Goal: Task Accomplishment & Management: Manage account settings

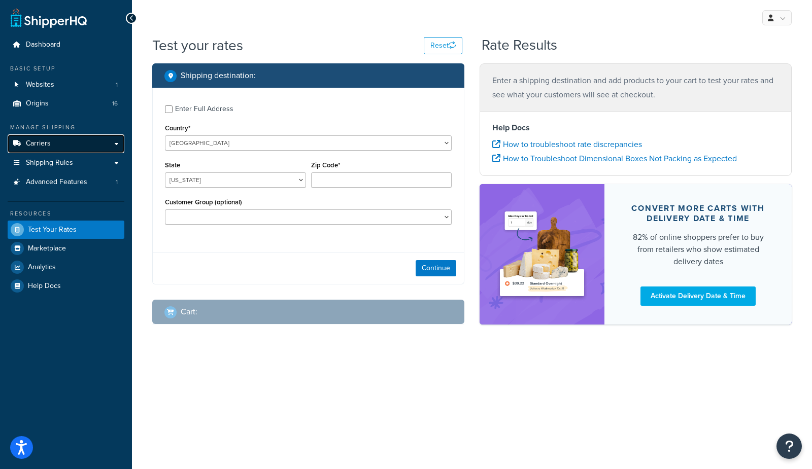
click at [54, 148] on link "Carriers" at bounding box center [66, 143] width 117 height 19
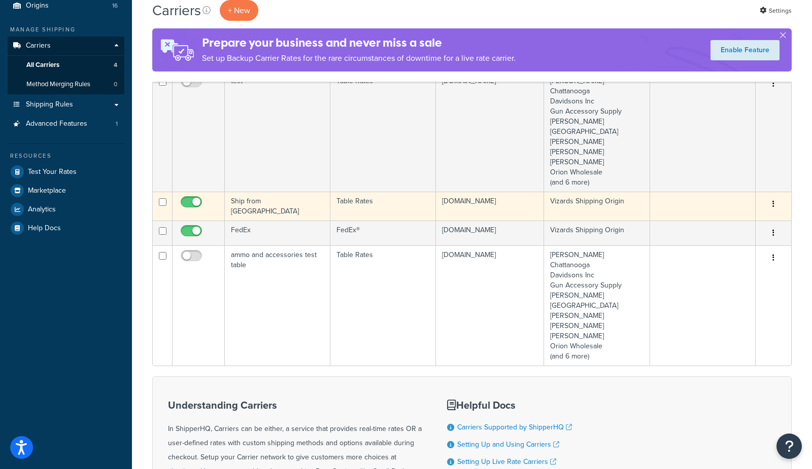
scroll to position [96, 0]
click at [269, 205] on td "Ship from [GEOGRAPHIC_DATA]" at bounding box center [278, 207] width 106 height 29
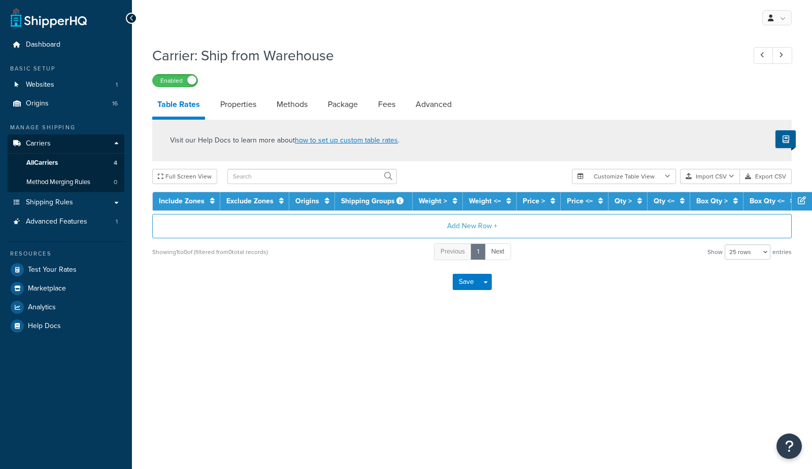
select select "25"
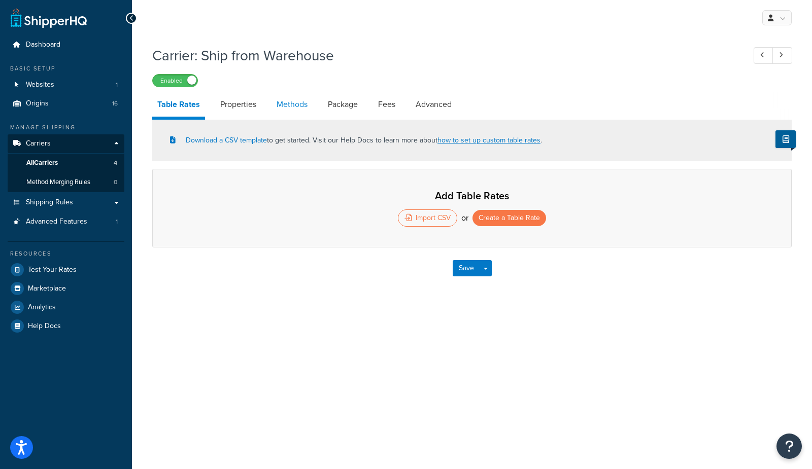
click at [291, 111] on link "Methods" at bounding box center [291, 104] width 41 height 24
select select "25"
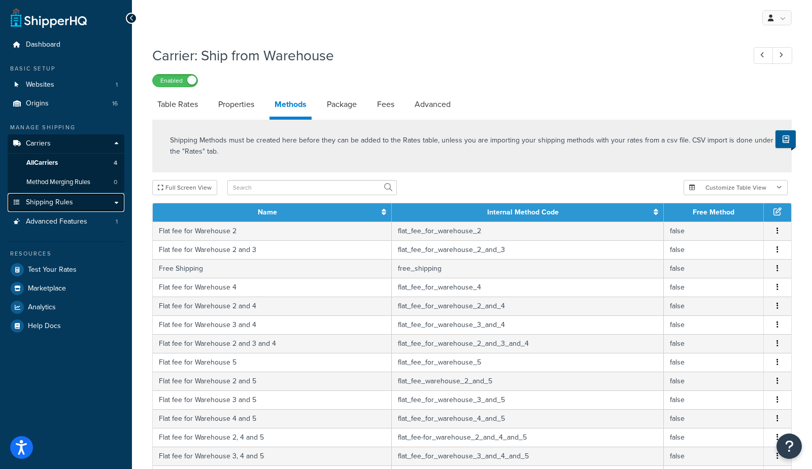
click at [48, 202] on span "Shipping Rules" at bounding box center [49, 202] width 47 height 9
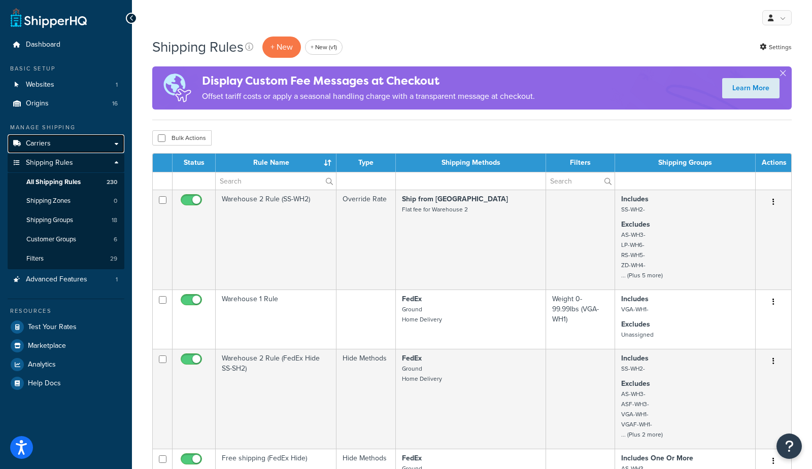
click at [54, 145] on link "Carriers" at bounding box center [66, 143] width 117 height 19
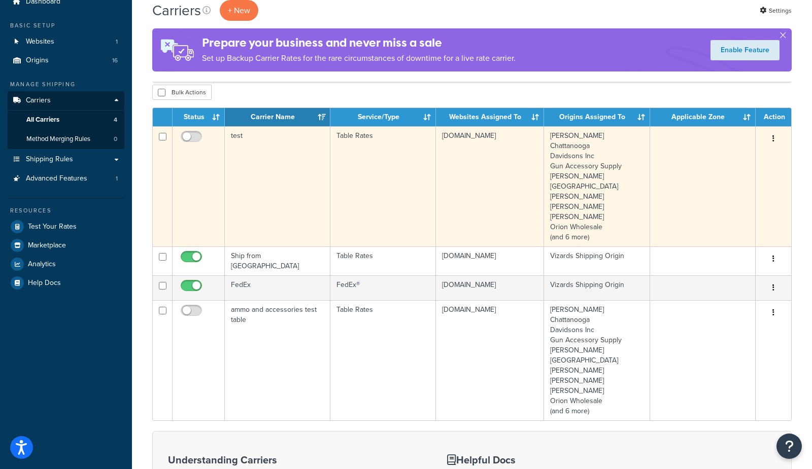
scroll to position [6, 0]
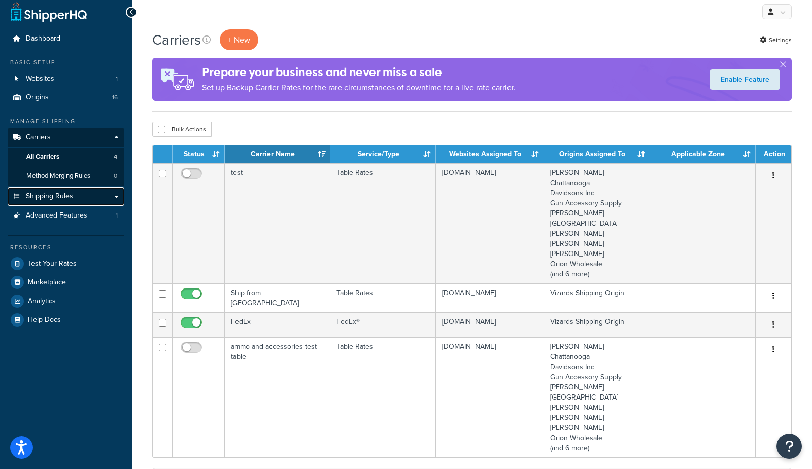
click at [56, 196] on span "Shipping Rules" at bounding box center [49, 196] width 47 height 9
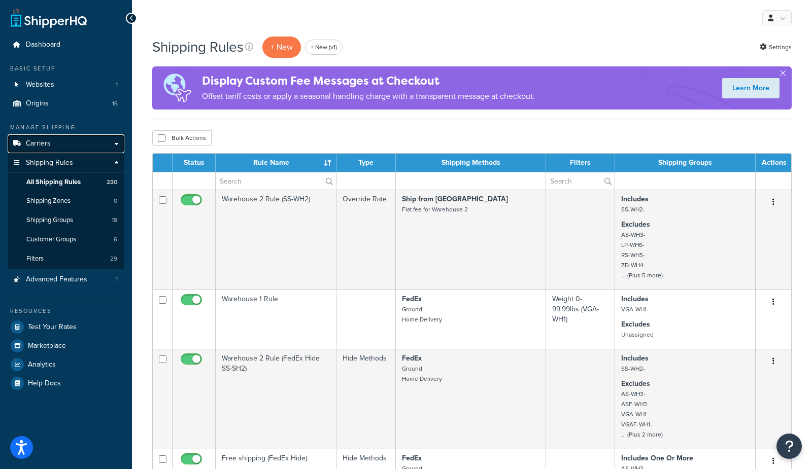
click at [46, 147] on span "Carriers" at bounding box center [38, 143] width 25 height 9
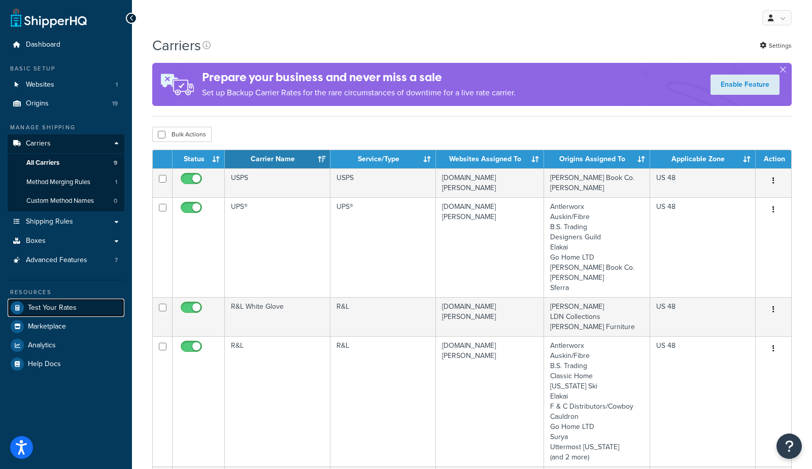
click at [45, 304] on span "Test Your Rates" at bounding box center [52, 308] width 49 height 9
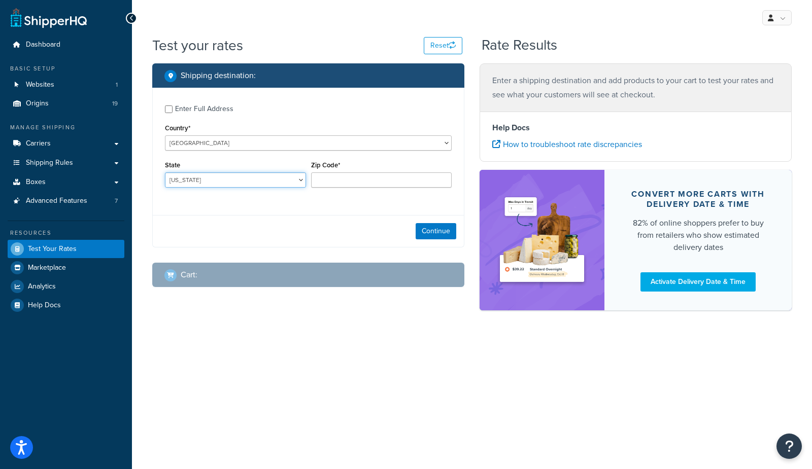
click at [224, 181] on select "Alabama Alaska American Samoa Arizona Arkansas Armed Forces Americas Armed Forc…" at bounding box center [235, 179] width 141 height 15
select select "MI"
click at [165, 172] on select "Alabama Alaska American Samoa Arizona Arkansas Armed Forces Americas Armed Forc…" at bounding box center [235, 179] width 141 height 15
click at [370, 181] on input "Zip Code*" at bounding box center [381, 179] width 141 height 15
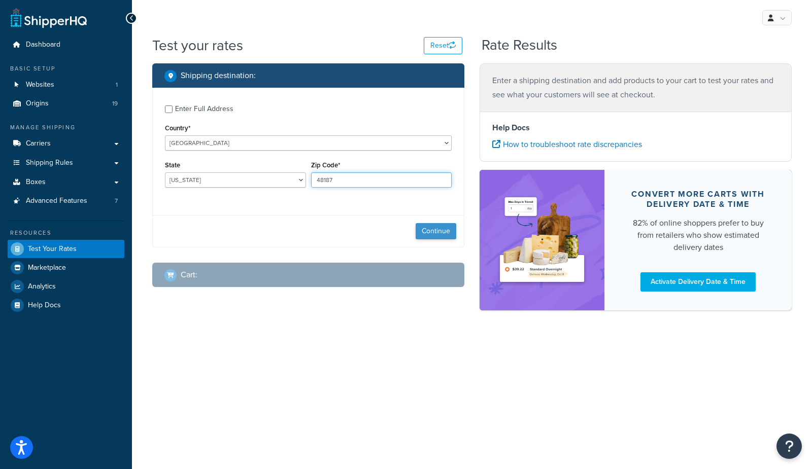
type input "48187"
click at [440, 229] on button "Continue" at bounding box center [435, 231] width 41 height 16
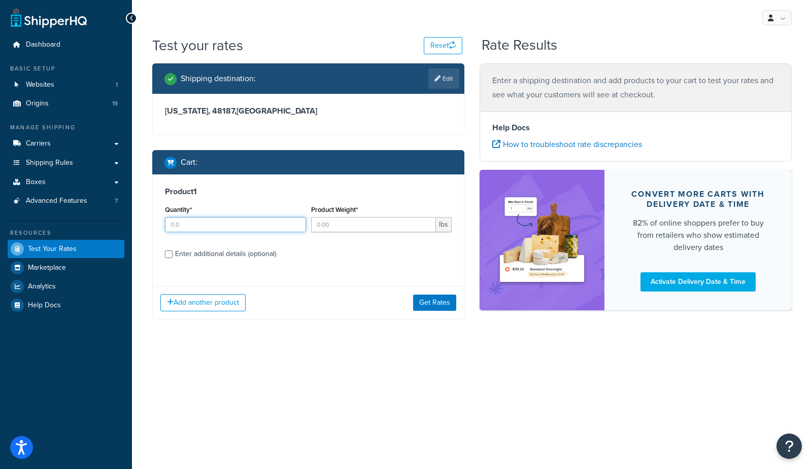
click at [212, 224] on input "Quantity*" at bounding box center [235, 224] width 141 height 15
type input "1"
click at [329, 224] on input "Product Weight*" at bounding box center [373, 224] width 125 height 15
type input "40"
click at [247, 252] on div "Enter additional details (optional)" at bounding box center [225, 254] width 101 height 14
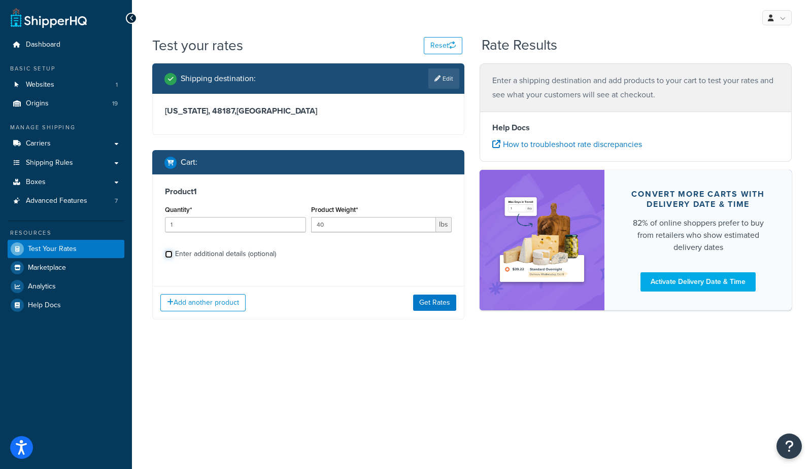
click at [172, 252] on input "Enter additional details (optional)" at bounding box center [169, 255] width 8 height 8
checkbox input "true"
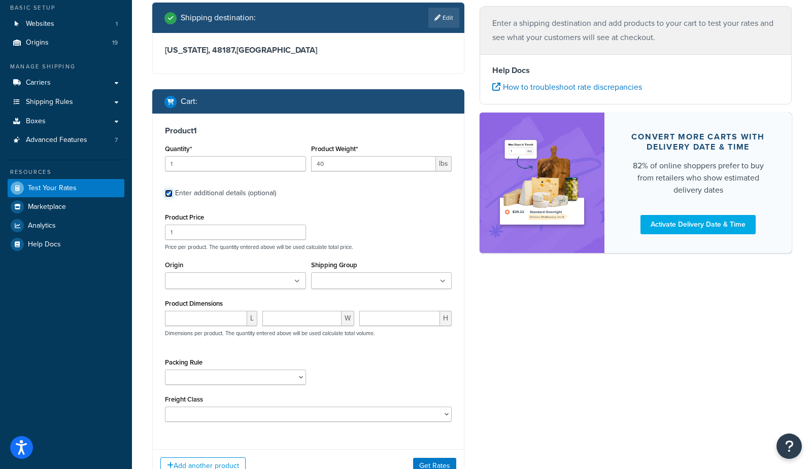
scroll to position [62, 0]
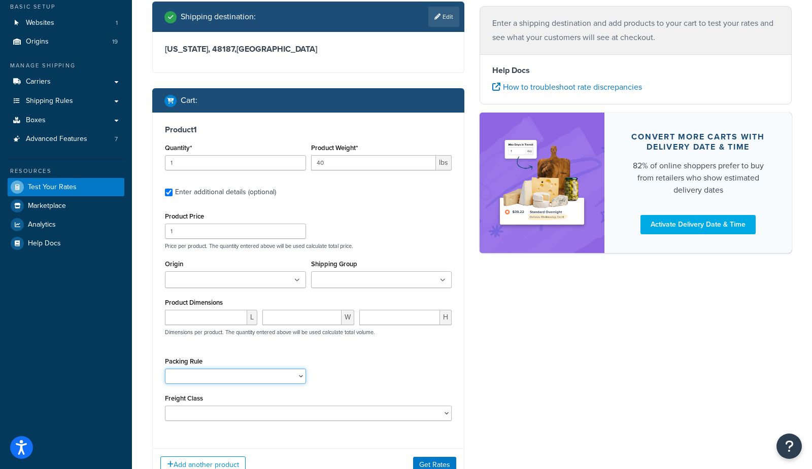
click at [193, 371] on select "Packing Rule" at bounding box center [235, 376] width 141 height 15
click at [190, 276] on input "Origin" at bounding box center [213, 280] width 90 height 11
type input "sfer"
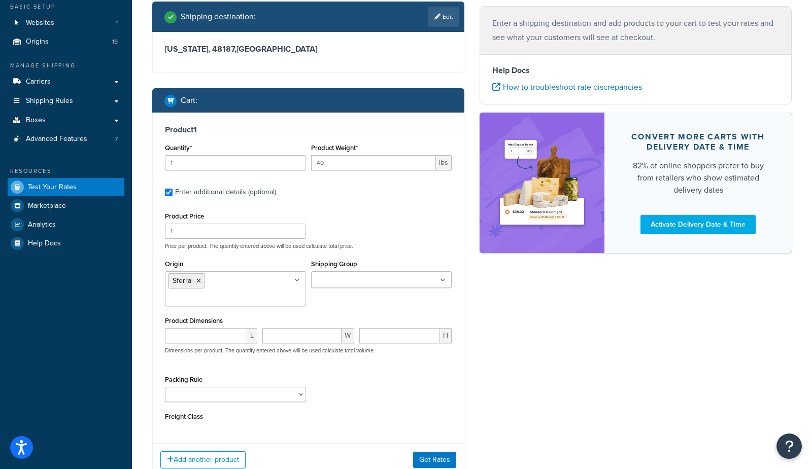
click at [146, 291] on div "Shipping destination : Edit Michigan, 48187 , United States Cart : Product 1 Qu…" at bounding box center [308, 247] width 327 height 491
click at [351, 280] on input "Shipping Group" at bounding box center [359, 280] width 90 height 11
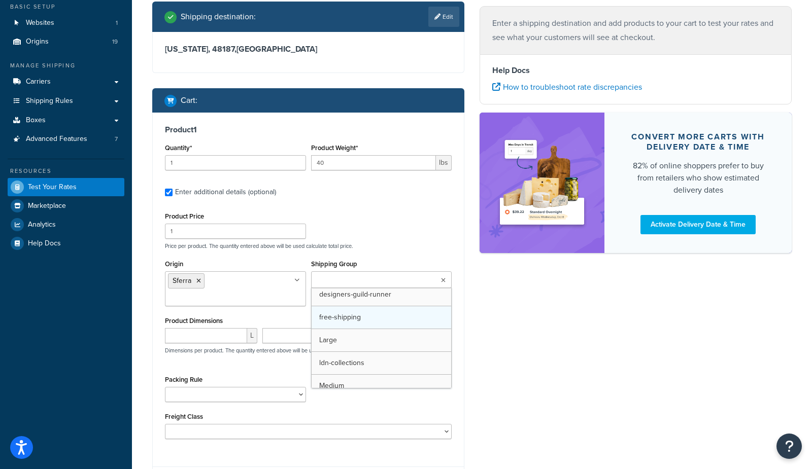
scroll to position [106, 0]
drag, startPoint x: 354, startPoint y: 302, endPoint x: 346, endPoint y: 302, distance: 7.6
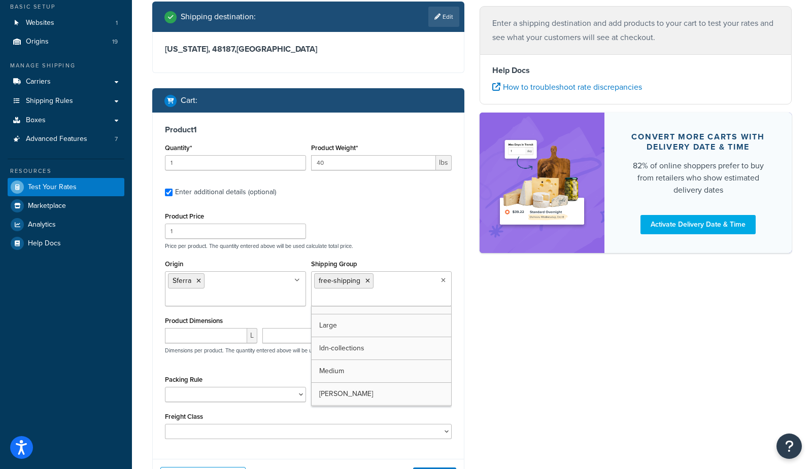
click at [73, 317] on div "Dashboard Basic Setup Websites 1 Origins 19 Manage Shipping Carriers Carriers A…" at bounding box center [66, 248] width 132 height 620
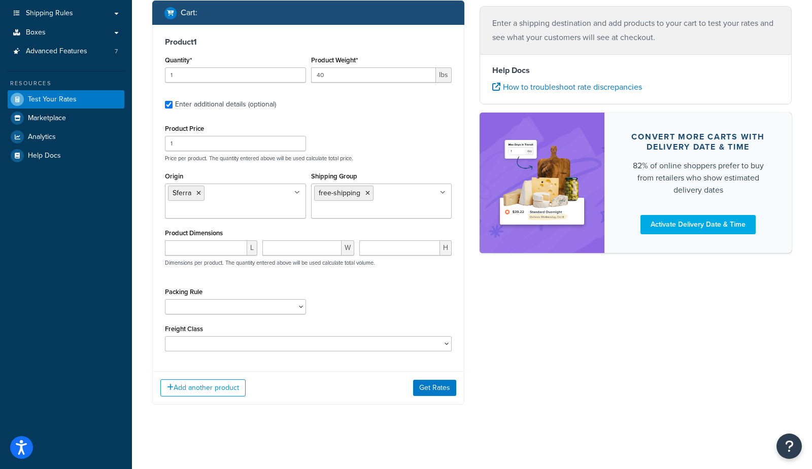
scroll to position [156, 0]
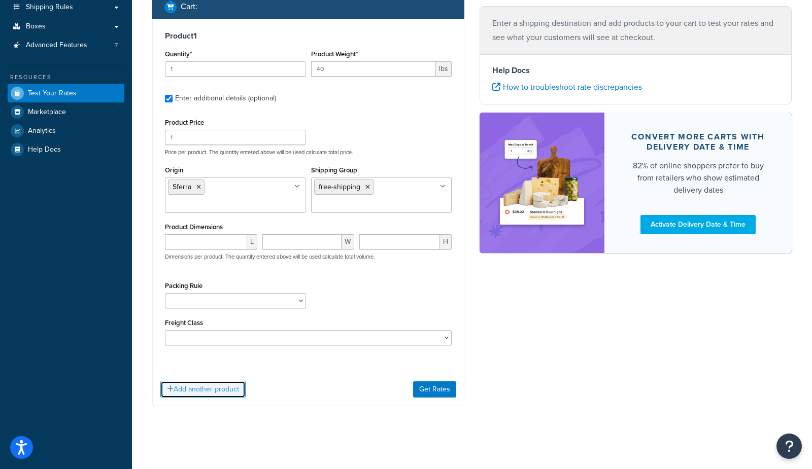
drag, startPoint x: 182, startPoint y: 394, endPoint x: 123, endPoint y: 370, distance: 63.5
click at [182, 391] on button "Add another product" at bounding box center [202, 389] width 85 height 17
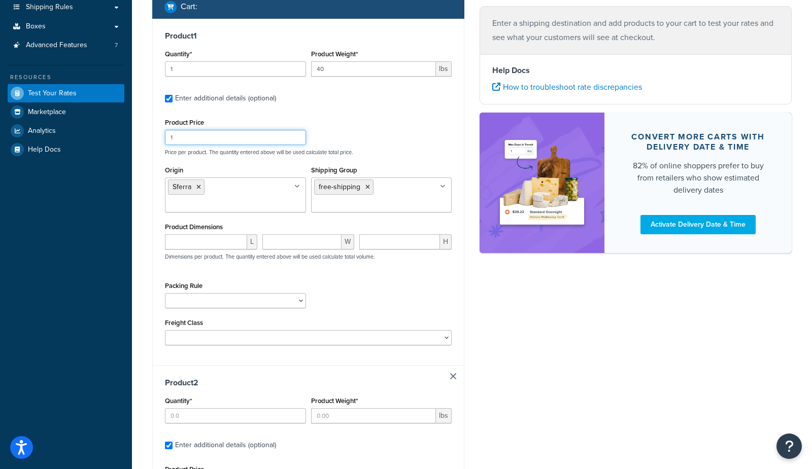
click at [189, 138] on input "1" at bounding box center [235, 137] width 141 height 15
type input "100"
click at [140, 258] on div "Test your rates Reset Rate Results Shipping destination : Edit Michigan, 48187 …" at bounding box center [472, 328] width 680 height 896
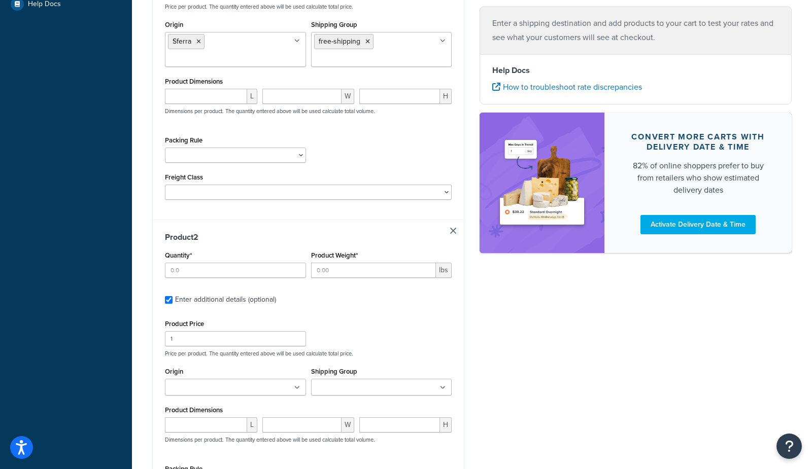
scroll to position [311, 0]
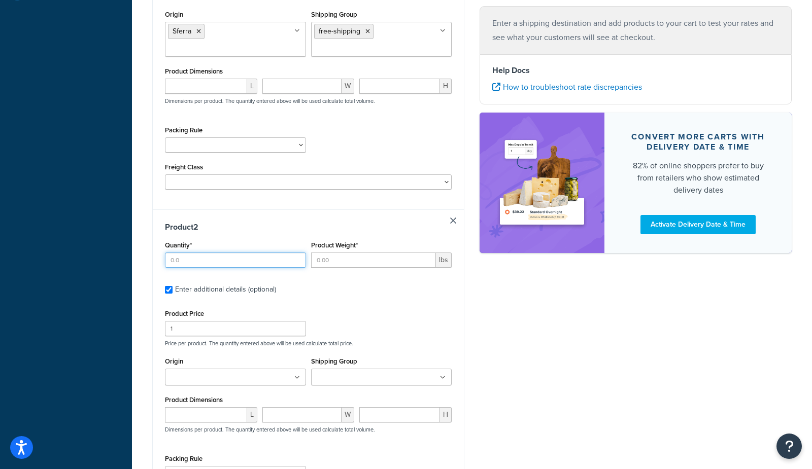
click at [195, 261] on input "Quantity*" at bounding box center [235, 260] width 141 height 15
type input "1"
type input "50"
click at [191, 376] on input "Origin" at bounding box center [213, 377] width 90 height 11
type input "sferr"
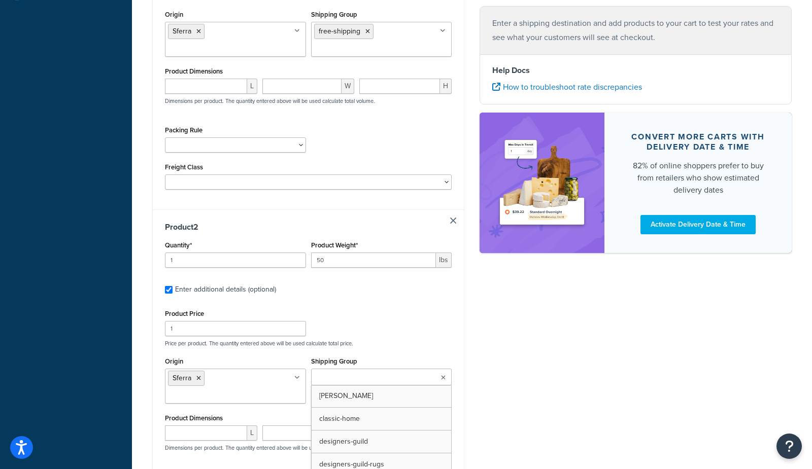
click at [337, 379] on input "Shipping Group" at bounding box center [359, 377] width 90 height 11
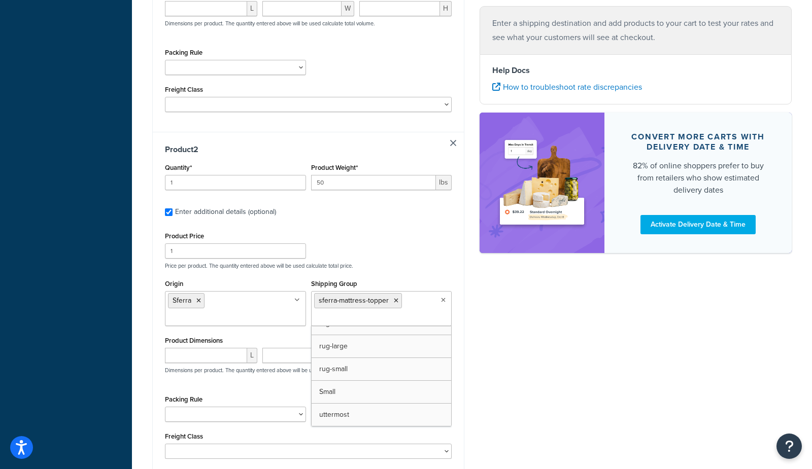
scroll to position [238, 0]
click at [606, 367] on div "Shipping destination : Edit Michigan, 48187 , United States Cart : Product 1 Qu…" at bounding box center [472, 100] width 654 height 853
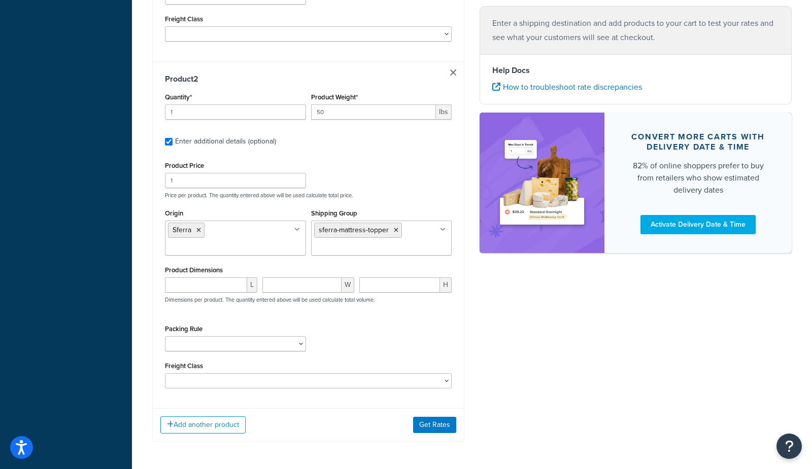
scroll to position [468, 0]
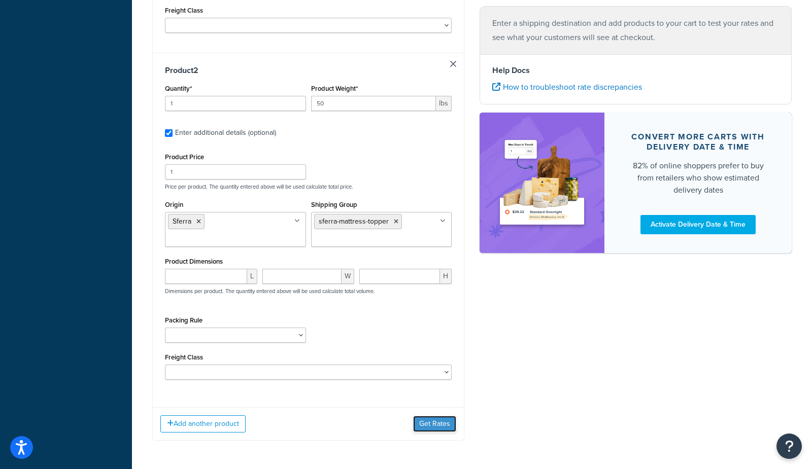
click at [451, 419] on button "Get Rates" at bounding box center [434, 424] width 43 height 16
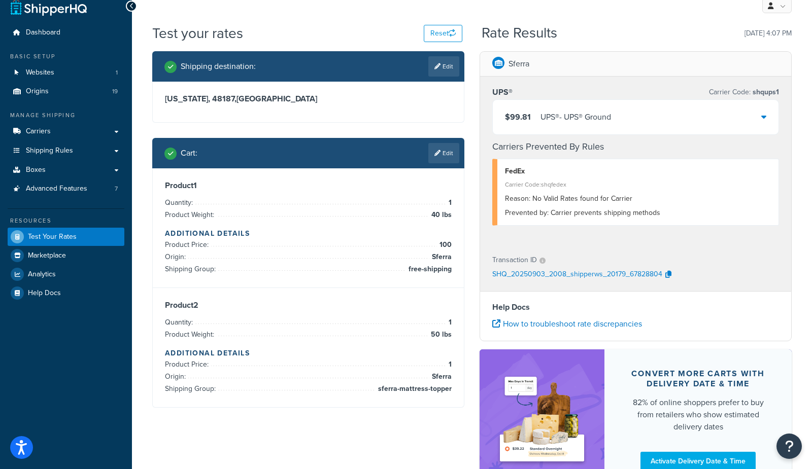
scroll to position [0, 0]
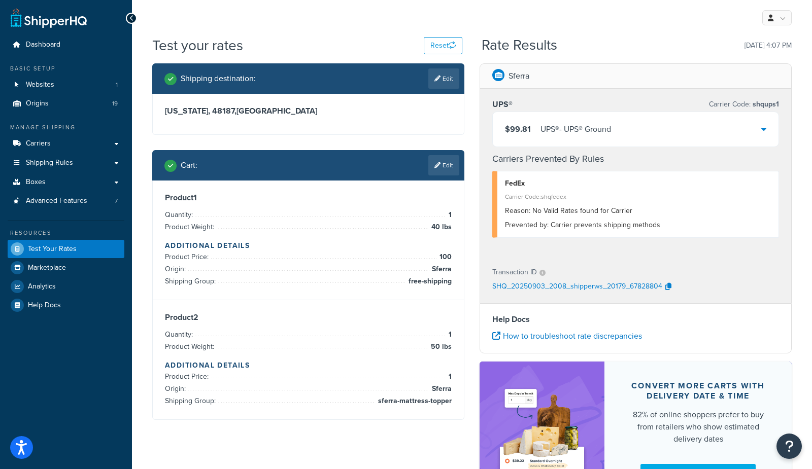
click at [607, 125] on div "UPS® - UPS® Ground" at bounding box center [575, 129] width 71 height 14
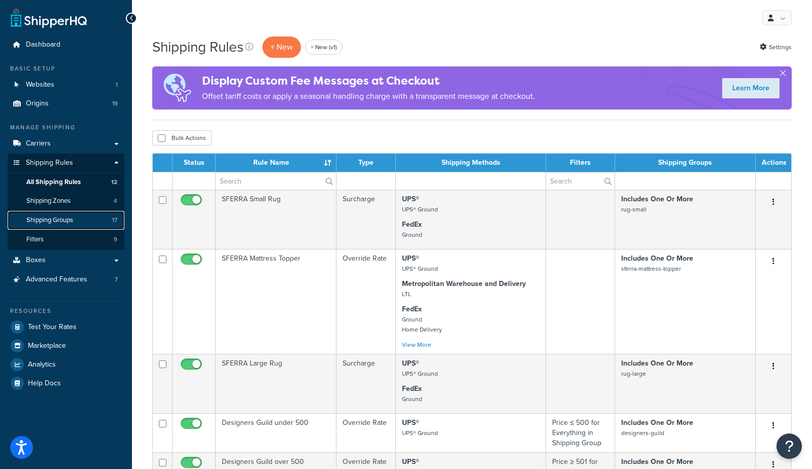
click at [55, 223] on span "Shipping Groups" at bounding box center [49, 220] width 47 height 9
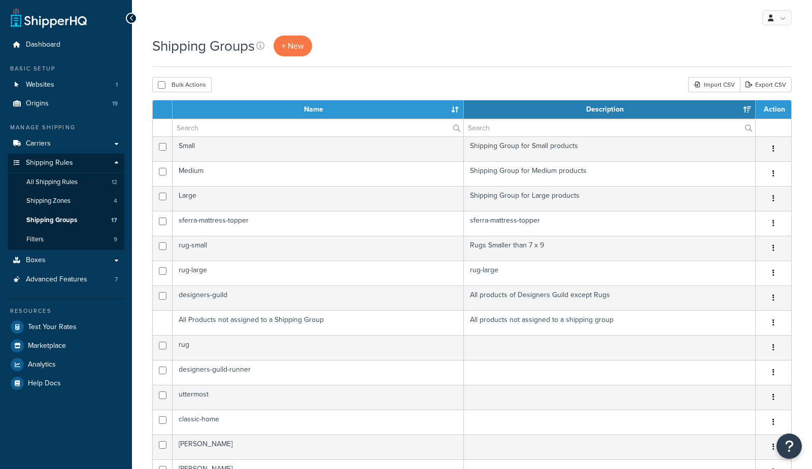
select select "15"
click at [65, 239] on link "Filters 9" at bounding box center [66, 239] width 117 height 19
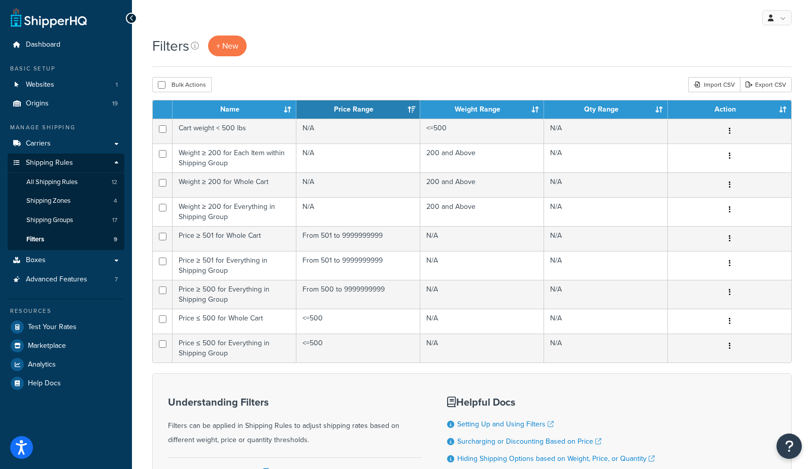
click at [361, 27] on div "My Profile Billing Global Settings Contact Us Logout" at bounding box center [472, 18] width 680 height 36
click at [307, 40] on div "Filters + New" at bounding box center [471, 46] width 639 height 21
click at [229, 46] on span "+ New" at bounding box center [227, 46] width 22 height 12
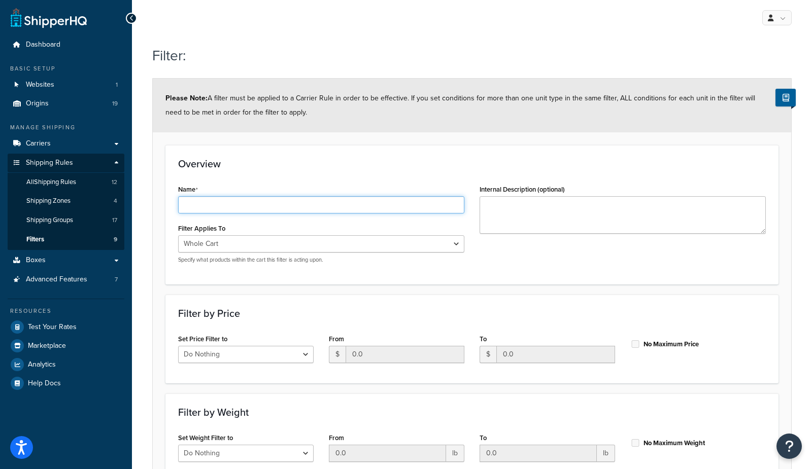
click at [316, 204] on input "Name" at bounding box center [321, 204] width 286 height 17
type input "1 or less rowe item in cart"
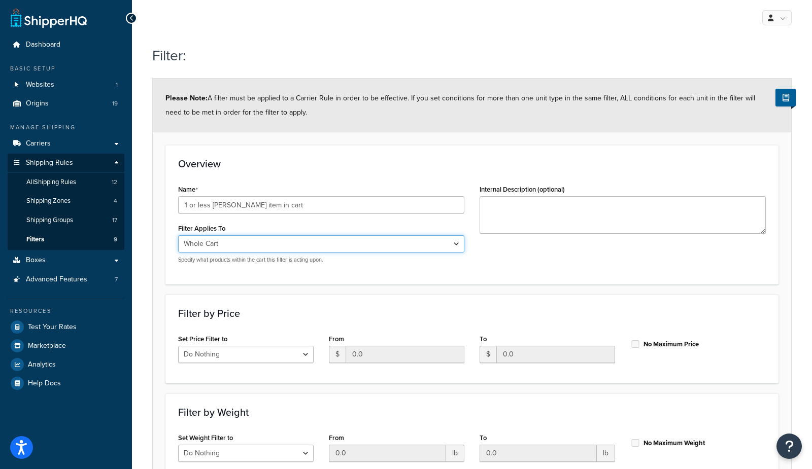
click at [263, 247] on select "Whole Cart Everything in Shipping Group Everything at Origin Each Item within S…" at bounding box center [321, 243] width 286 height 17
select select "SHIPPING_GROUP"
click at [178, 235] on select "Whole Cart Everything in Shipping Group Everything at Origin Each Item within S…" at bounding box center [321, 243] width 286 height 17
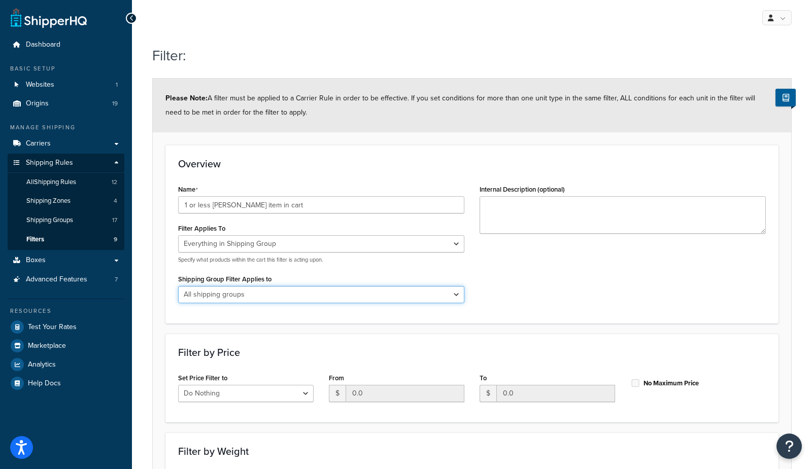
click at [239, 297] on select "All shipping groups Large Medium Small rug rug-small sferra-mattress-topper rug…" at bounding box center [321, 294] width 286 height 17
select select "300687"
click at [178, 286] on select "All shipping groups Large Medium Small rug rug-small sferra-mattress-topper rug…" at bounding box center [321, 294] width 286 height 17
click at [134, 308] on div "Filter: Please Note: A filter must be applied to a Carrier Rule in order to be …" at bounding box center [472, 364] width 680 height 647
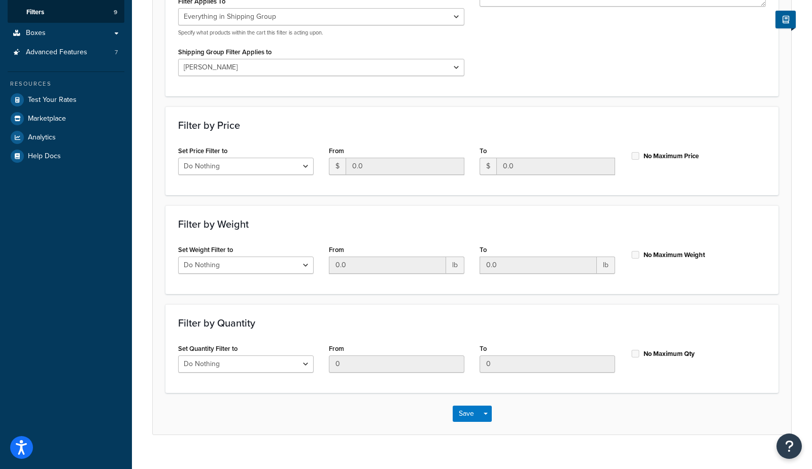
scroll to position [234, 0]
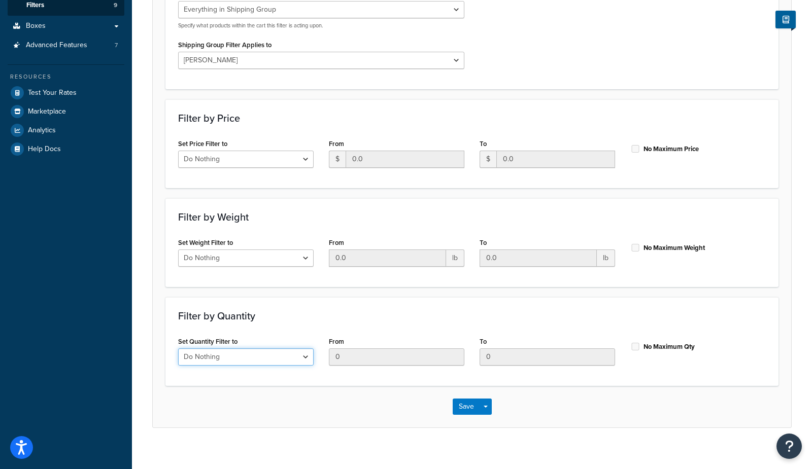
click at [222, 354] on select "Do Nothing Apply to a Range" at bounding box center [245, 356] width 135 height 17
select select "range"
click at [178, 348] on select "Do Nothing Apply to a Range" at bounding box center [245, 356] width 135 height 17
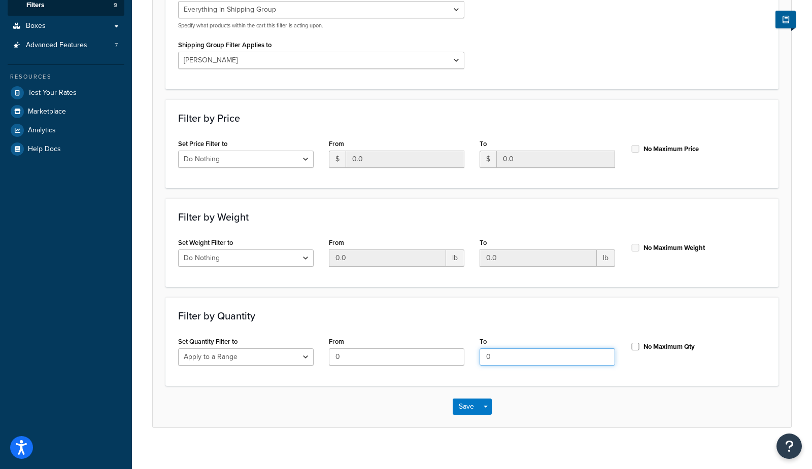
drag, startPoint x: 514, startPoint y: 356, endPoint x: 350, endPoint y: 354, distance: 163.9
click at [350, 354] on div "Set Quantity Filter to Do Nothing Apply to a Range From 0 To 0 No Maximum Qty" at bounding box center [471, 353] width 603 height 39
type input "1"
click at [466, 406] on button "Save" at bounding box center [465, 407] width 27 height 16
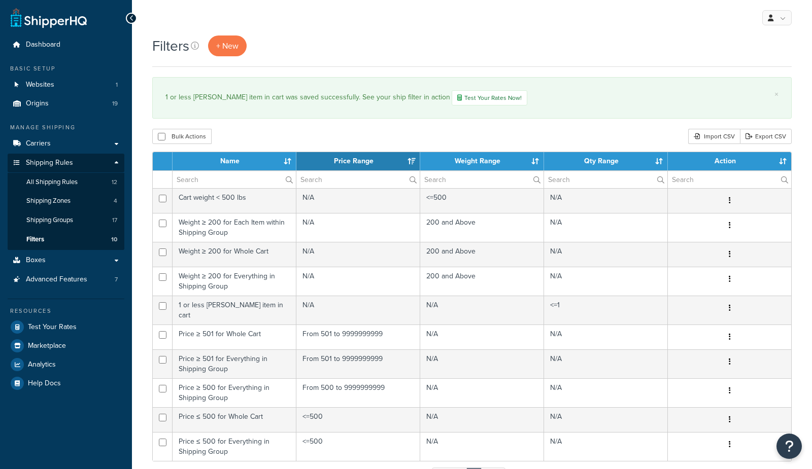
select select "15"
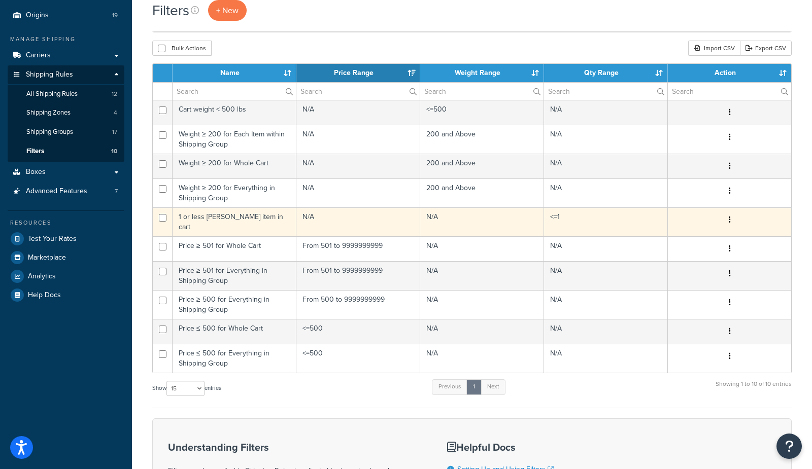
scroll to position [25, 0]
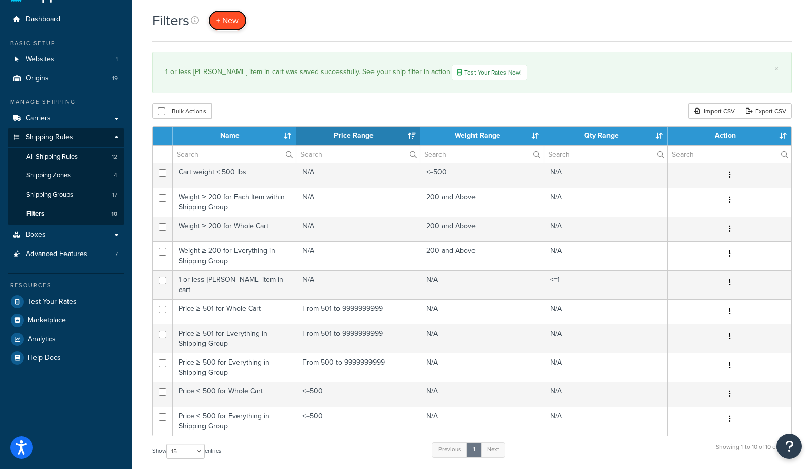
click at [232, 20] on span "+ New" at bounding box center [227, 21] width 22 height 12
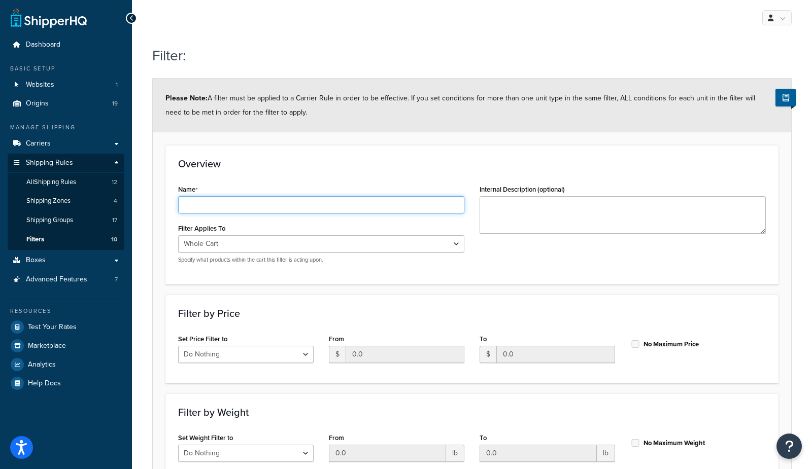
click at [229, 201] on input "Name" at bounding box center [321, 204] width 286 height 17
type input "2 or more [PERSON_NAME] items in cart"
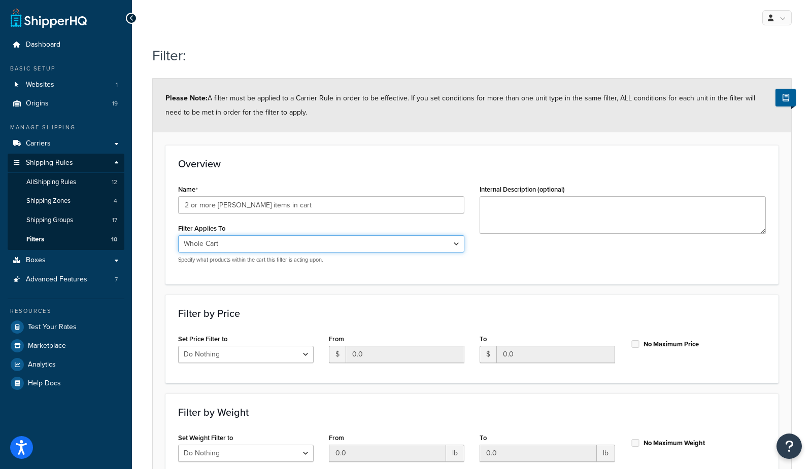
click at [216, 241] on select "Whole Cart Everything in Shipping Group Everything at Origin Each Item within S…" at bounding box center [321, 243] width 286 height 17
select select "SHIPPING_GROUP"
click at [178, 235] on select "Whole Cart Everything in Shipping Group Everything at Origin Each Item within S…" at bounding box center [321, 243] width 286 height 17
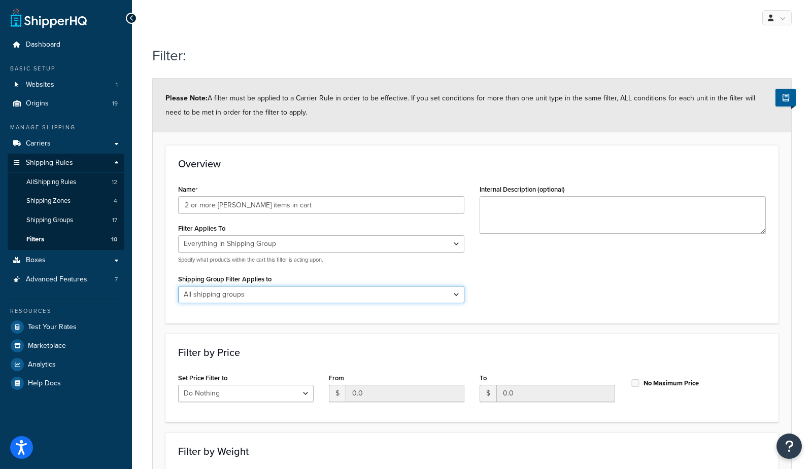
click at [211, 295] on select "All shipping groups Large Medium Small rug rug-small sferra-mattress-topper rug…" at bounding box center [321, 294] width 286 height 17
select select "300687"
click at [178, 286] on select "All shipping groups Large Medium Small rug rug-small sferra-mattress-topper rug…" at bounding box center [321, 294] width 286 height 17
click at [163, 303] on form "Please Note: A filter must be applied to a Carrier Rule in order to be effectiv…" at bounding box center [472, 370] width 638 height 583
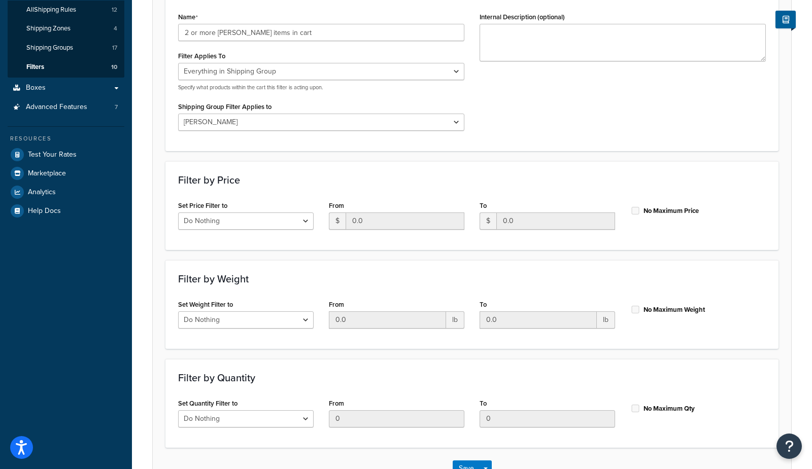
scroll to position [242, 0]
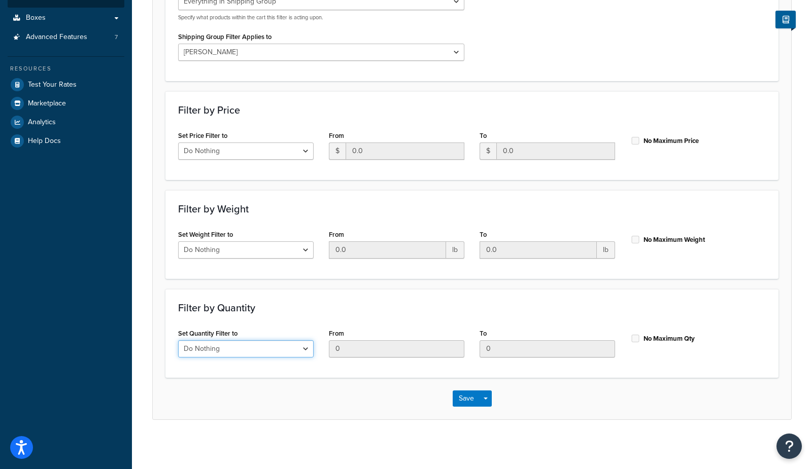
click at [231, 348] on select "Do Nothing Apply to a Range" at bounding box center [245, 348] width 135 height 17
select select "range"
click at [178, 340] on select "Do Nothing Apply to a Range" at bounding box center [245, 348] width 135 height 17
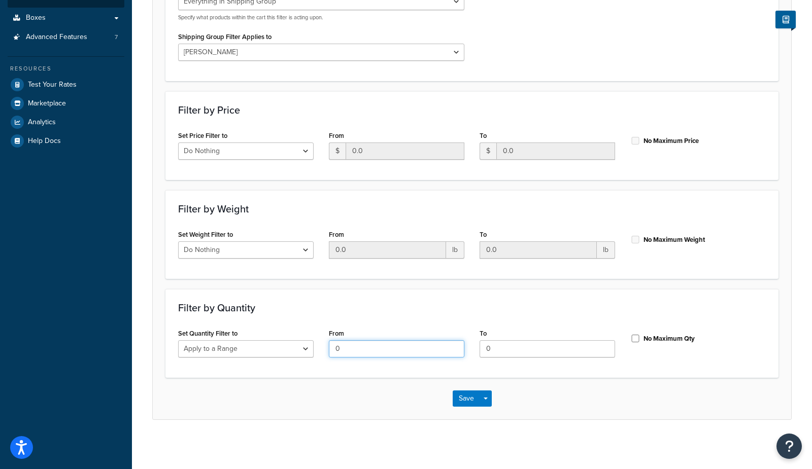
drag, startPoint x: 354, startPoint y: 350, endPoint x: 241, endPoint y: 345, distance: 112.2
click at [241, 345] on div "Set Quantity Filter to Do Nothing Apply to a Range From 0 To 0 No Maximum Qty" at bounding box center [471, 345] width 603 height 39
type input "2"
click at [654, 335] on label "No Maximum Qty" at bounding box center [668, 338] width 51 height 9
click at [640, 335] on input "No Maximum Qty" at bounding box center [635, 339] width 10 height 8
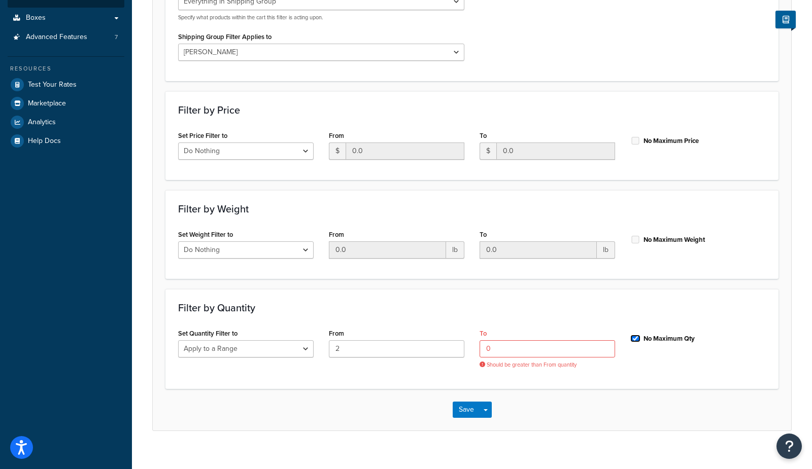
checkbox input "true"
click at [463, 397] on button "Save" at bounding box center [465, 399] width 27 height 16
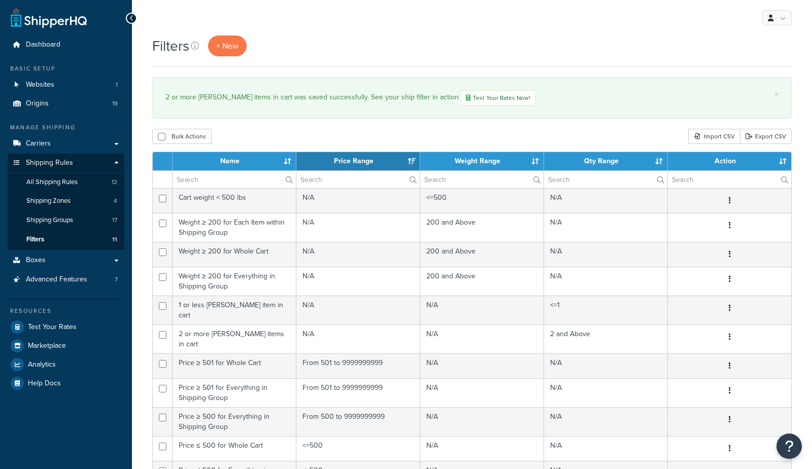
select select "15"
click at [61, 182] on span "All Shipping Rules" at bounding box center [51, 182] width 51 height 9
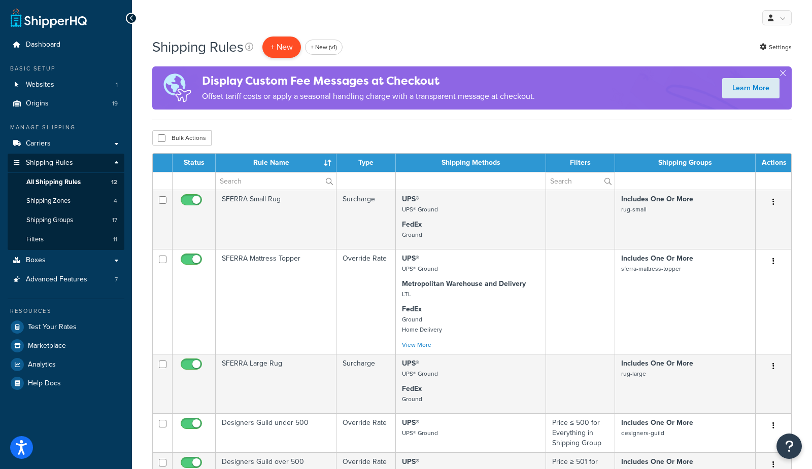
click at [283, 47] on p "+ New" at bounding box center [281, 47] width 39 height 21
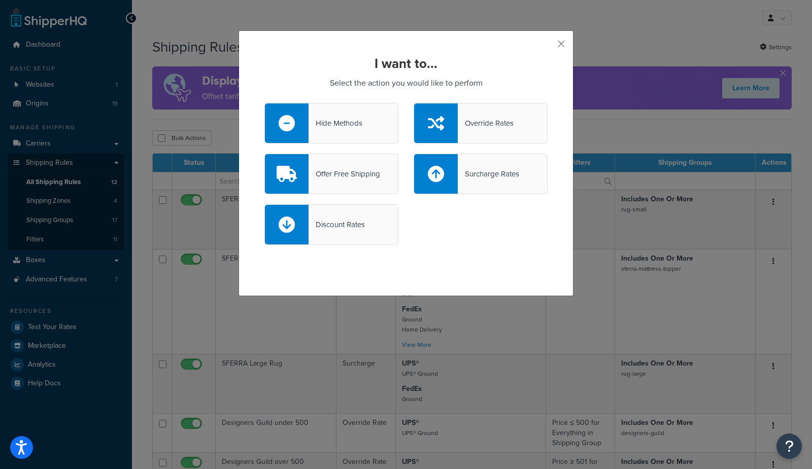
click at [478, 129] on div "Override Rates" at bounding box center [486, 123] width 56 height 14
click at [0, 0] on input "Override Rates" at bounding box center [0, 0] width 0 height 0
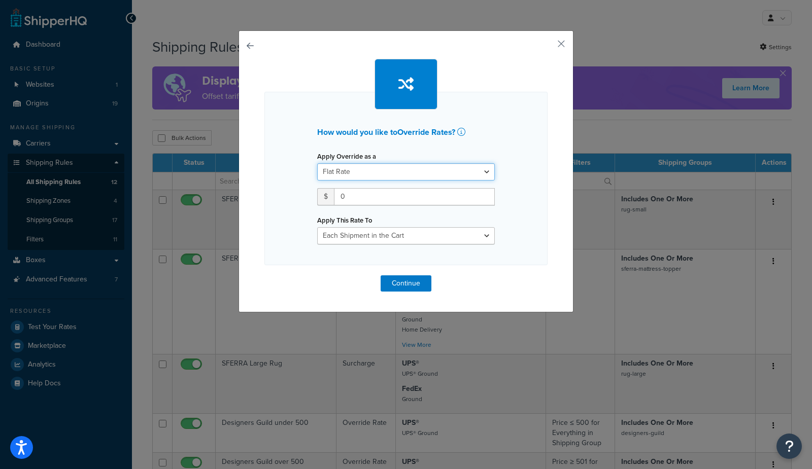
click at [387, 170] on select "Flat Rate Percentage Flat Rate & Percentage" at bounding box center [406, 171] width 178 height 17
click at [317, 163] on select "Flat Rate Percentage Flat Rate & Percentage" at bounding box center [406, 171] width 178 height 17
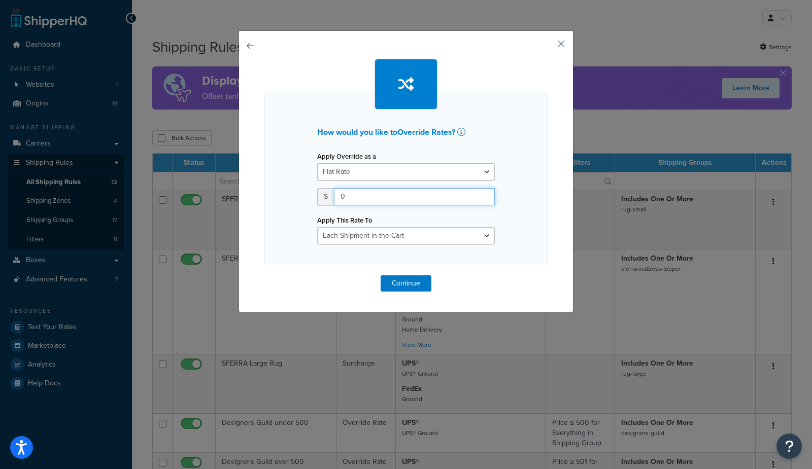
drag, startPoint x: 369, startPoint y: 197, endPoint x: 288, endPoint y: 190, distance: 81.5
click at [289, 190] on div "How would you like to Override Rates ? Apply Override as a Flat Rate Percentage…" at bounding box center [405, 178] width 283 height 173
type input "325"
click at [409, 283] on button "Continue" at bounding box center [405, 283] width 51 height 16
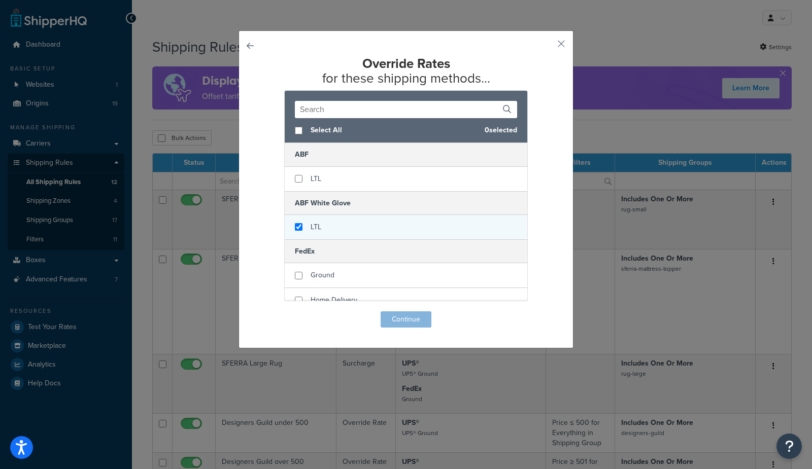
checkbox input "true"
click at [340, 224] on div "LTL" at bounding box center [406, 227] width 242 height 24
click at [414, 319] on button "Continue" at bounding box center [405, 319] width 51 height 16
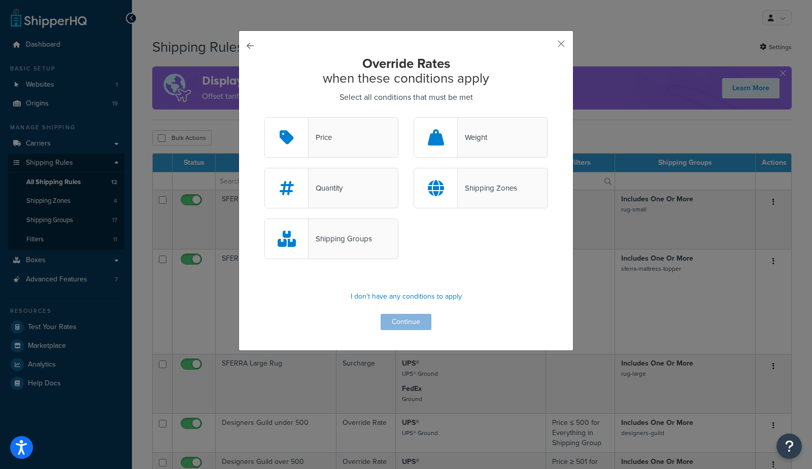
click at [334, 184] on div "Quantity" at bounding box center [325, 188] width 34 height 14
click at [0, 0] on input "Quantity" at bounding box center [0, 0] width 0 height 0
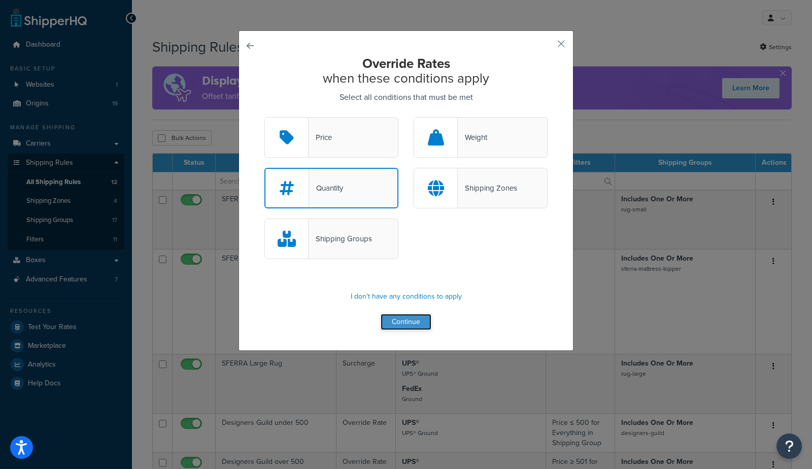
click at [407, 320] on button "Continue" at bounding box center [405, 322] width 51 height 16
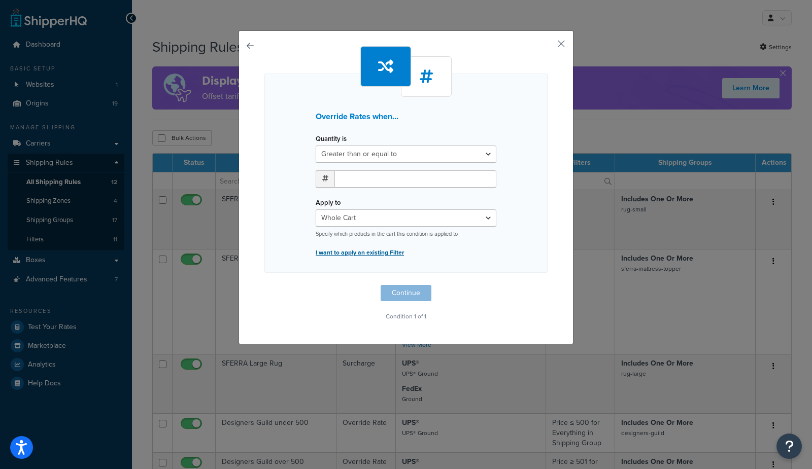
click at [357, 251] on p "I want to apply an existing Filter" at bounding box center [406, 253] width 181 height 14
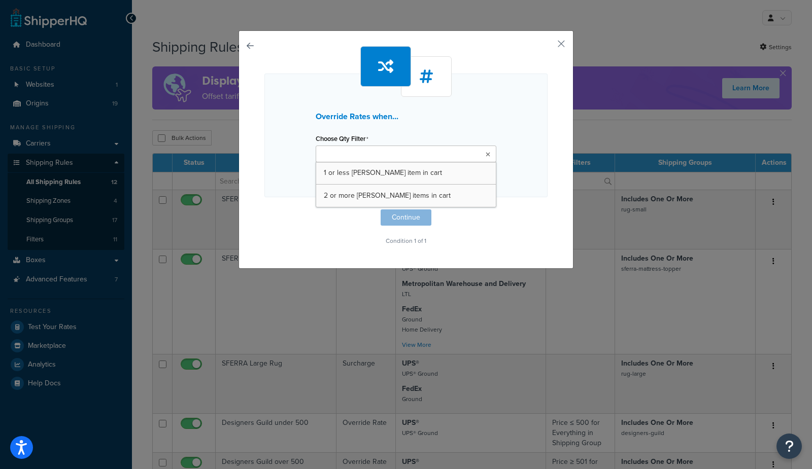
click at [352, 154] on input "Choose Qty Filter" at bounding box center [364, 154] width 90 height 11
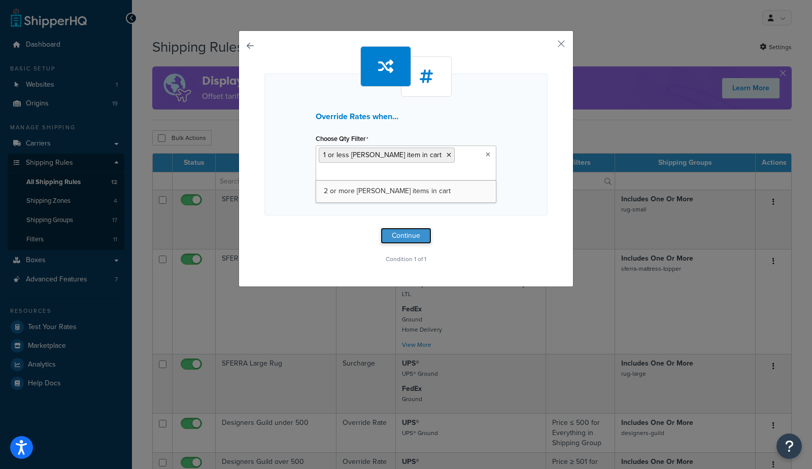
click at [413, 235] on button "Continue" at bounding box center [405, 236] width 51 height 16
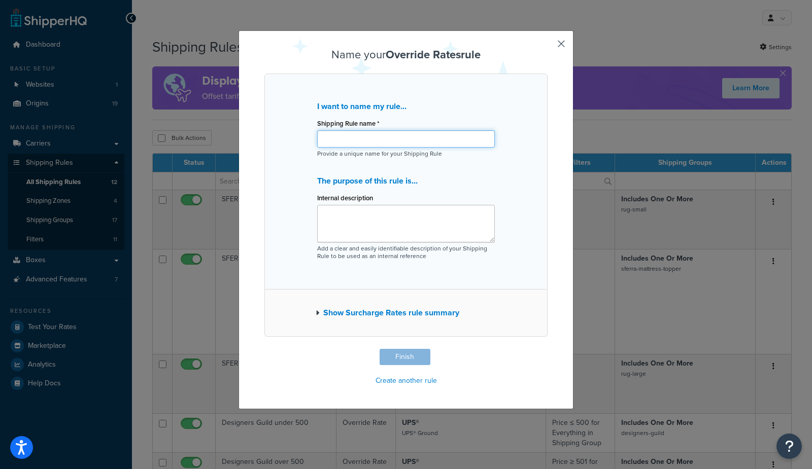
click at [375, 133] on input "Shipping Rule name *" at bounding box center [406, 138] width 178 height 17
type input "if cart has 1 or less rowe item, override white glove rate to be $325"
click at [413, 356] on button "Finish" at bounding box center [404, 357] width 51 height 16
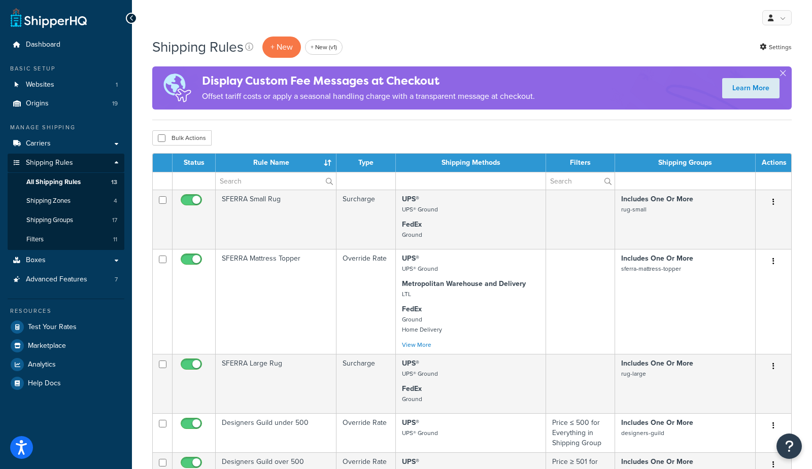
drag, startPoint x: 366, startPoint y: 38, endPoint x: 359, endPoint y: 37, distance: 7.7
click at [366, 38] on div "Shipping Rules + New + New (v1) Settings" at bounding box center [471, 47] width 639 height 23
click at [291, 50] on p "+ New" at bounding box center [281, 47] width 39 height 21
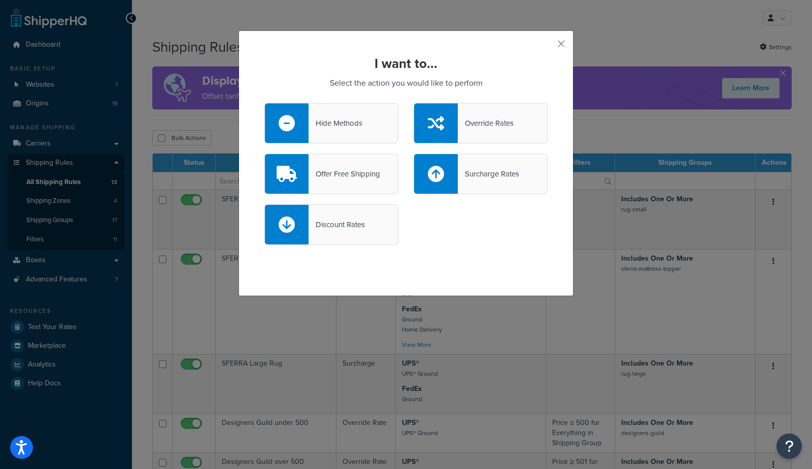
click at [500, 120] on div "Override Rates" at bounding box center [486, 123] width 56 height 14
click at [0, 0] on input "Override Rates" at bounding box center [0, 0] width 0 height 0
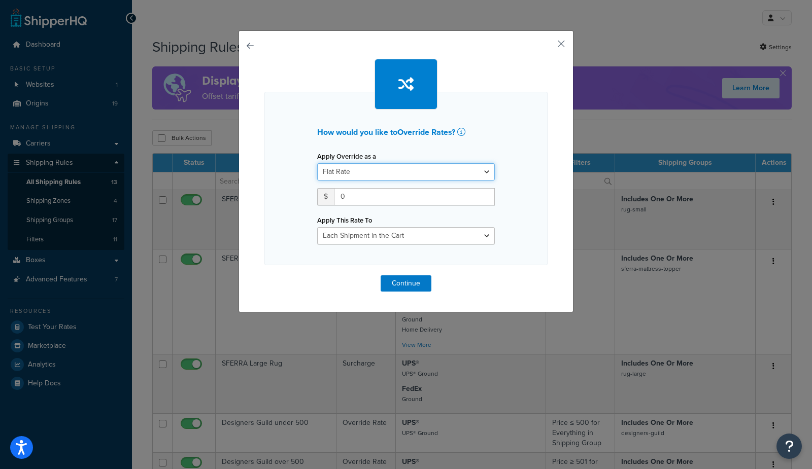
click at [392, 173] on select "Flat Rate Percentage Flat Rate & Percentage" at bounding box center [406, 171] width 178 height 17
click at [317, 163] on select "Flat Rate Percentage Flat Rate & Percentage" at bounding box center [406, 171] width 178 height 17
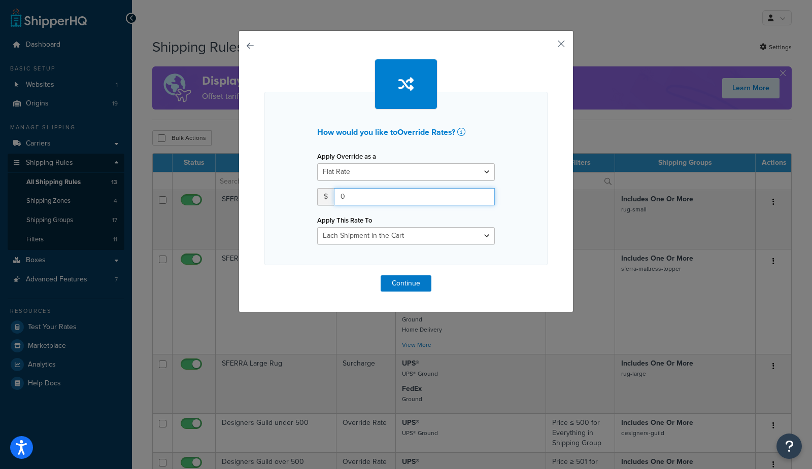
drag, startPoint x: 368, startPoint y: 196, endPoint x: 321, endPoint y: 198, distance: 47.7
click at [321, 198] on div "$ 0" at bounding box center [406, 196] width 178 height 17
type input "225"
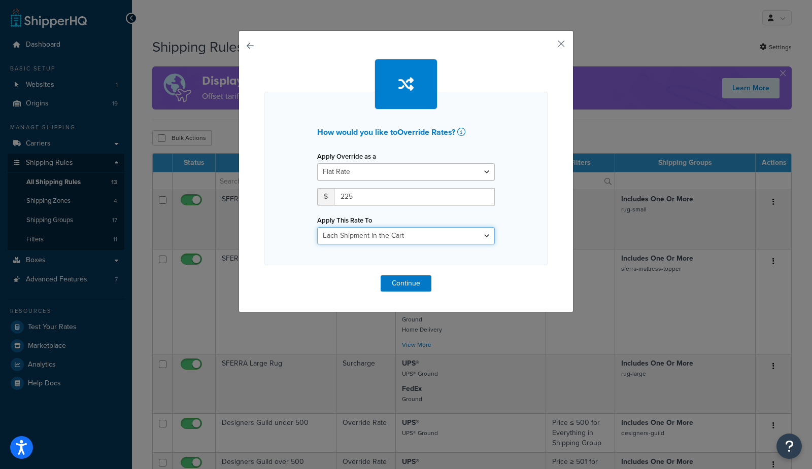
click at [358, 236] on select "Each Shipment in the Cart Each Origin in the Cart Each Shipping Group in the Ca…" at bounding box center [406, 235] width 178 height 17
select select "ITEM"
click at [317, 227] on select "Each Shipment in the Cart Each Origin in the Cart Each Shipping Group in the Ca…" at bounding box center [406, 235] width 178 height 17
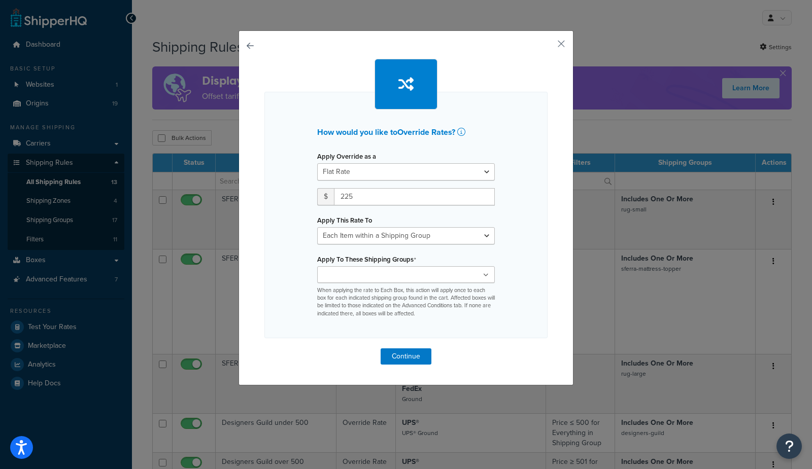
click at [392, 277] on input "Apply To These Shipping Groups" at bounding box center [365, 275] width 90 height 11
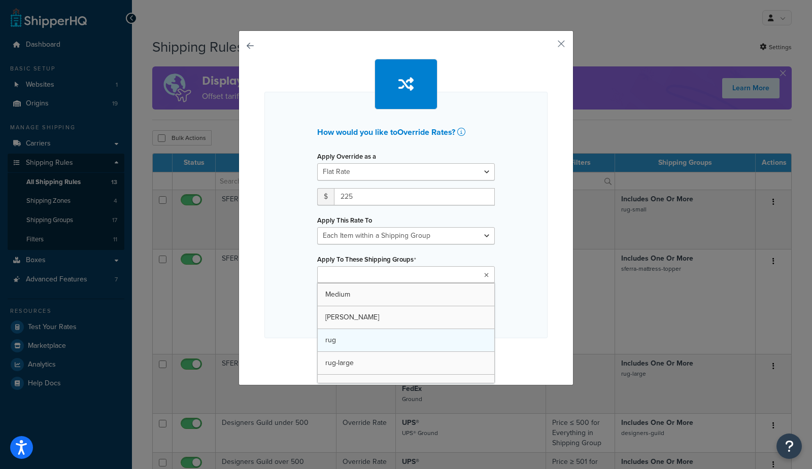
scroll to position [186, 0]
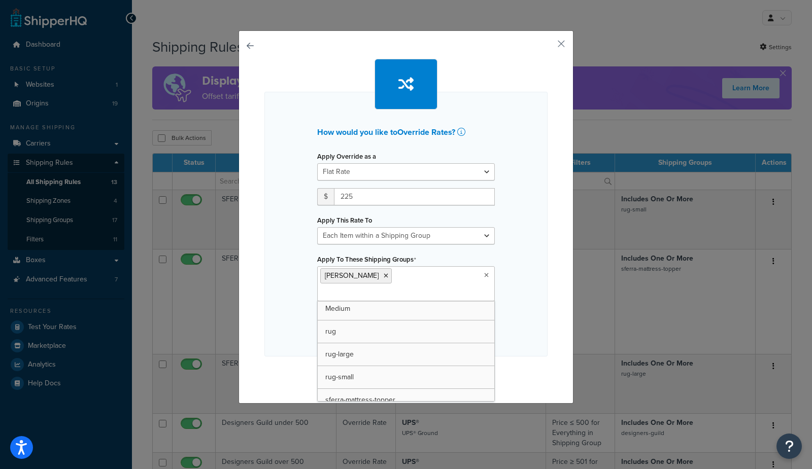
drag, startPoint x: 292, startPoint y: 311, endPoint x: 298, endPoint y: 311, distance: 6.1
click at [293, 311] on div "How would you like to Override Rates ? Apply Override as a Flat Rate Percentage…" at bounding box center [405, 224] width 283 height 265
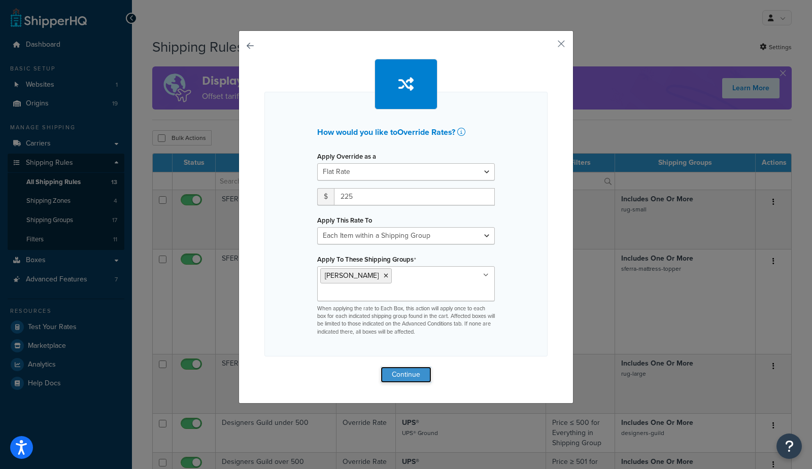
click at [404, 367] on button "Continue" at bounding box center [405, 375] width 51 height 16
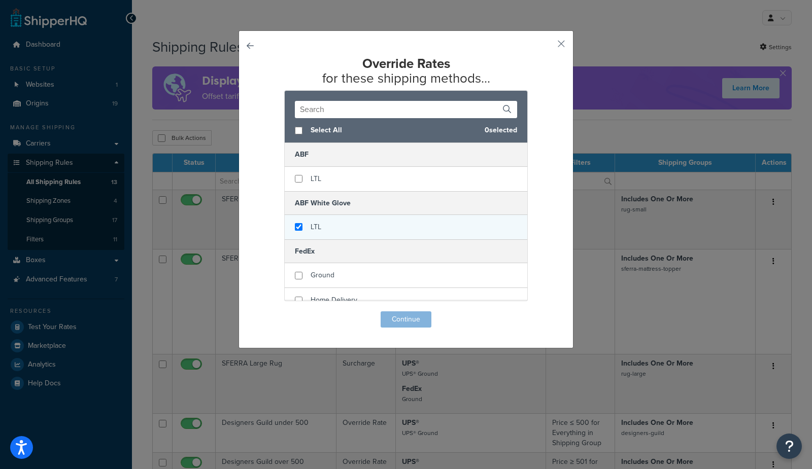
checkbox input "true"
click at [339, 224] on div "LTL" at bounding box center [406, 227] width 242 height 24
click at [405, 323] on button "Continue" at bounding box center [405, 319] width 51 height 16
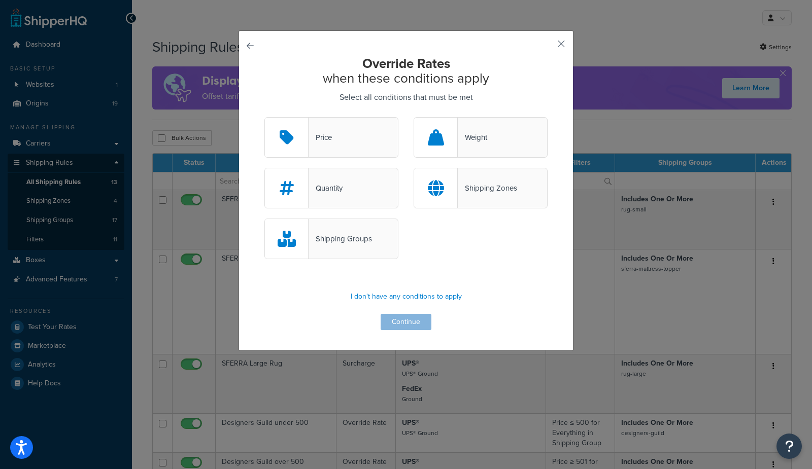
click at [328, 190] on div "Quantity" at bounding box center [325, 188] width 34 height 14
click at [0, 0] on input "Quantity" at bounding box center [0, 0] width 0 height 0
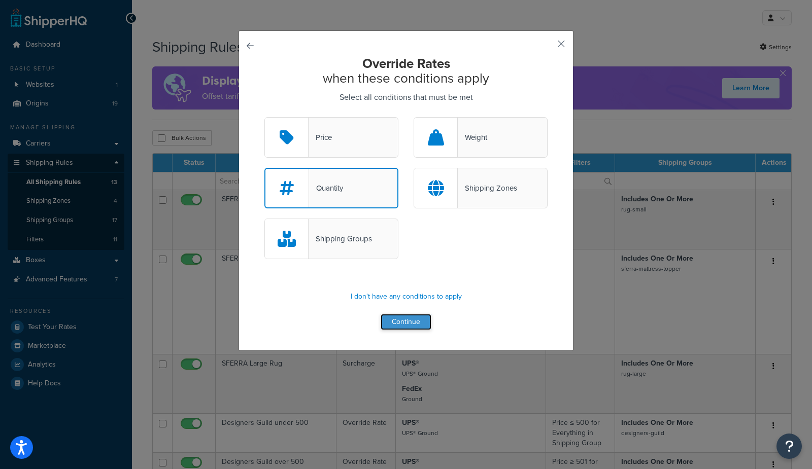
click at [403, 321] on button "Continue" at bounding box center [405, 322] width 51 height 16
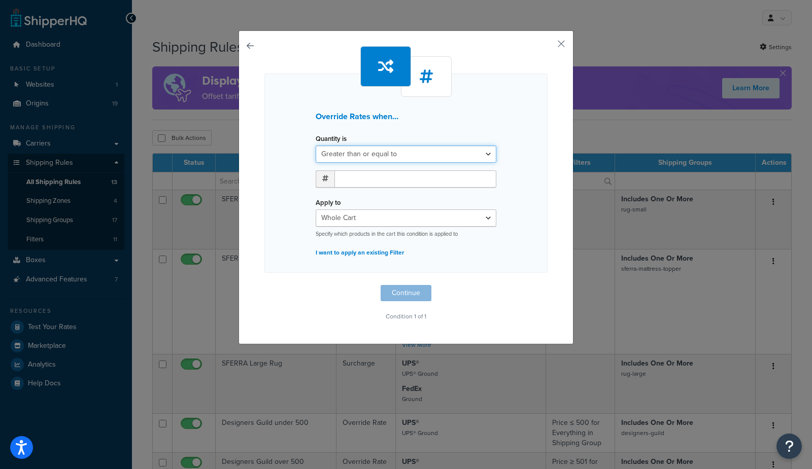
click at [372, 154] on select "Greater than or equal to Between or equal to Less than or equal to" at bounding box center [406, 154] width 181 height 17
click at [354, 250] on p "I want to apply an existing Filter" at bounding box center [406, 253] width 181 height 14
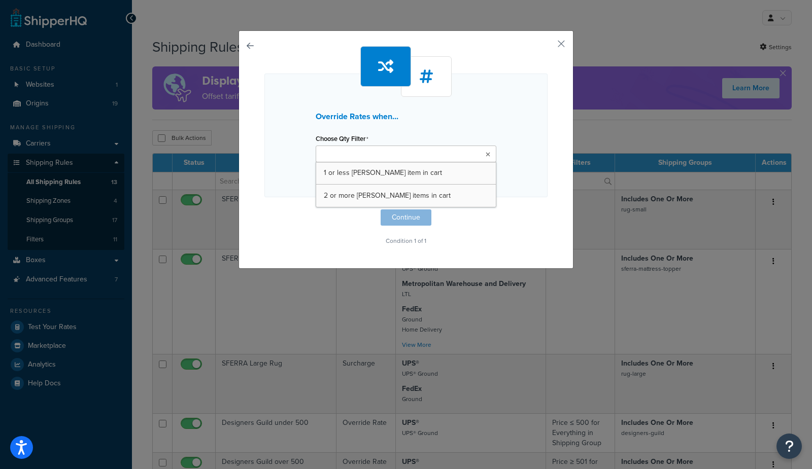
click at [379, 154] on input "Choose Qty Filter" at bounding box center [364, 154] width 90 height 11
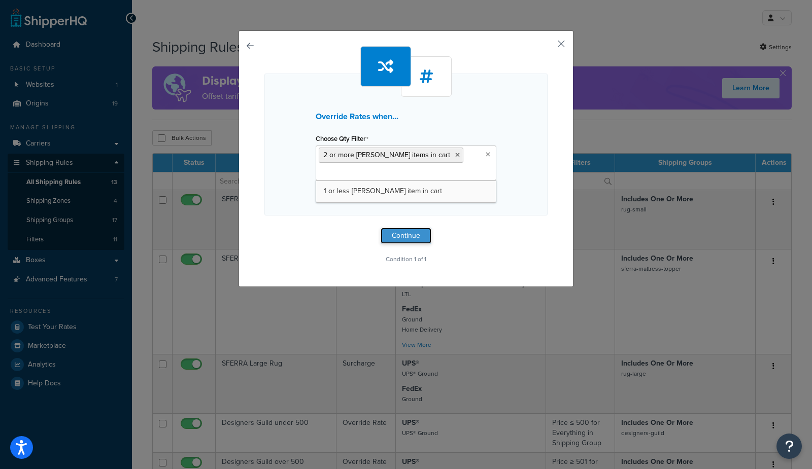
click at [397, 237] on button "Continue" at bounding box center [405, 236] width 51 height 16
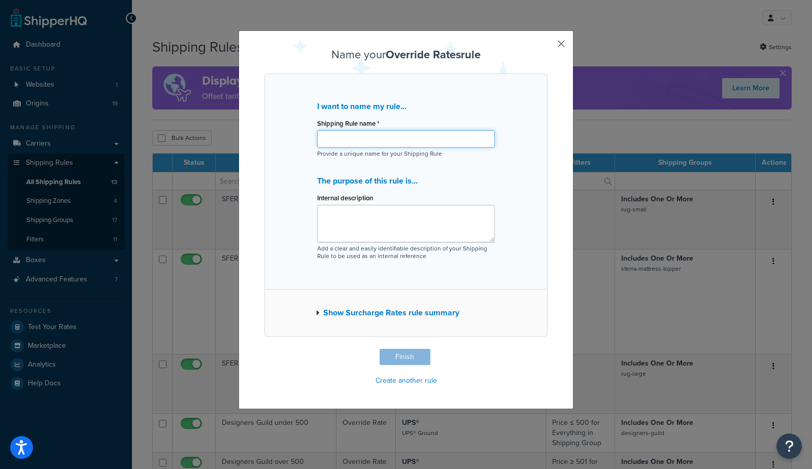
click at [333, 139] on input "Shipping Rule name *" at bounding box center [406, 138] width 178 height 17
type input "if 2 or more rowe items in cart, charge $225 per item"
click at [389, 363] on button "Finish" at bounding box center [404, 357] width 51 height 16
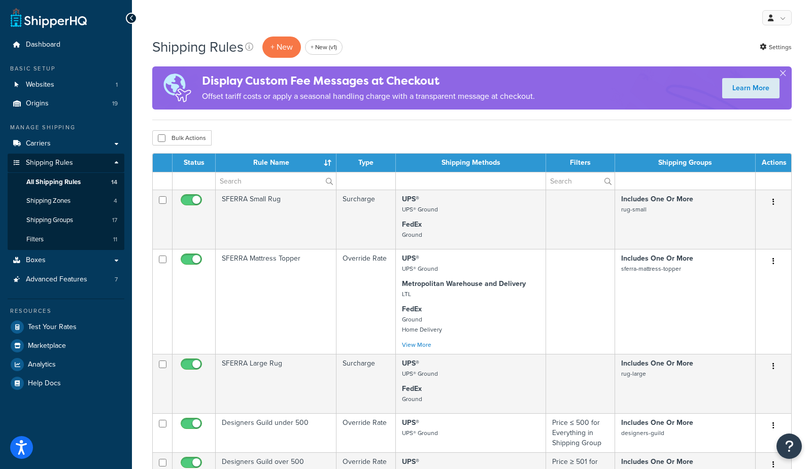
click at [318, 130] on div "Bulk Actions Duplicate [GEOGRAPHIC_DATA]" at bounding box center [471, 137] width 639 height 15
click at [41, 330] on span "Test Your Rates" at bounding box center [52, 327] width 49 height 9
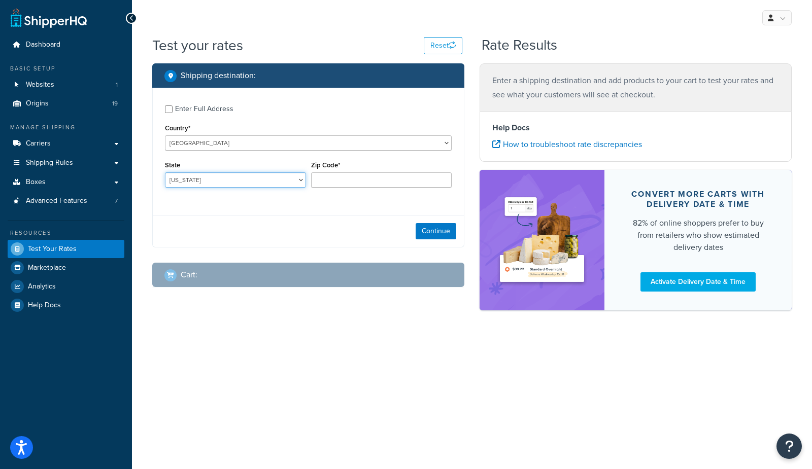
click at [203, 179] on select "Alabama Alaska American Samoa Arizona Arkansas Armed Forces Americas Armed Forc…" at bounding box center [235, 179] width 141 height 15
select select "TX"
click at [165, 172] on select "Alabama Alaska American Samoa Arizona Arkansas Armed Forces Americas Armed Forc…" at bounding box center [235, 179] width 141 height 15
type input "78745"
click at [196, 222] on div "Continue" at bounding box center [308, 231] width 311 height 32
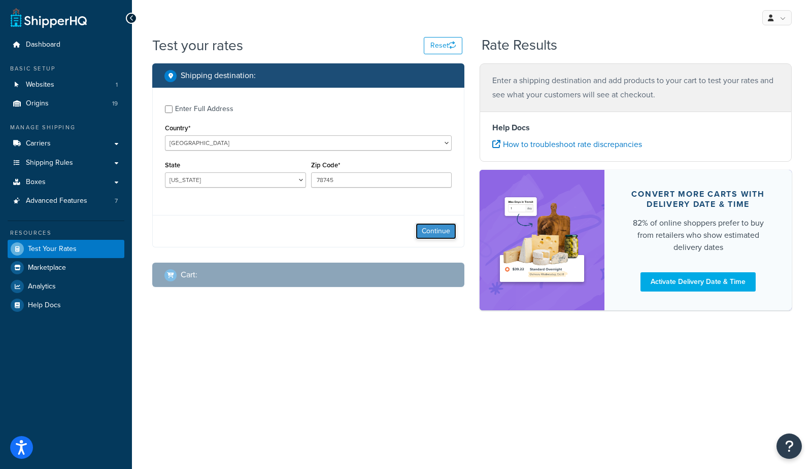
click at [416, 234] on button "Continue" at bounding box center [435, 231] width 41 height 16
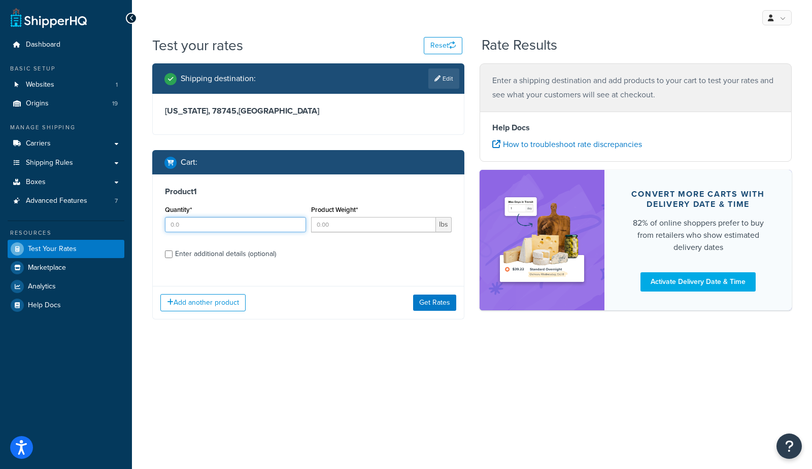
drag, startPoint x: 198, startPoint y: 223, endPoint x: 311, endPoint y: 220, distance: 113.2
click at [198, 223] on input "Quantity*" at bounding box center [235, 224] width 141 height 15
type input "1"
drag, startPoint x: 357, startPoint y: 222, endPoint x: 281, endPoint y: 245, distance: 79.4
click at [357, 222] on input "Product Weight*" at bounding box center [373, 224] width 125 height 15
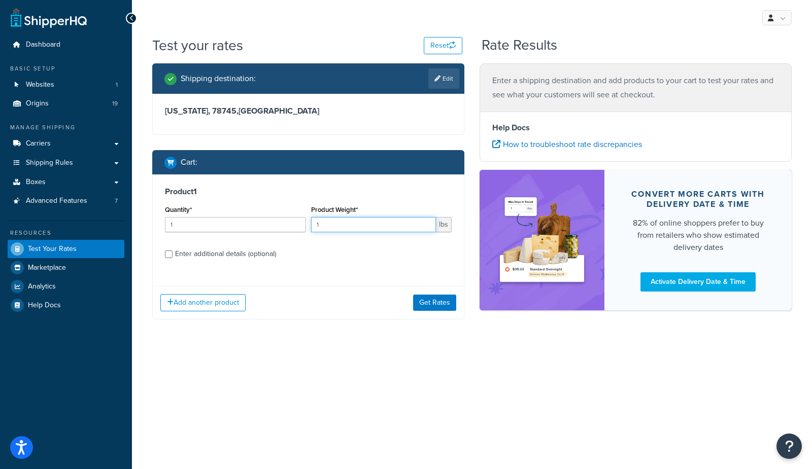
type input "1"
click at [249, 254] on div "Enter additional details (optional)" at bounding box center [225, 254] width 101 height 14
click at [172, 254] on input "Enter additional details (optional)" at bounding box center [169, 255] width 8 height 8
checkbox input "true"
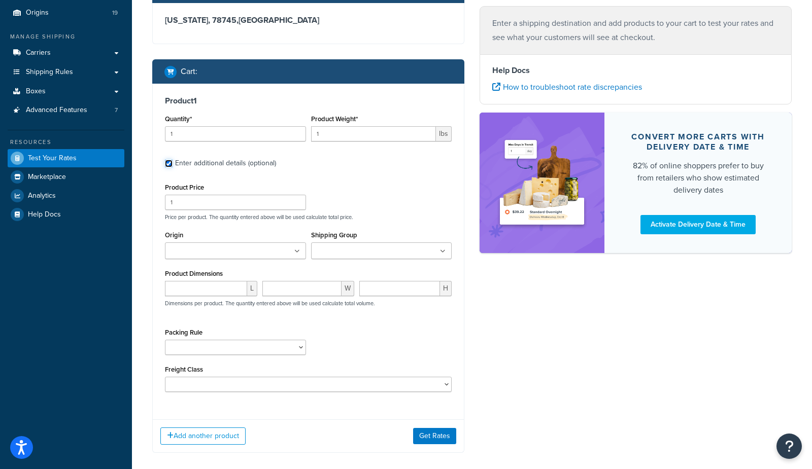
scroll to position [62, 0]
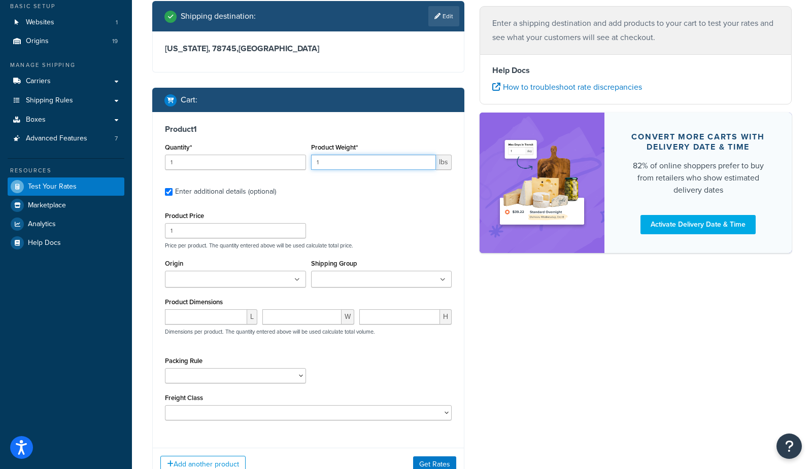
drag, startPoint x: 327, startPoint y: 165, endPoint x: 251, endPoint y: 151, distance: 77.9
click at [252, 151] on div "Quantity* 1 Product Weight* 1 lbs" at bounding box center [308, 159] width 292 height 37
type input "200"
click at [542, 334] on div "Shipping destination : Edit Texas, 78745 , United States Cart : Product 1 Quant…" at bounding box center [472, 249] width 654 height 496
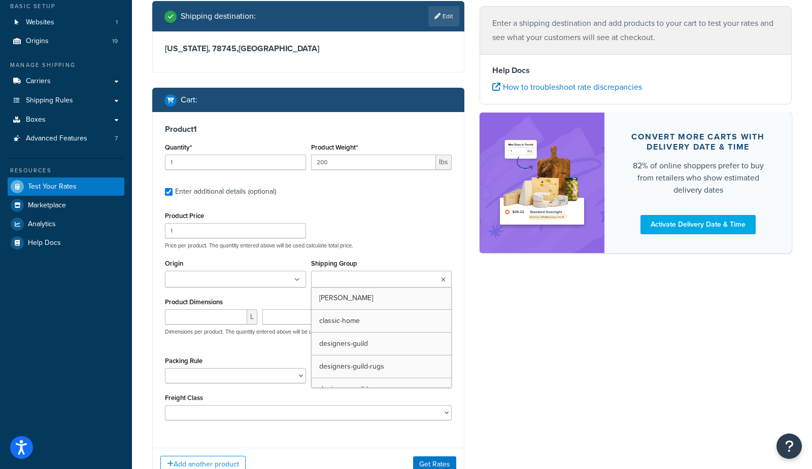
click at [363, 275] on input "Shipping Group" at bounding box center [359, 279] width 90 height 11
drag, startPoint x: 342, startPoint y: 305, endPoint x: 471, endPoint y: 329, distance: 131.0
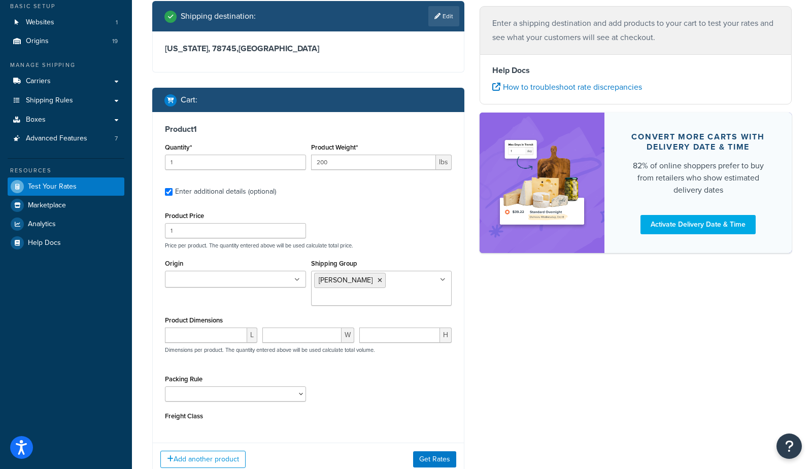
click at [546, 335] on div "Shipping destination : Edit Texas, 78745 , United States Cart : Product 1 Quant…" at bounding box center [472, 246] width 654 height 491
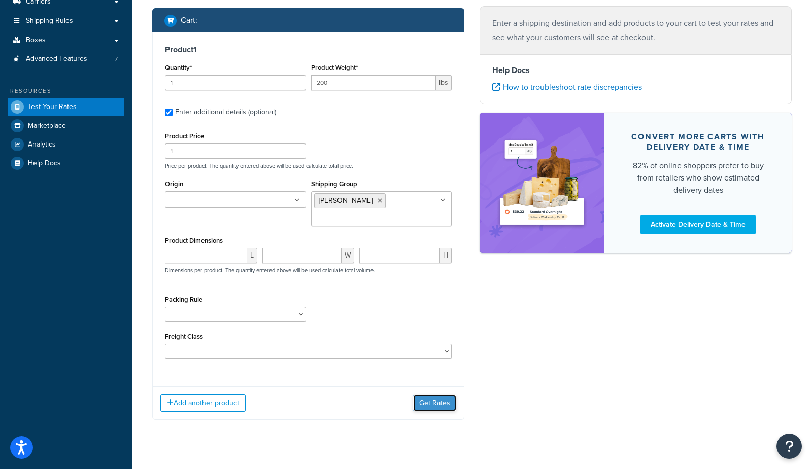
click at [429, 395] on button "Get Rates" at bounding box center [434, 403] width 43 height 16
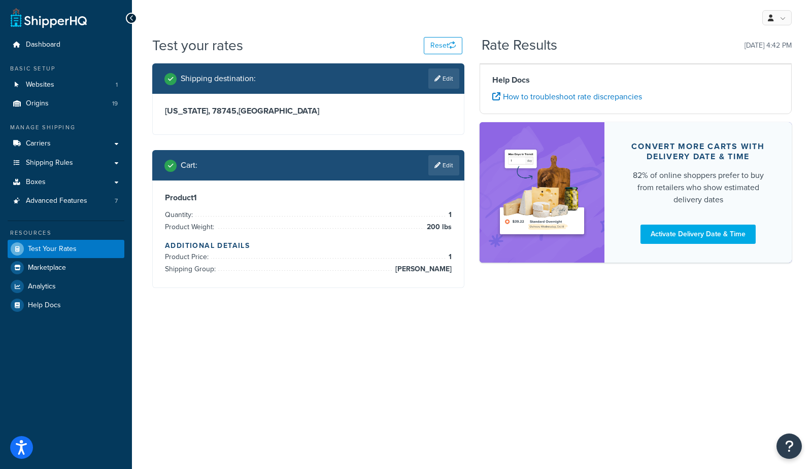
scroll to position [0, 0]
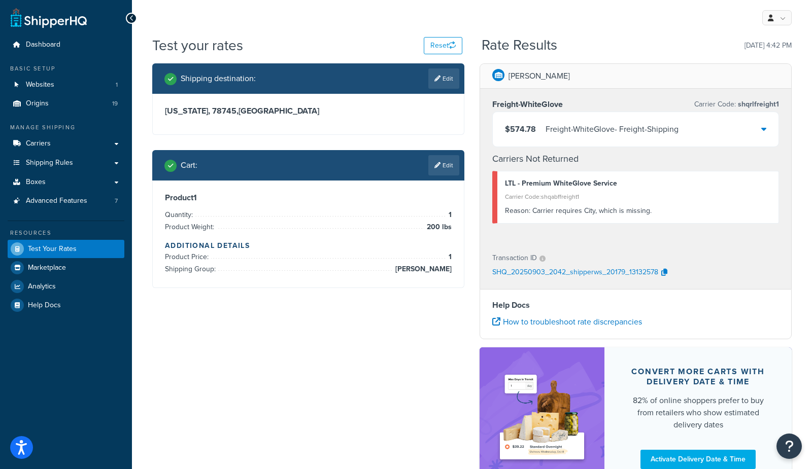
click at [576, 130] on div "Freight-WhiteGlove - Freight-Shipping" at bounding box center [611, 129] width 133 height 14
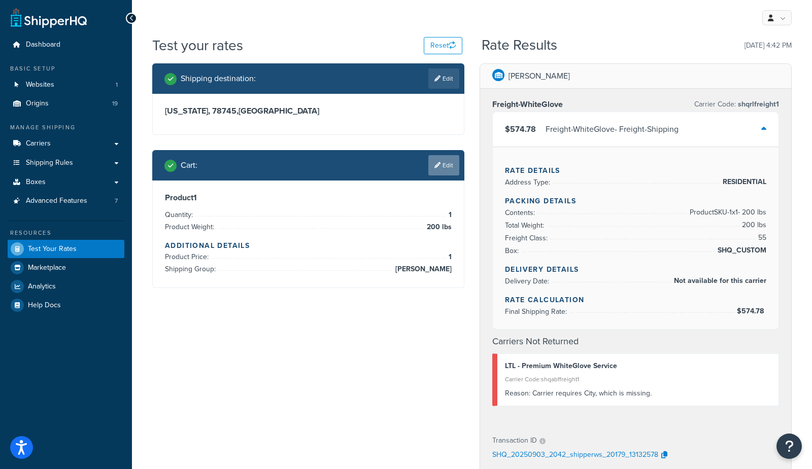
click at [445, 166] on link "Edit" at bounding box center [443, 165] width 31 height 20
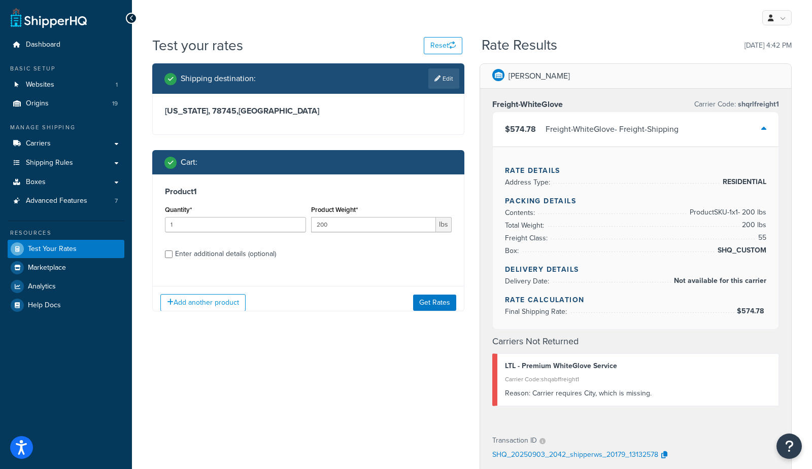
click at [181, 253] on div "Enter additional details (optional)" at bounding box center [225, 254] width 101 height 14
click at [172, 253] on input "Enter additional details (optional)" at bounding box center [169, 255] width 8 height 8
checkbox input "true"
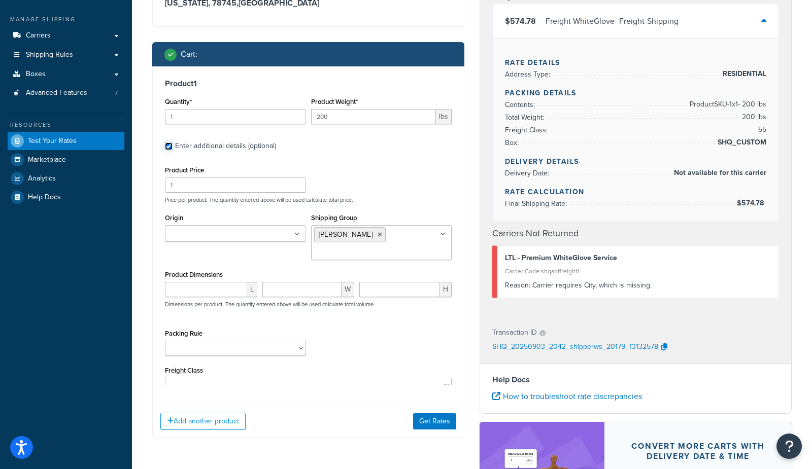
scroll to position [116, 0]
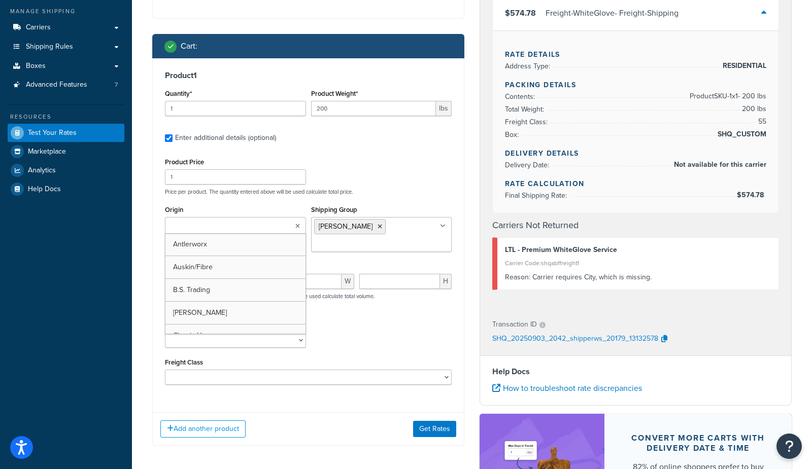
click at [187, 227] on input "Origin" at bounding box center [213, 226] width 90 height 11
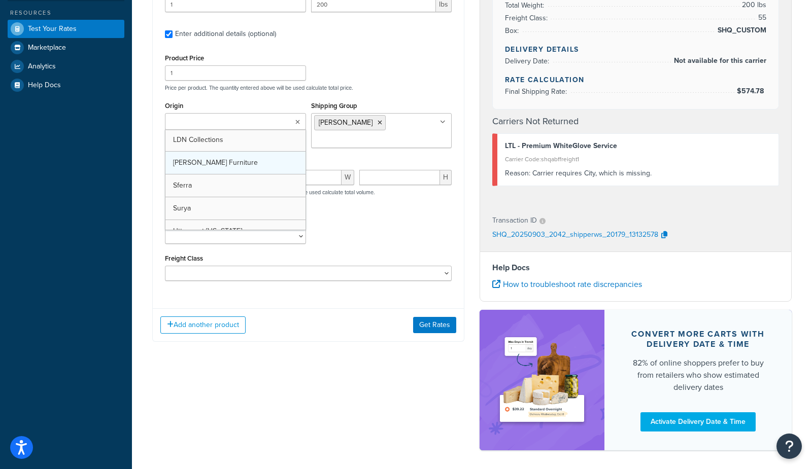
scroll to position [264, 0]
drag, startPoint x: 187, startPoint y: 170, endPoint x: 164, endPoint y: 173, distance: 22.5
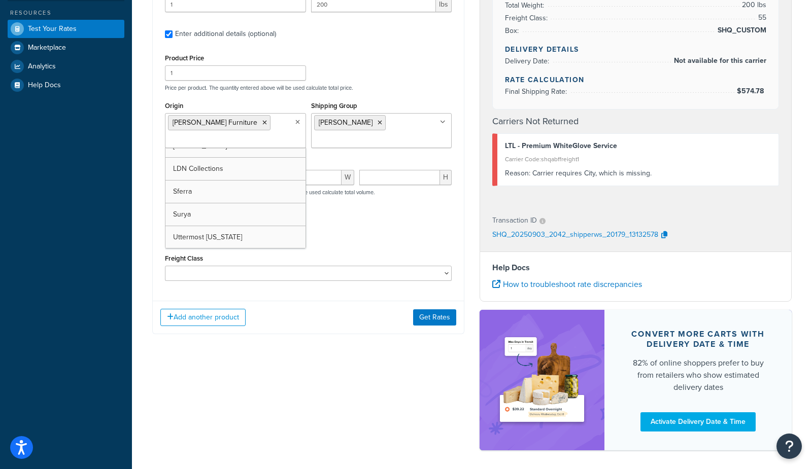
click at [153, 173] on div "Product 1 Quantity* 1 Product Weight* 200 lbs Enter additional details (optiona…" at bounding box center [308, 123] width 311 height 339
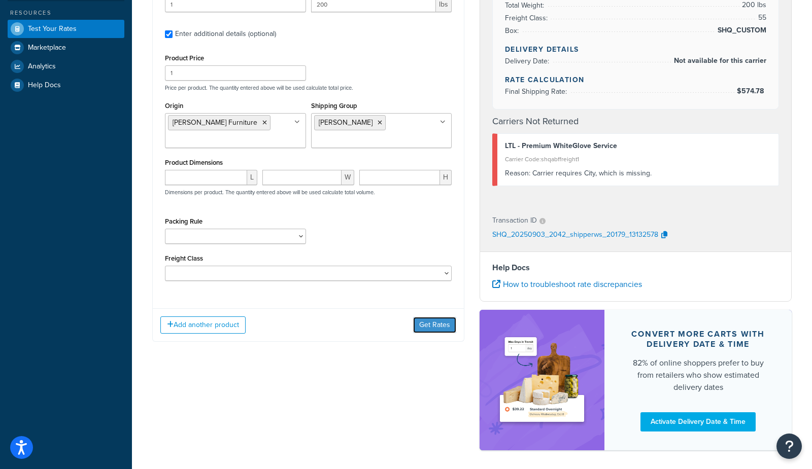
click at [434, 321] on button "Get Rates" at bounding box center [434, 325] width 43 height 16
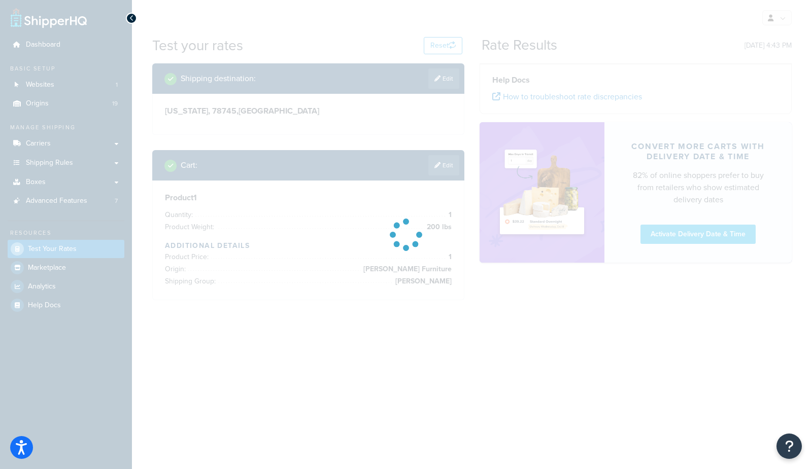
scroll to position [0, 0]
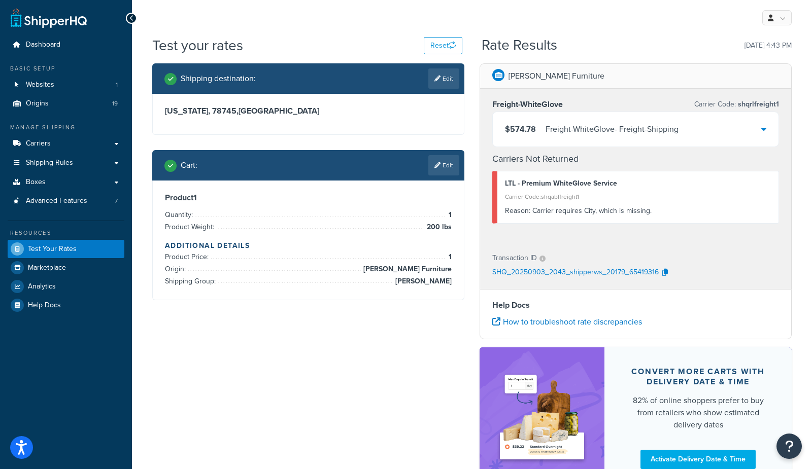
click at [562, 122] on div "Freight-WhiteGlove - Freight-Shipping" at bounding box center [611, 129] width 133 height 14
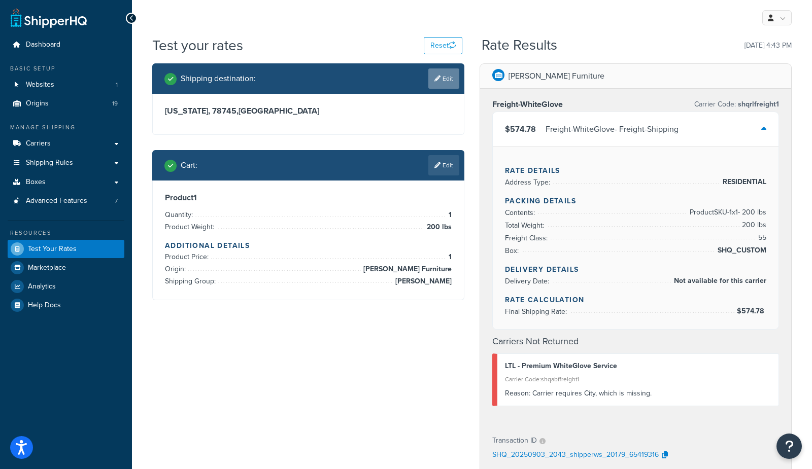
click at [438, 77] on icon at bounding box center [437, 79] width 6 height 6
select select "TX"
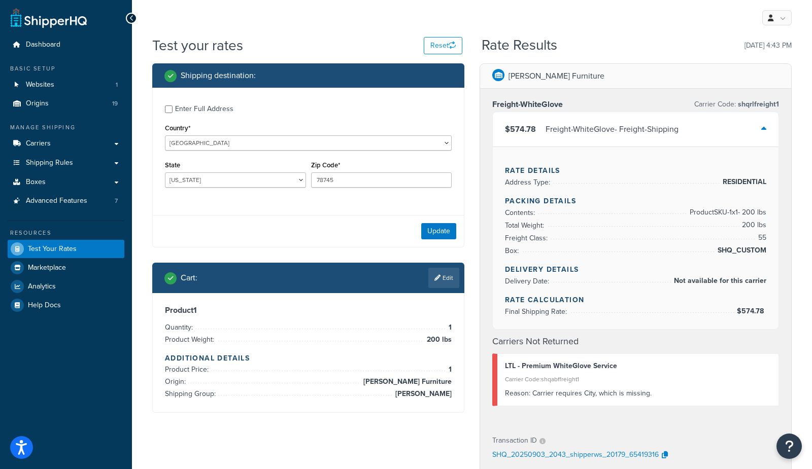
click at [194, 104] on div "Enter Full Address" at bounding box center [204, 109] width 58 height 14
click at [172, 106] on input "Enter Full Address" at bounding box center [169, 110] width 8 height 8
checkbox input "true"
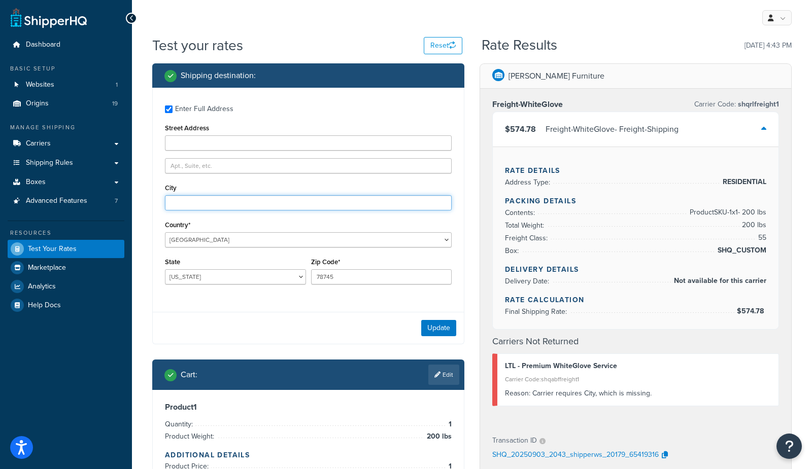
click at [216, 198] on input "City" at bounding box center [308, 202] width 287 height 15
type input "austin"
click at [429, 325] on button "Update" at bounding box center [438, 328] width 35 height 16
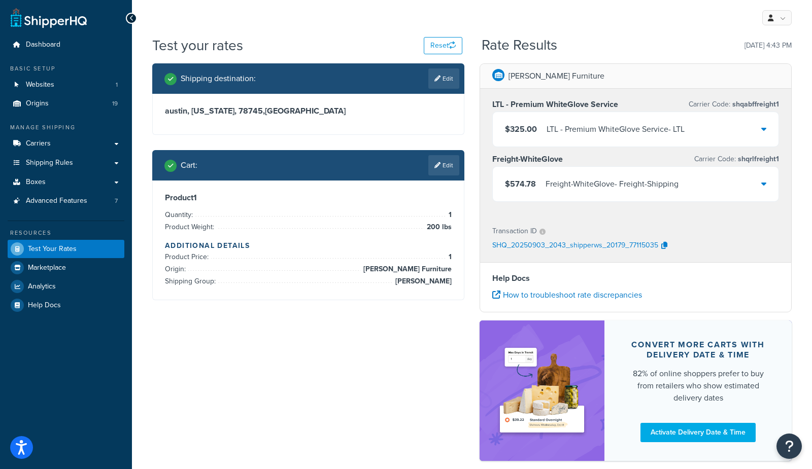
click at [551, 129] on div "LTL - Premium WhiteGlove Service - LTL" at bounding box center [615, 129] width 138 height 14
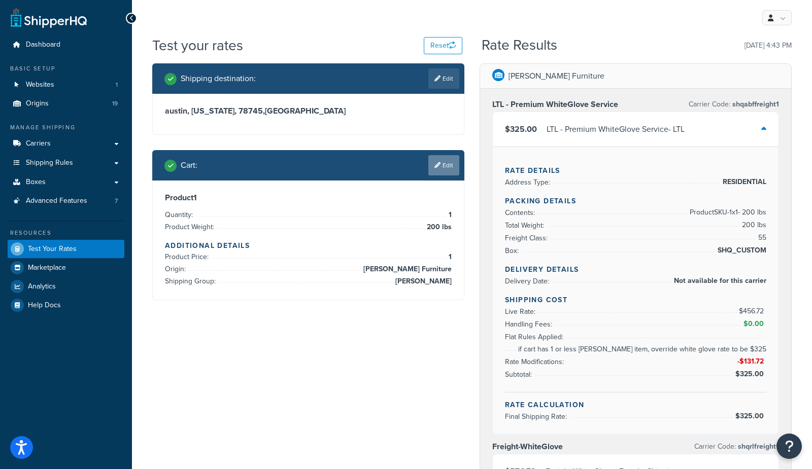
click at [434, 167] on icon at bounding box center [437, 165] width 6 height 6
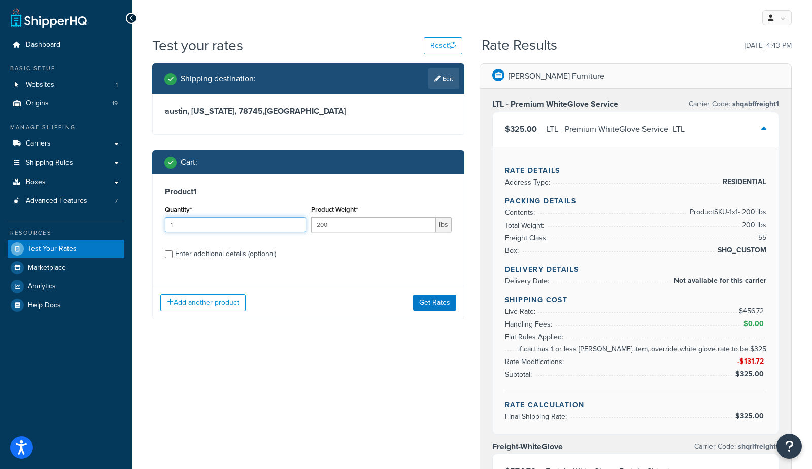
drag, startPoint x: 261, startPoint y: 229, endPoint x: 58, endPoint y: 228, distance: 202.9
click at [61, 229] on div "Dashboard Basic Setup Websites 1 Origins 19 Manage Shipping Carriers Carriers A…" at bounding box center [406, 405] width 812 height 810
type input "2"
click at [434, 300] on button "Get Rates" at bounding box center [434, 303] width 43 height 16
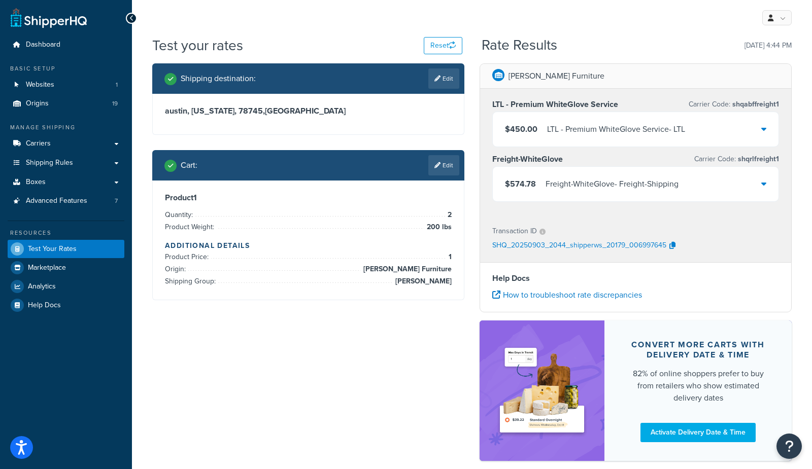
click at [332, 38] on div "Test your rates Reset" at bounding box center [307, 46] width 310 height 20
click at [301, 48] on div "Test your rates Reset" at bounding box center [307, 46] width 310 height 20
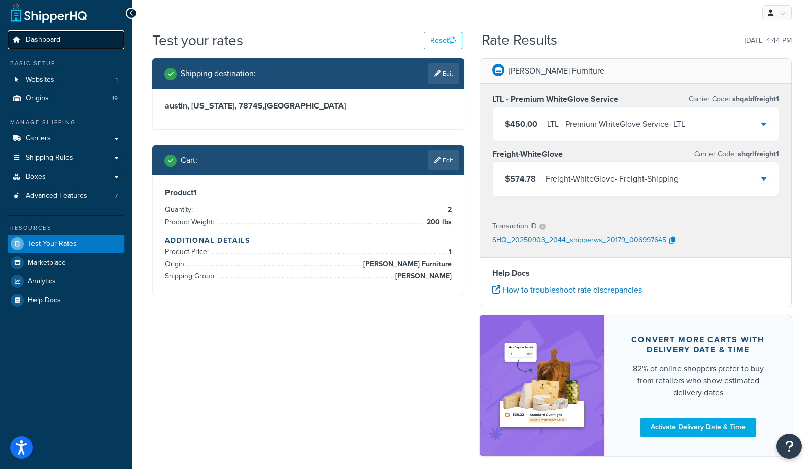
click at [68, 43] on link "Dashboard" at bounding box center [66, 39] width 117 height 19
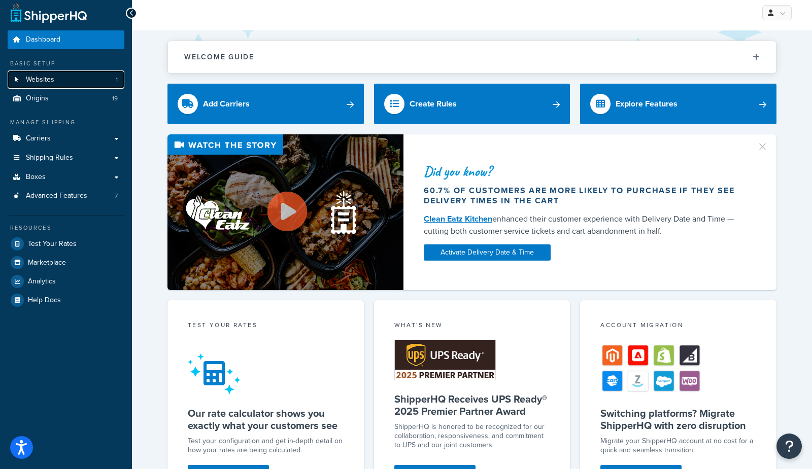
click at [53, 81] on span "Websites" at bounding box center [40, 80] width 28 height 9
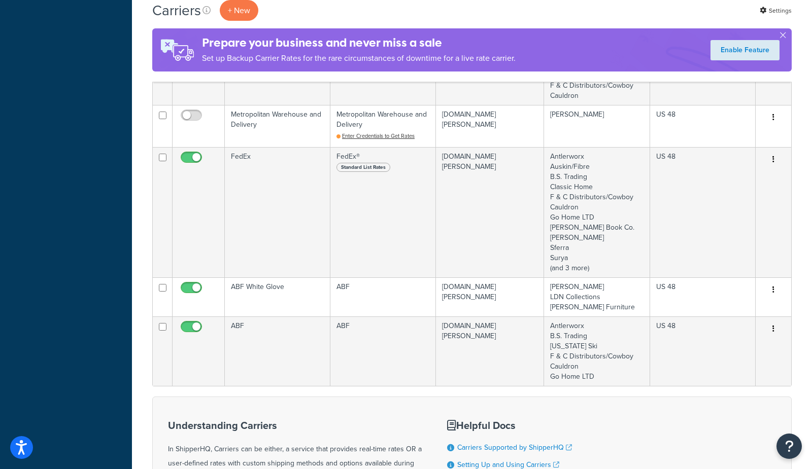
scroll to position [429, 0]
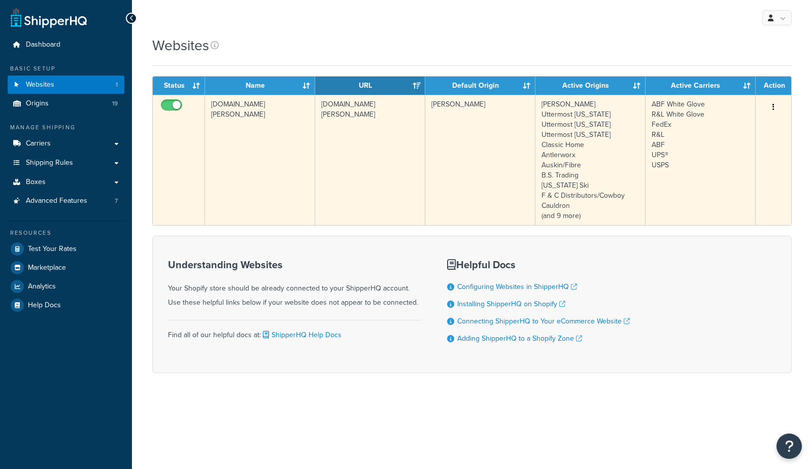
click at [244, 141] on td "[DOMAIN_NAME][PERSON_NAME]" at bounding box center [260, 160] width 110 height 130
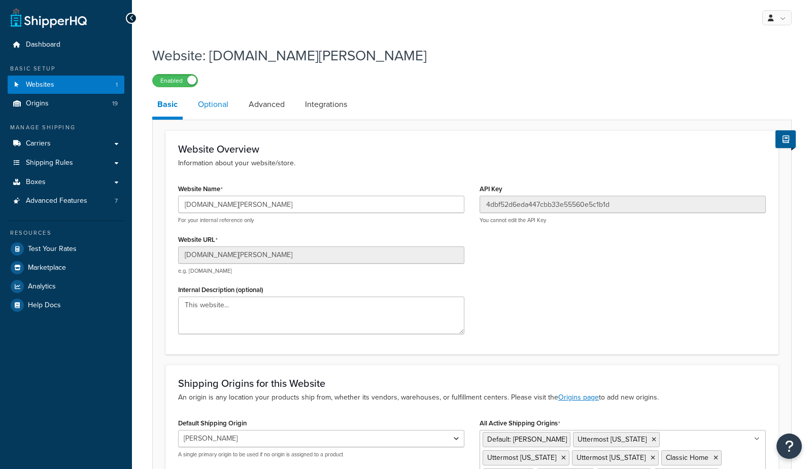
click at [203, 103] on link "Optional" at bounding box center [213, 104] width 41 height 24
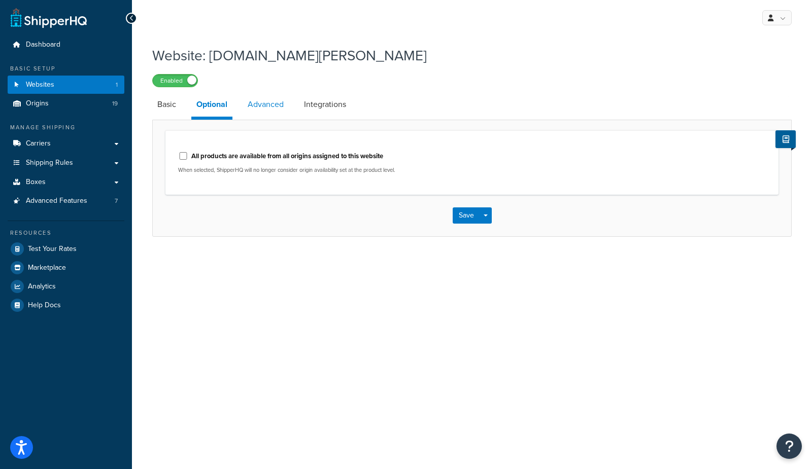
click at [262, 101] on link "Advanced" at bounding box center [265, 104] width 46 height 24
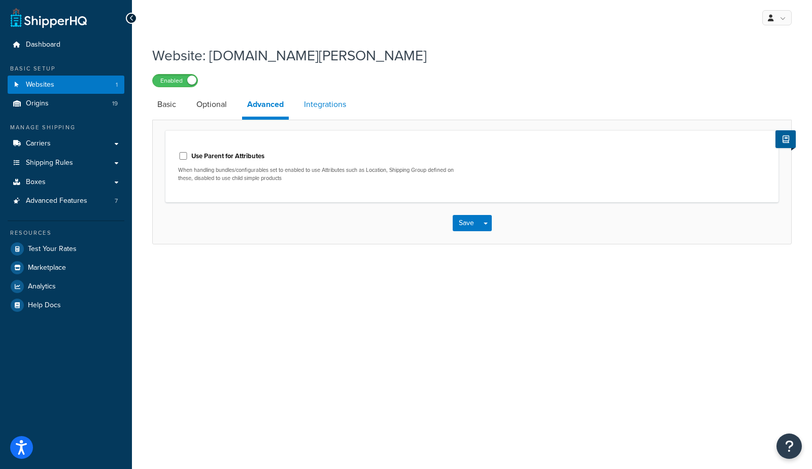
click at [302, 104] on link "Integrations" at bounding box center [325, 104] width 52 height 24
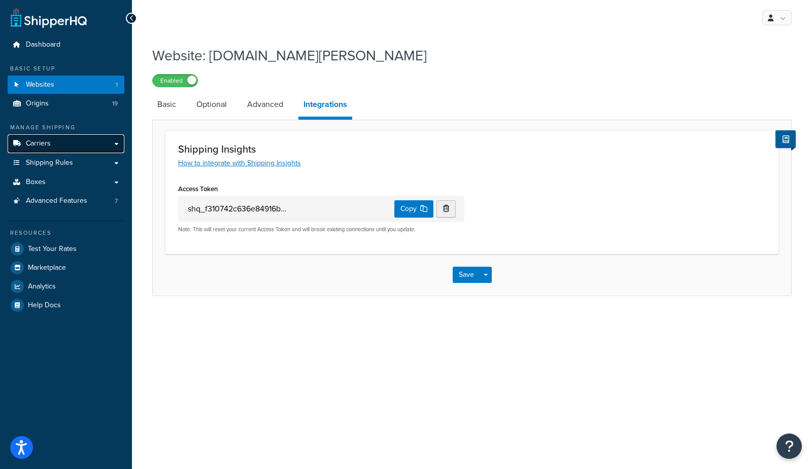
click at [77, 147] on link "Carriers" at bounding box center [66, 143] width 117 height 19
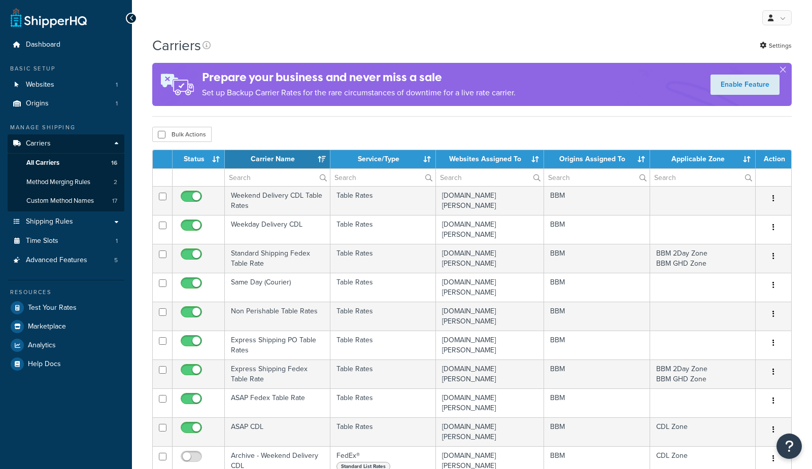
select select "15"
click at [66, 166] on link "All Carriers 16" at bounding box center [66, 163] width 117 height 19
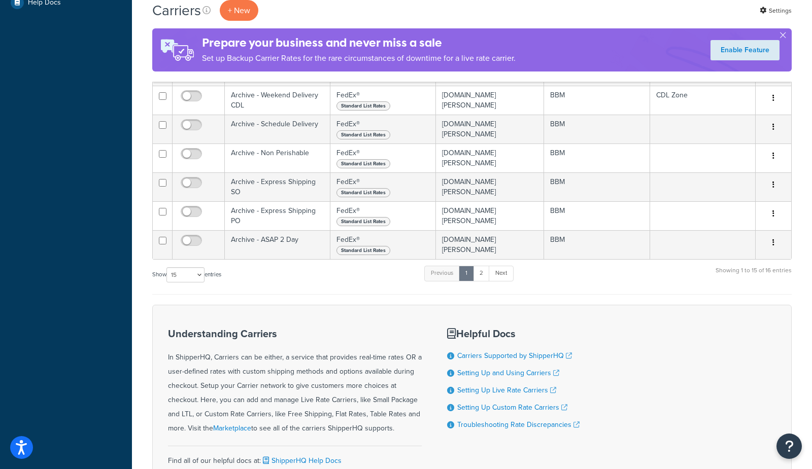
scroll to position [364, 0]
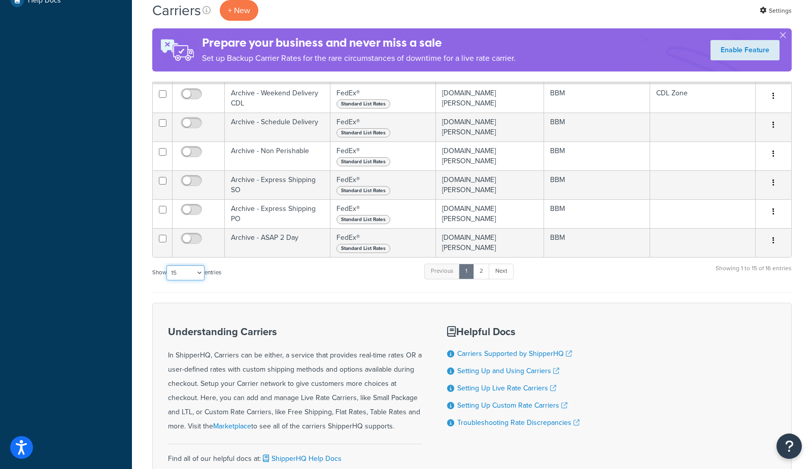
click at [180, 270] on select "10 15 25 50 100" at bounding box center [185, 272] width 38 height 15
select select "50"
click at [167, 281] on select "10 15 25 50 100" at bounding box center [185, 272] width 38 height 15
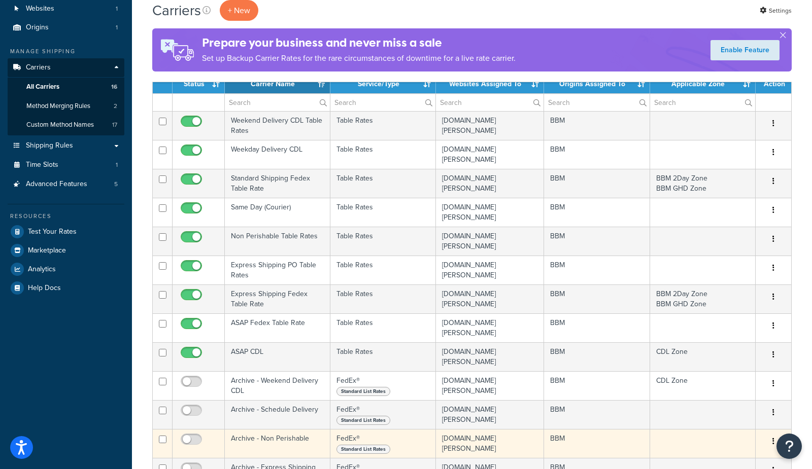
scroll to position [78, 0]
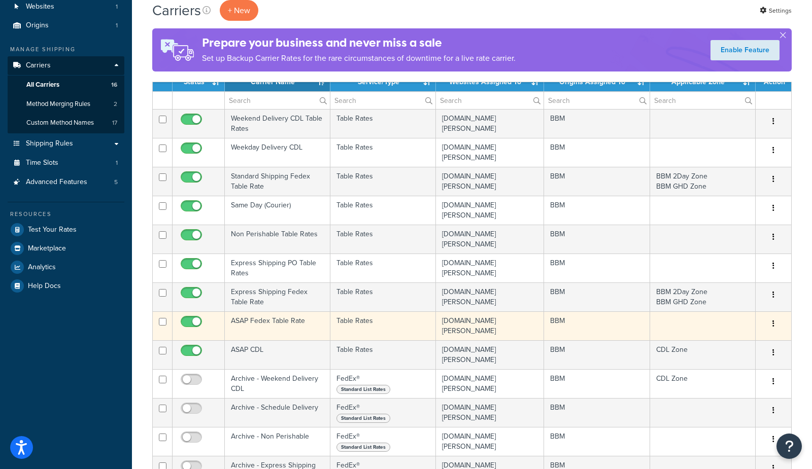
click at [274, 325] on td "ASAP Fedex Table Rate" at bounding box center [278, 325] width 106 height 29
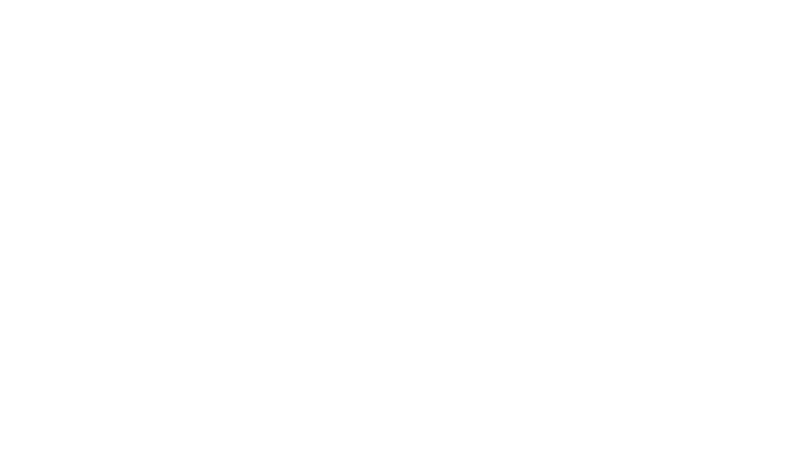
select select "25"
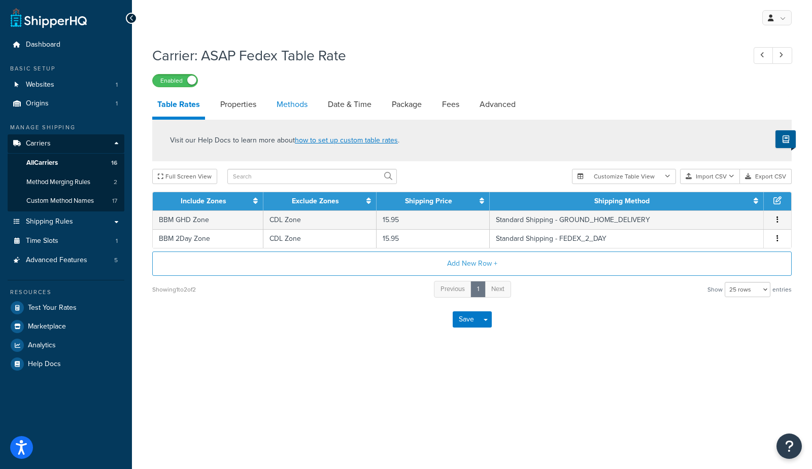
click at [292, 108] on link "Methods" at bounding box center [291, 104] width 41 height 24
select select "25"
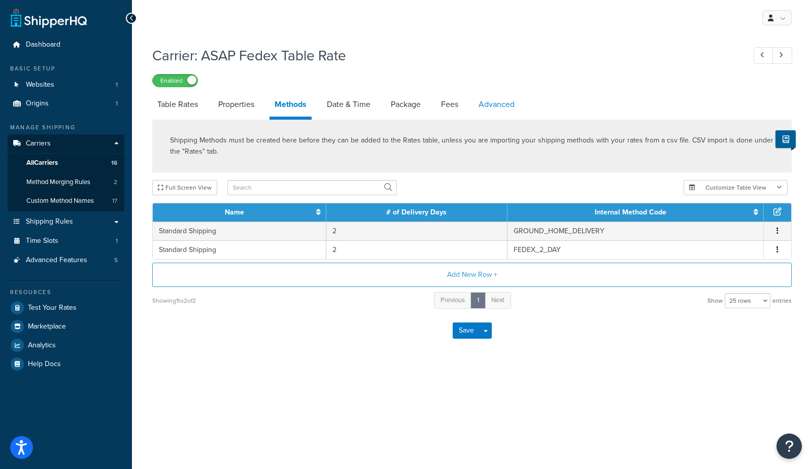
click at [494, 112] on link "Advanced" at bounding box center [496, 104] width 46 height 24
select select "false"
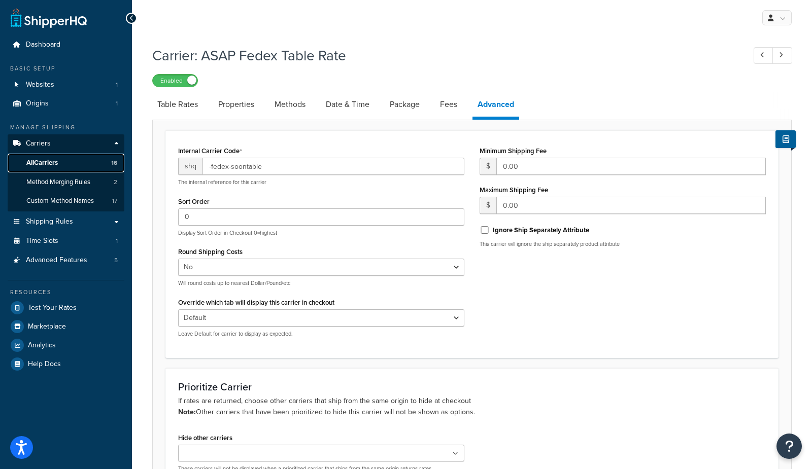
click at [75, 160] on link "All Carriers 16" at bounding box center [66, 163] width 117 height 19
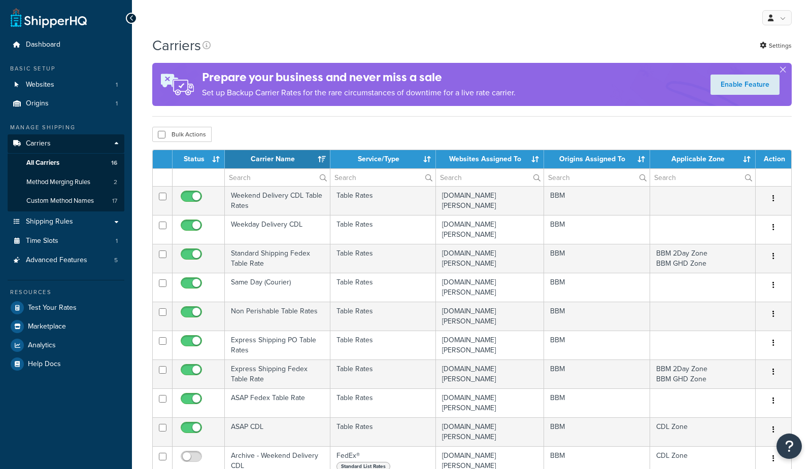
select select "15"
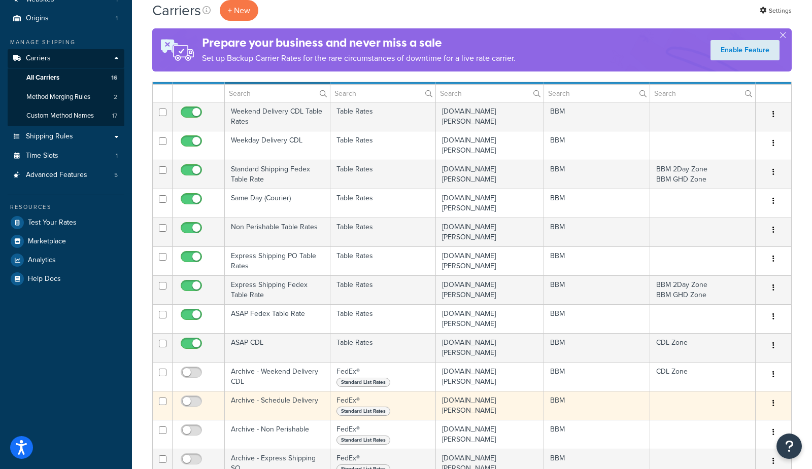
scroll to position [92, 0]
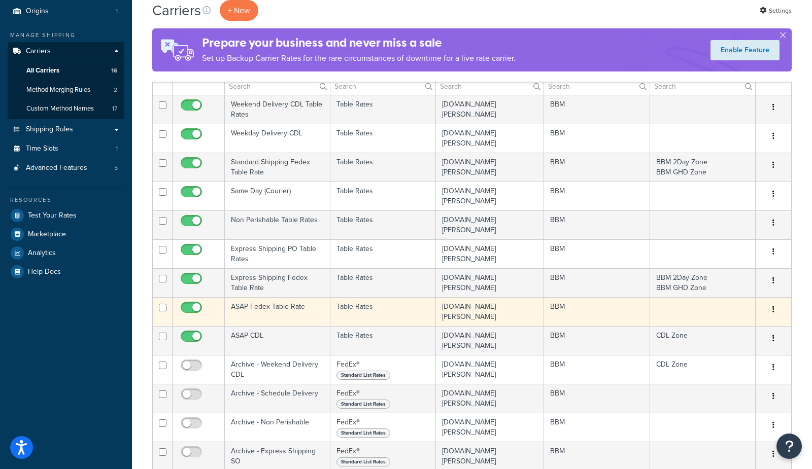
click at [294, 313] on td "ASAP Fedex Table Rate" at bounding box center [278, 311] width 106 height 29
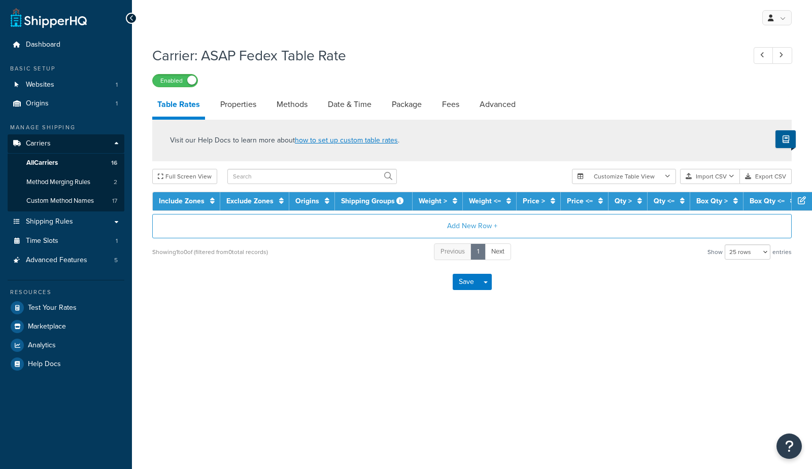
select select "25"
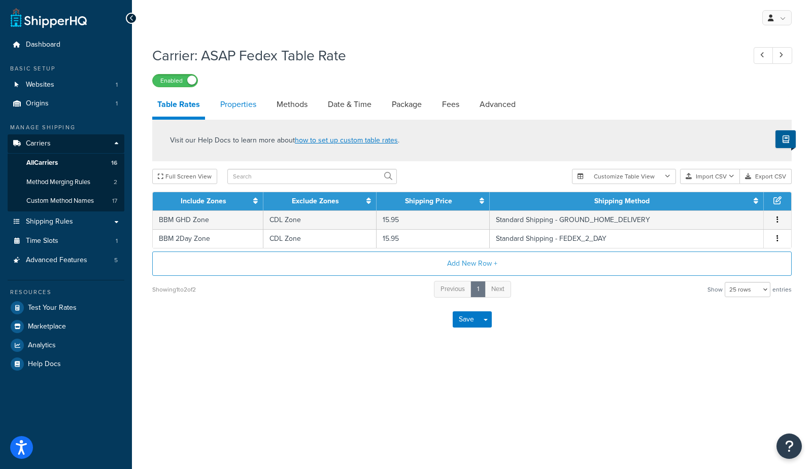
click at [247, 103] on link "Properties" at bounding box center [238, 104] width 46 height 24
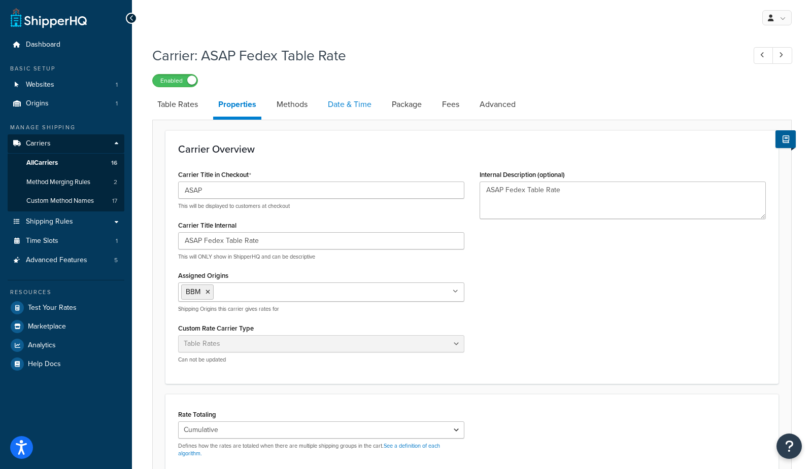
click at [338, 108] on link "Date & Time" at bounding box center [350, 104] width 54 height 24
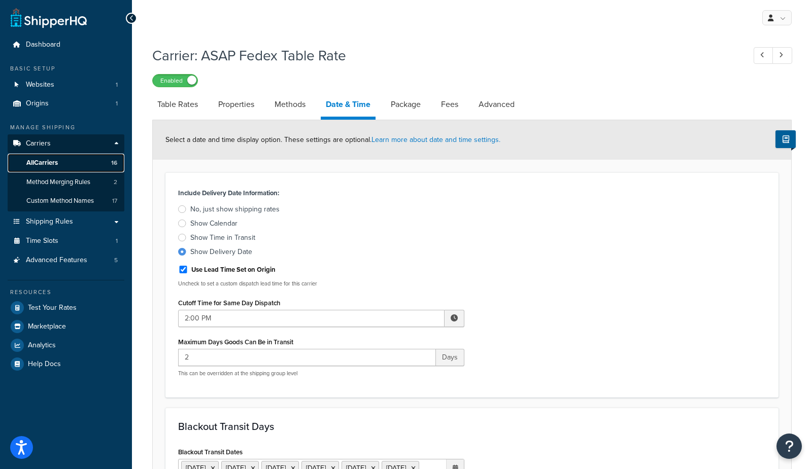
click at [79, 163] on link "All Carriers 16" at bounding box center [66, 163] width 117 height 19
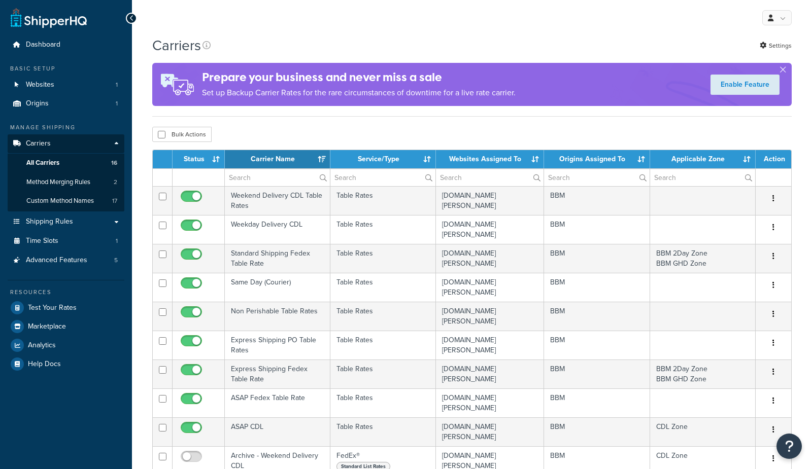
select select "15"
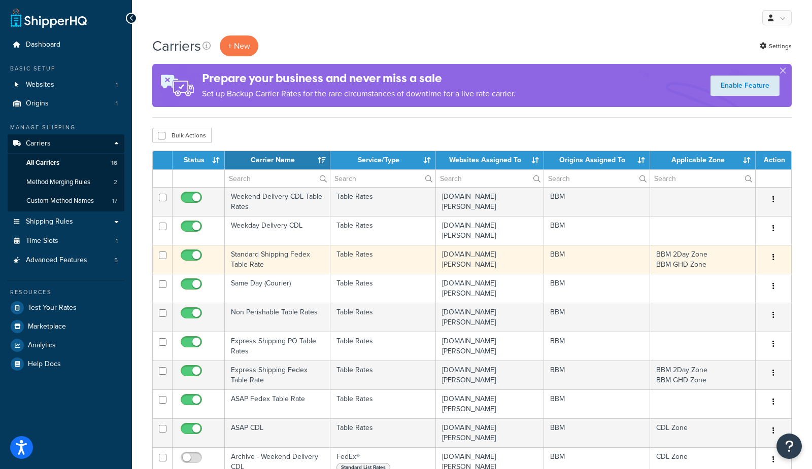
click at [273, 263] on td "Standard Shipping Fedex Table Rate" at bounding box center [278, 259] width 106 height 29
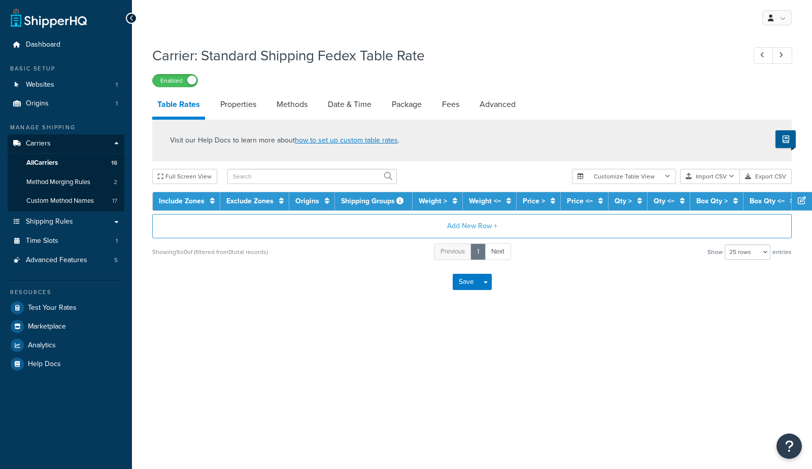
select select "25"
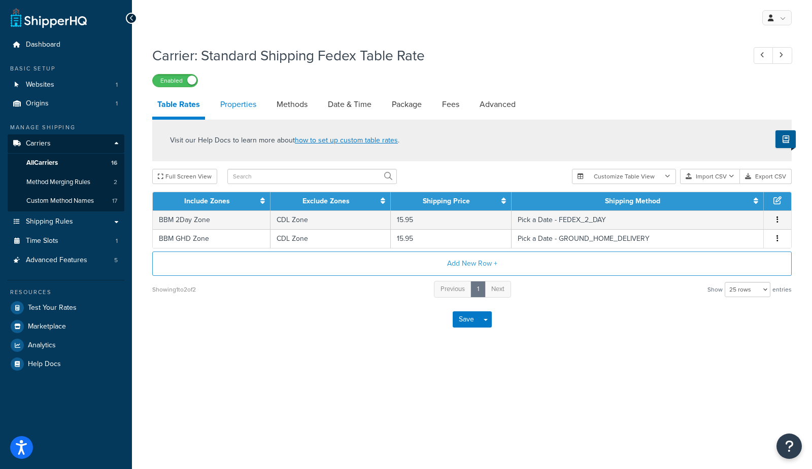
click at [223, 101] on link "Properties" at bounding box center [238, 104] width 46 height 24
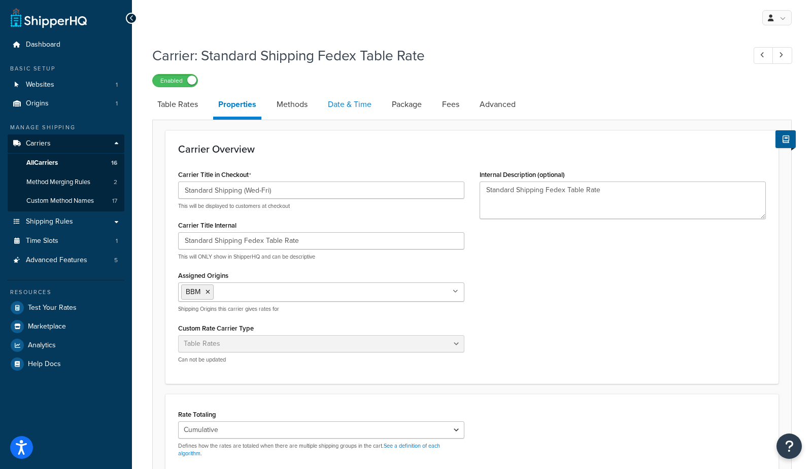
click at [363, 109] on link "Date & Time" at bounding box center [350, 104] width 54 height 24
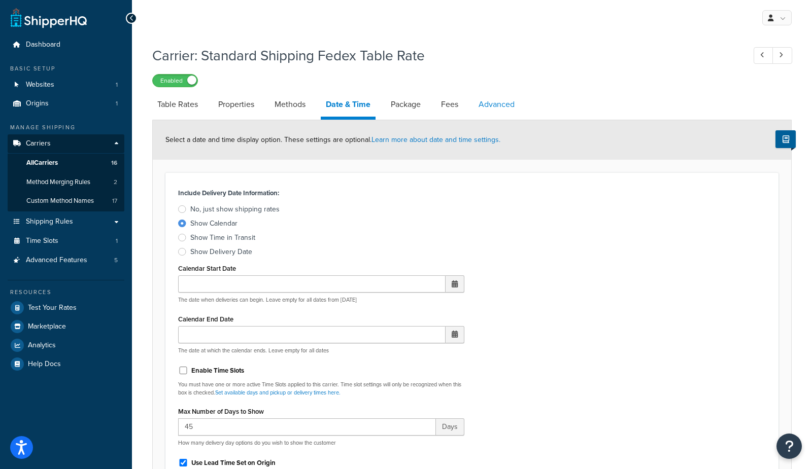
click at [493, 112] on link "Advanced" at bounding box center [496, 104] width 46 height 24
select select "false"
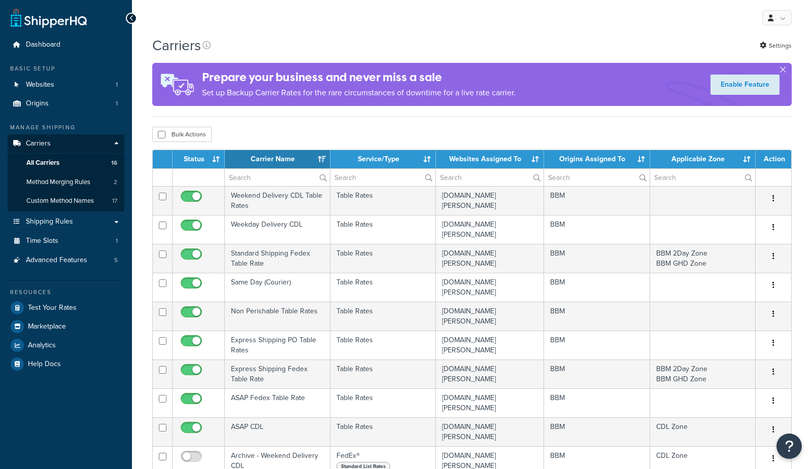
select select "15"
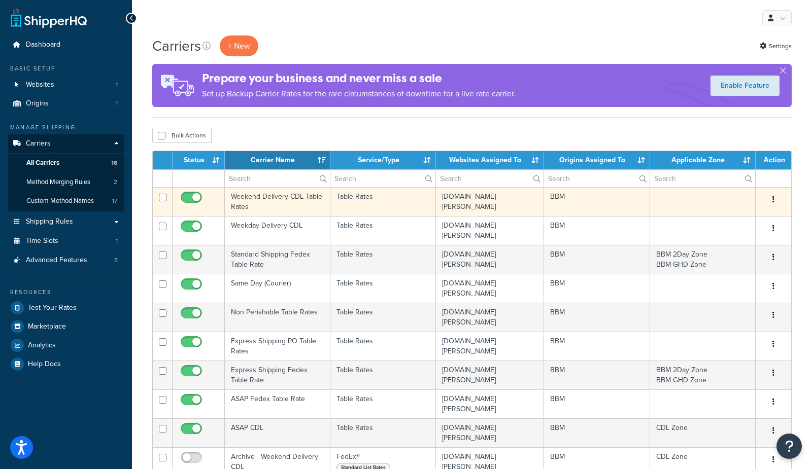
click at [261, 204] on td "Weekend Delivery CDL Table Rates" at bounding box center [278, 201] width 106 height 29
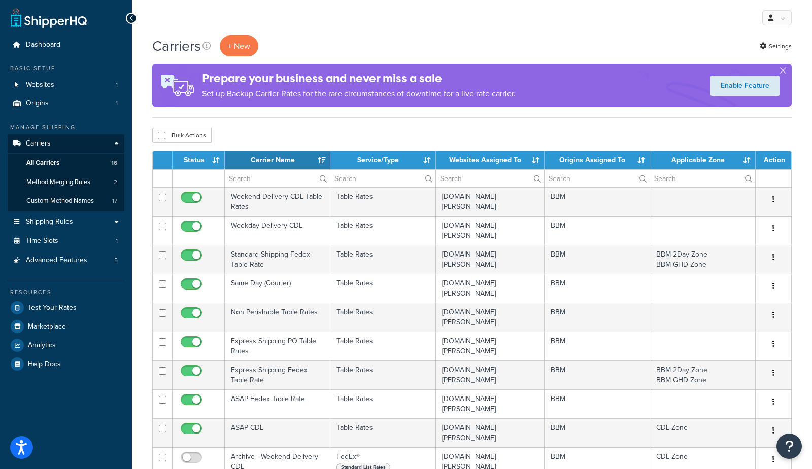
select select "15"
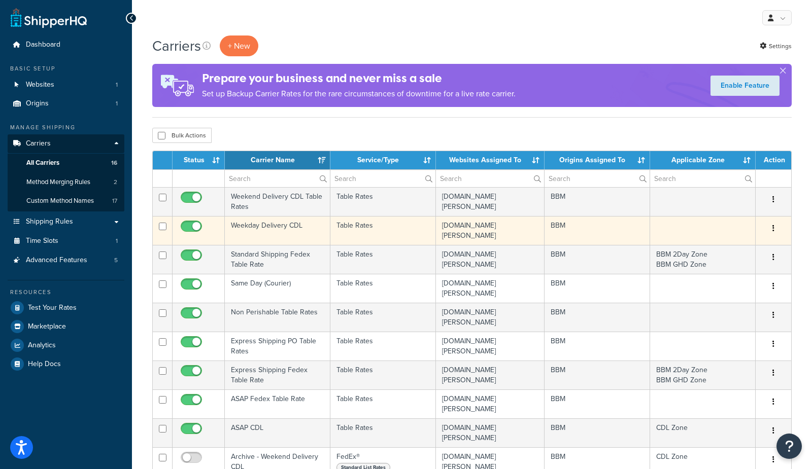
click at [250, 231] on td "Weekday Delivery CDL" at bounding box center [278, 230] width 106 height 29
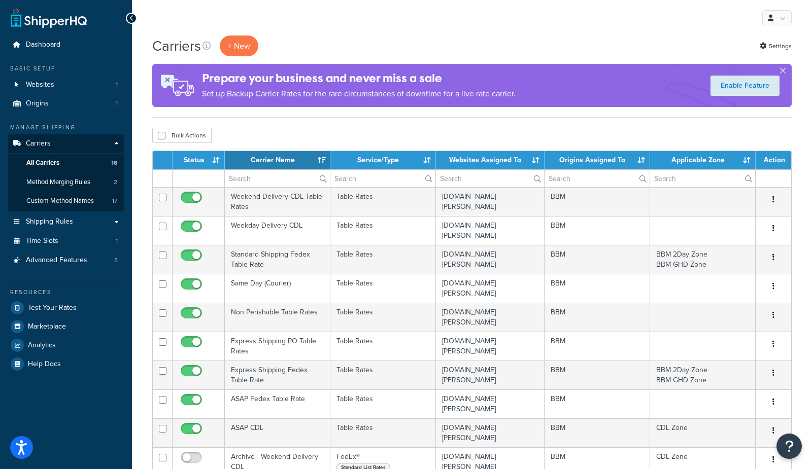
select select "15"
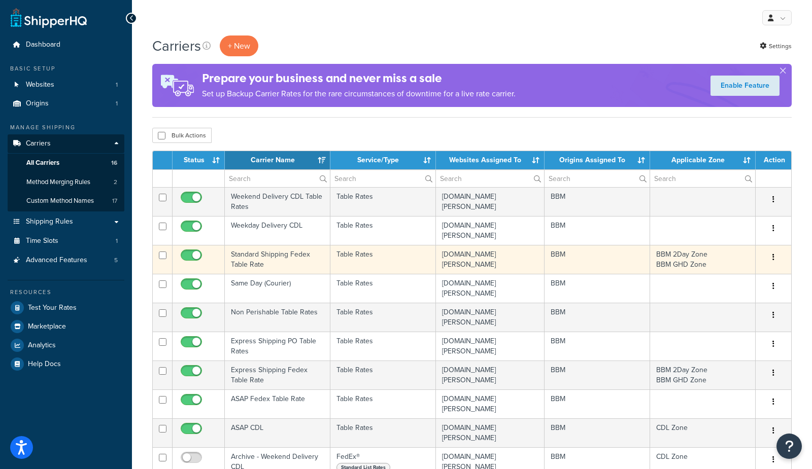
click at [256, 255] on td "Standard Shipping Fedex Table Rate" at bounding box center [278, 259] width 106 height 29
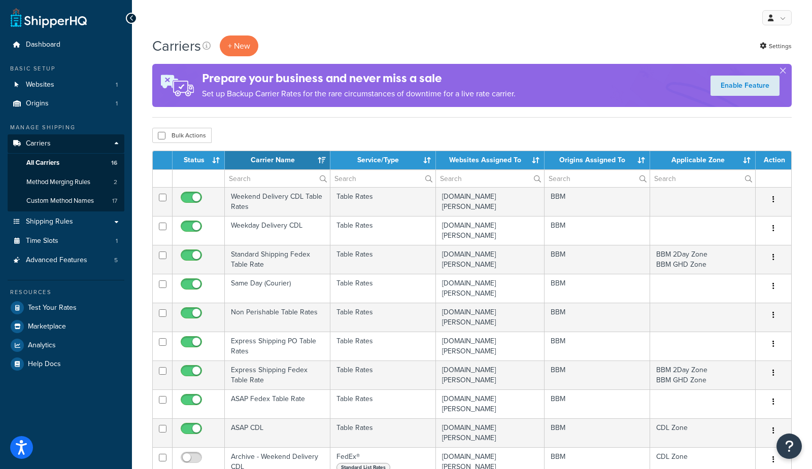
select select "15"
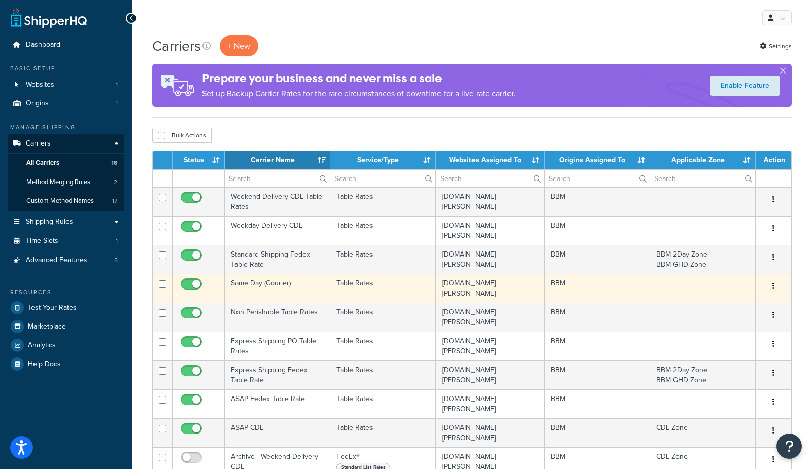
click at [260, 284] on td "Same Day (Courier)" at bounding box center [278, 288] width 106 height 29
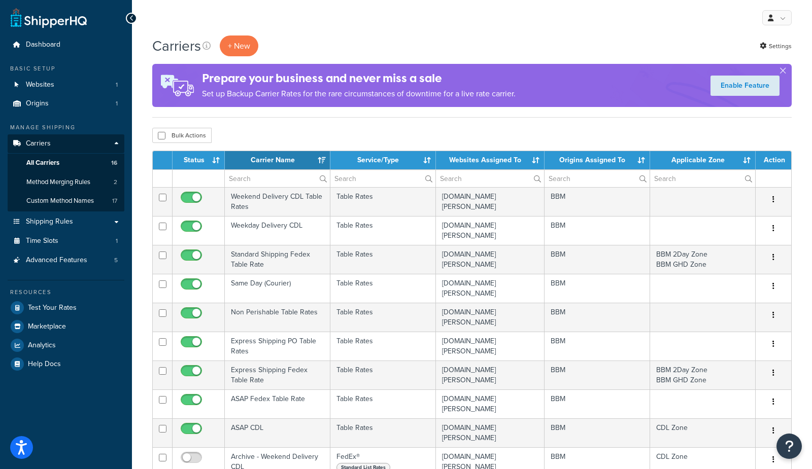
select select "15"
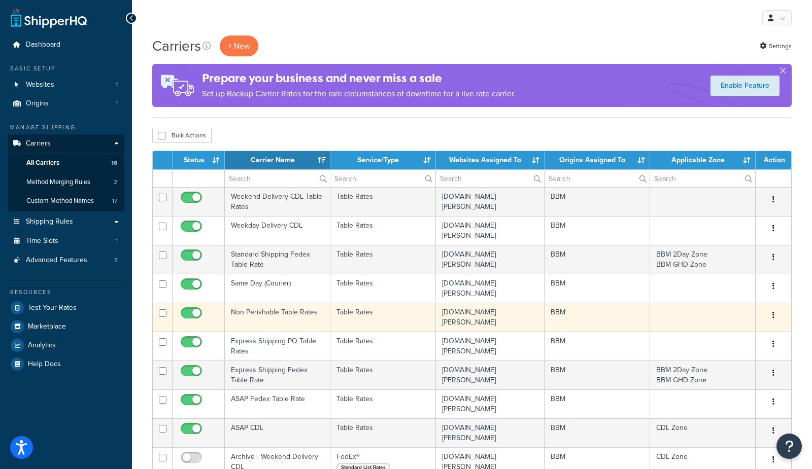
click at [264, 317] on td "Non Perishable Table Rates" at bounding box center [278, 317] width 106 height 29
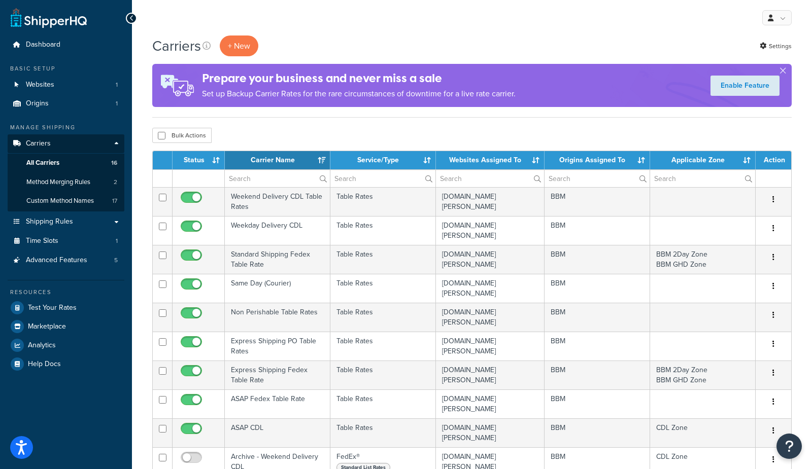
select select "15"
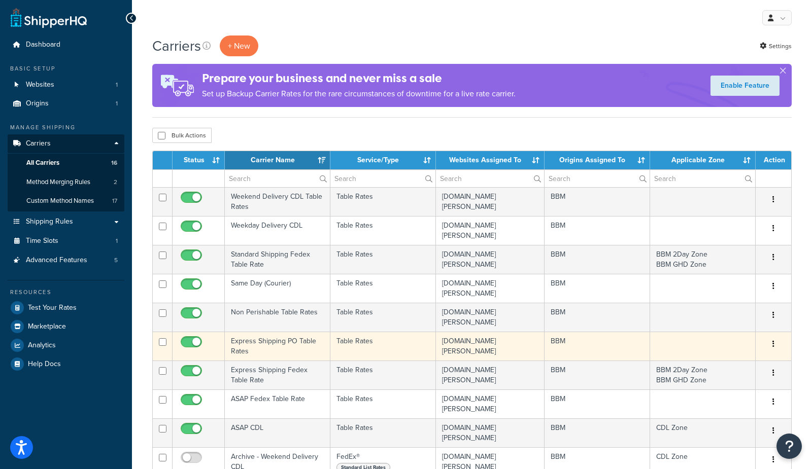
click at [262, 346] on td "Express Shipping PO Table Rates" at bounding box center [278, 346] width 106 height 29
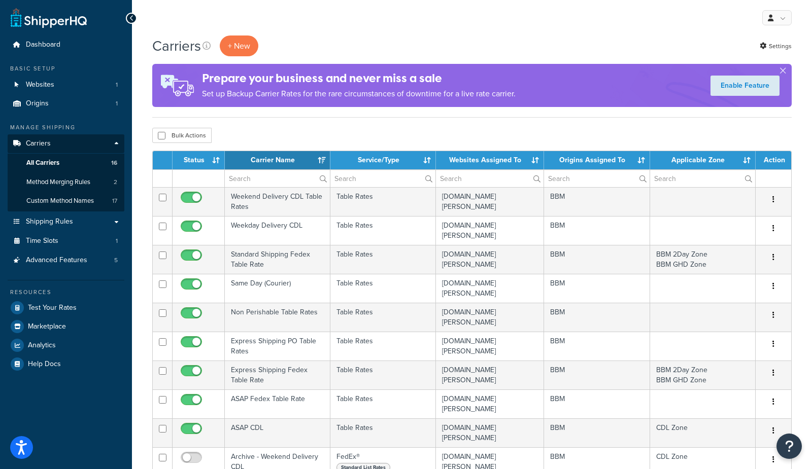
select select "15"
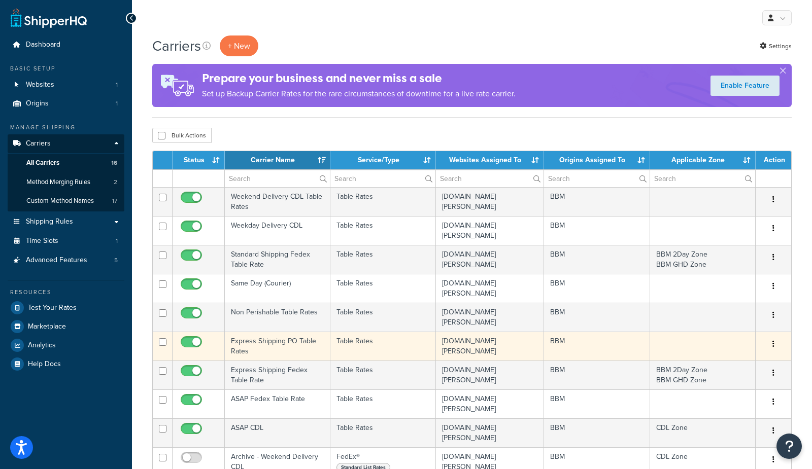
click at [284, 348] on td "Express Shipping PO Table Rates" at bounding box center [278, 346] width 106 height 29
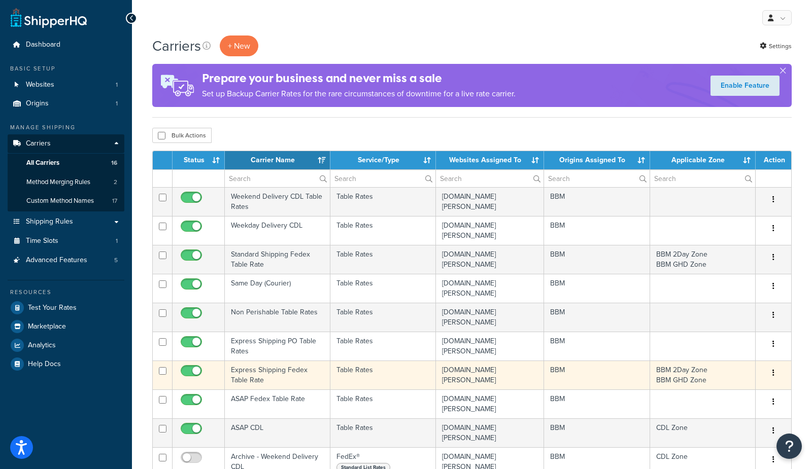
click at [294, 373] on td "Express Shipping Fedex Table Rate" at bounding box center [278, 375] width 106 height 29
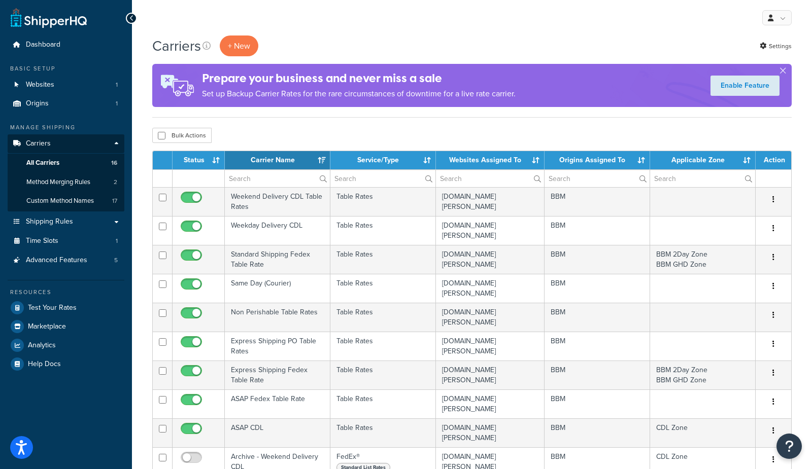
select select "15"
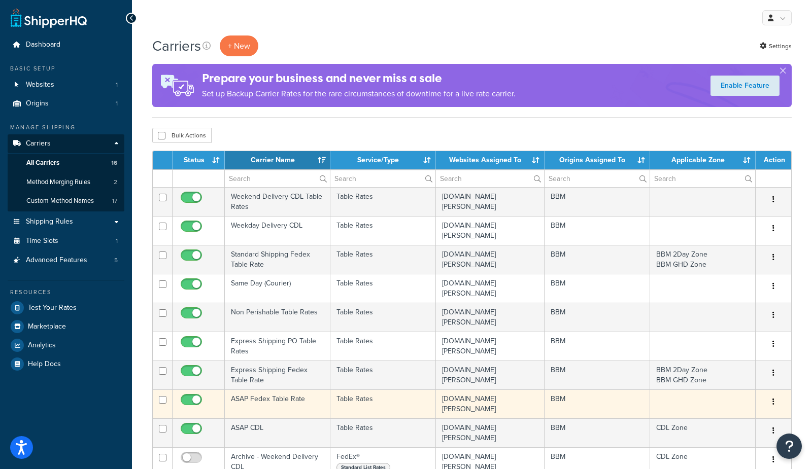
click at [278, 403] on td "ASAP Fedex Table Rate" at bounding box center [278, 404] width 106 height 29
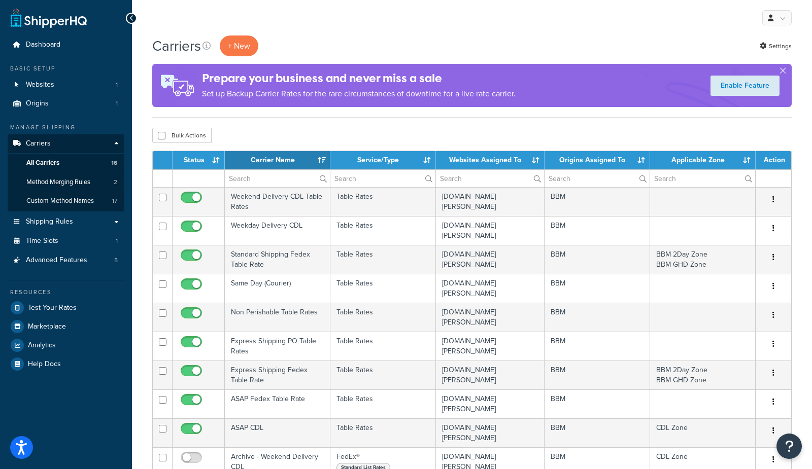
select select "15"
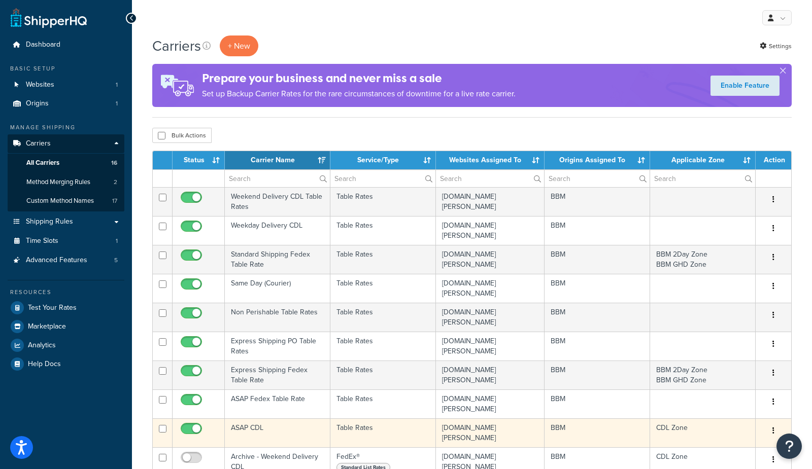
click at [276, 428] on td "ASAP CDL" at bounding box center [278, 432] width 106 height 29
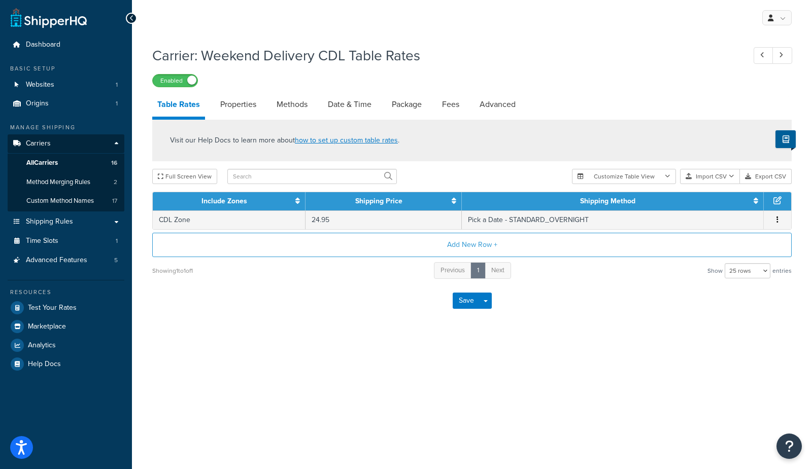
select select "25"
click at [357, 99] on link "Date & Time" at bounding box center [350, 104] width 54 height 24
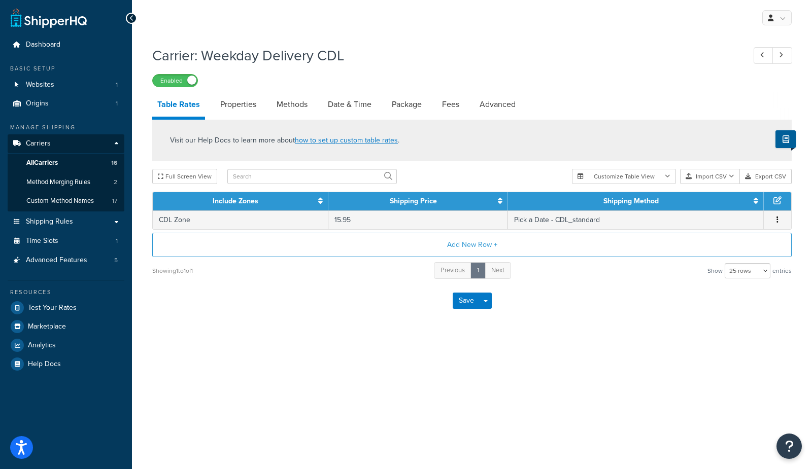
select select "25"
click at [331, 107] on link "Date & Time" at bounding box center [350, 104] width 54 height 24
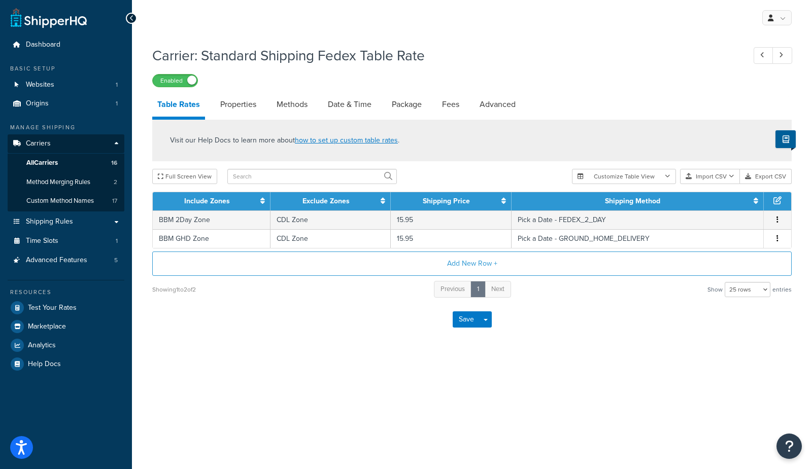
select select "25"
click at [342, 108] on link "Date & Time" at bounding box center [350, 104] width 54 height 24
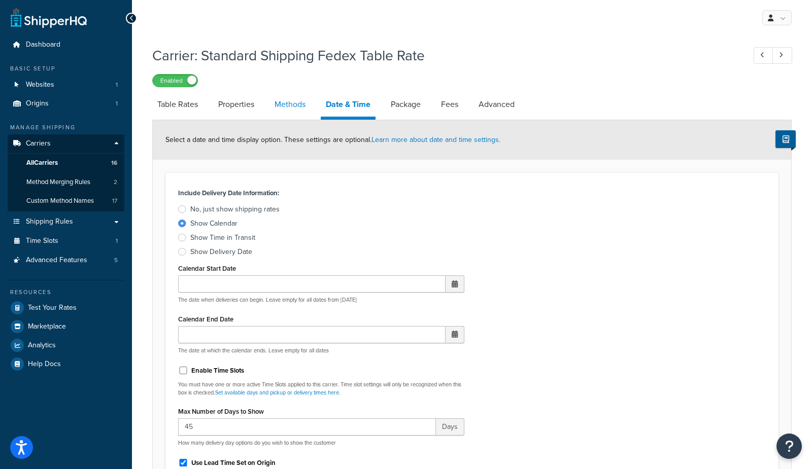
click at [287, 103] on link "Methods" at bounding box center [289, 104] width 41 height 24
select select "25"
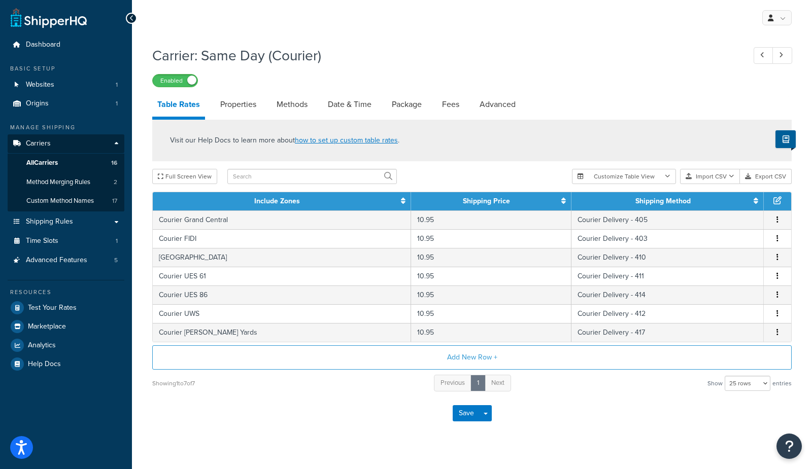
select select "25"
click at [340, 100] on link "Date & Time" at bounding box center [350, 104] width 54 height 24
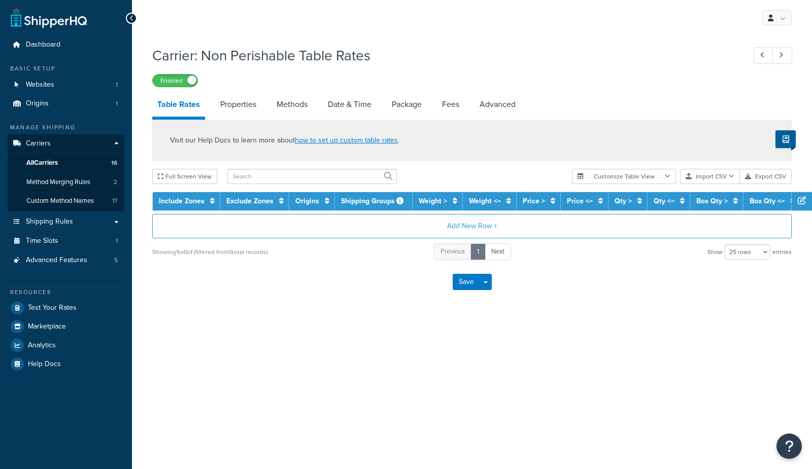
select select "25"
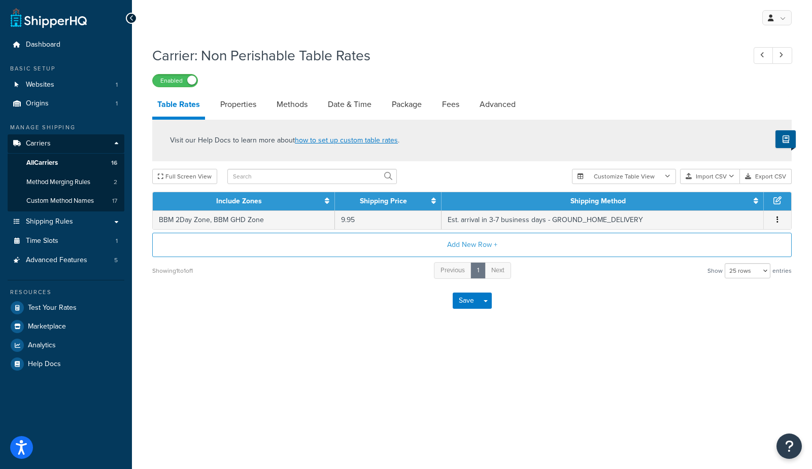
drag, startPoint x: 340, startPoint y: 107, endPoint x: 340, endPoint y: 88, distance: 18.3
click at [340, 107] on link "Date & Time" at bounding box center [350, 104] width 54 height 24
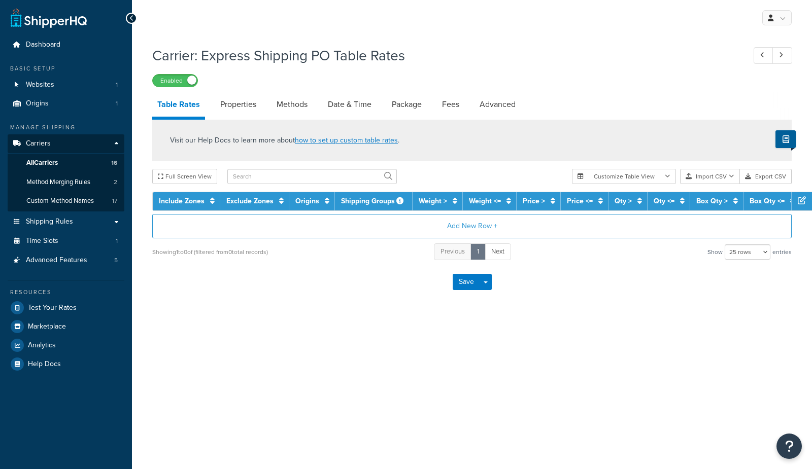
select select "25"
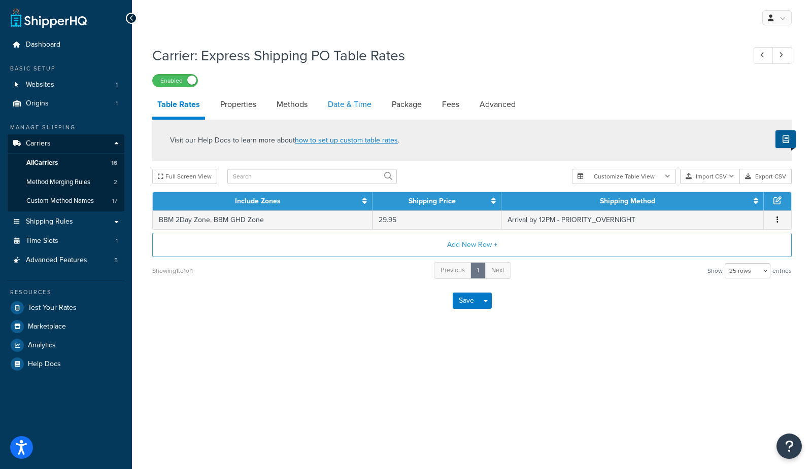
click at [332, 106] on link "Date & Time" at bounding box center [350, 104] width 54 height 24
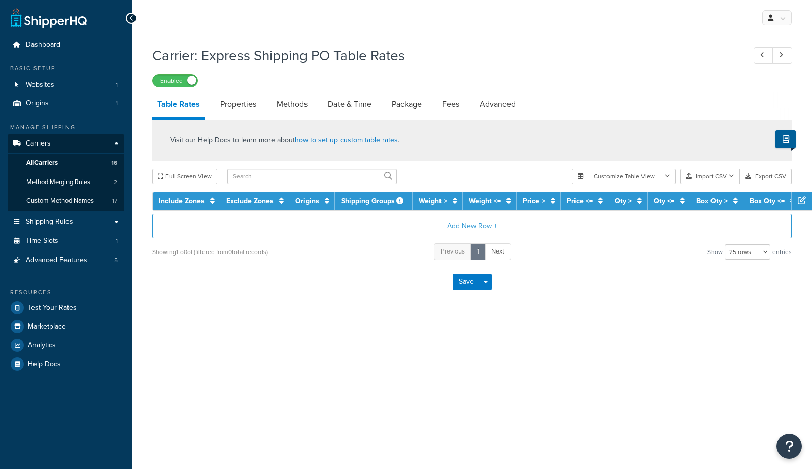
select select "25"
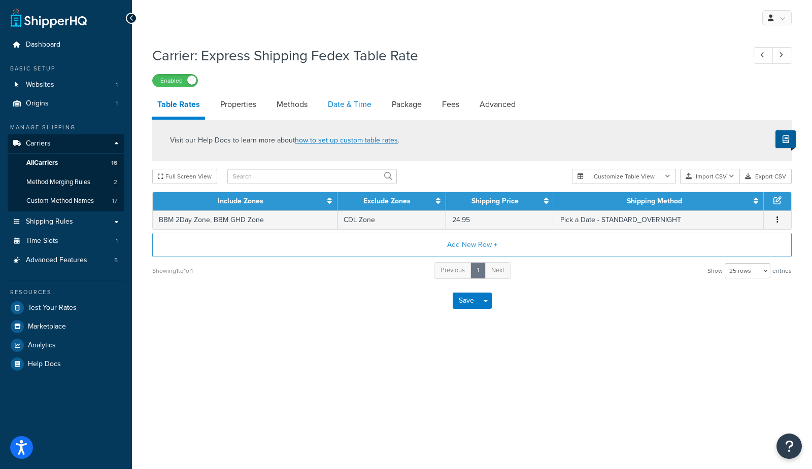
drag, startPoint x: 333, startPoint y: 110, endPoint x: 346, endPoint y: 97, distance: 17.9
click at [333, 110] on link "Date & Time" at bounding box center [350, 104] width 54 height 24
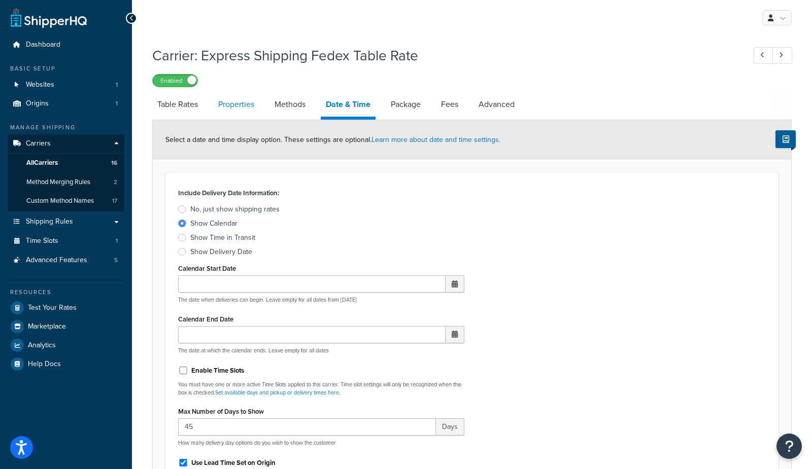
click at [227, 106] on link "Properties" at bounding box center [236, 104] width 46 height 24
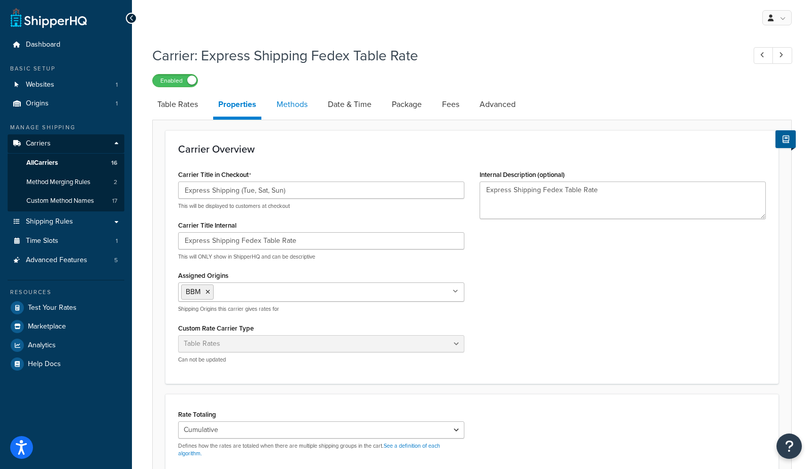
click at [281, 108] on link "Methods" at bounding box center [291, 104] width 41 height 24
select select "25"
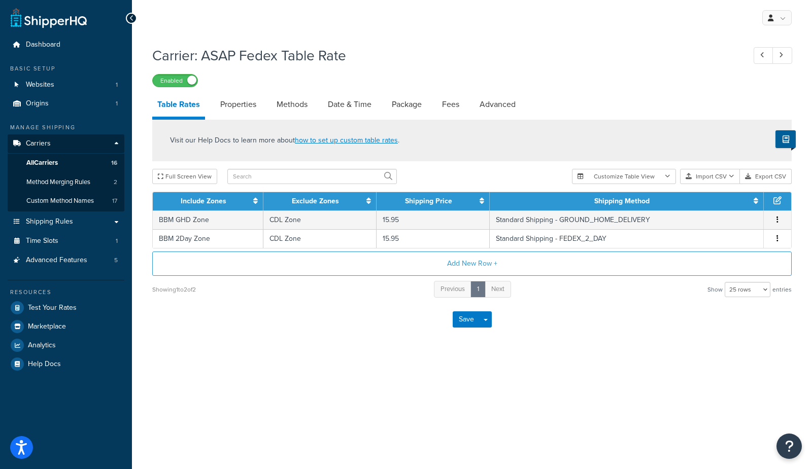
select select "25"
drag, startPoint x: 330, startPoint y: 109, endPoint x: 371, endPoint y: 89, distance: 46.3
click at [330, 109] on link "Date & Time" at bounding box center [350, 104] width 54 height 24
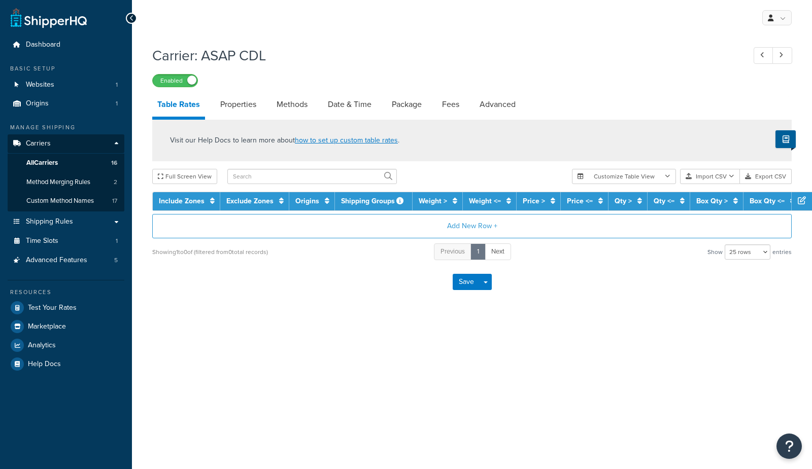
select select "25"
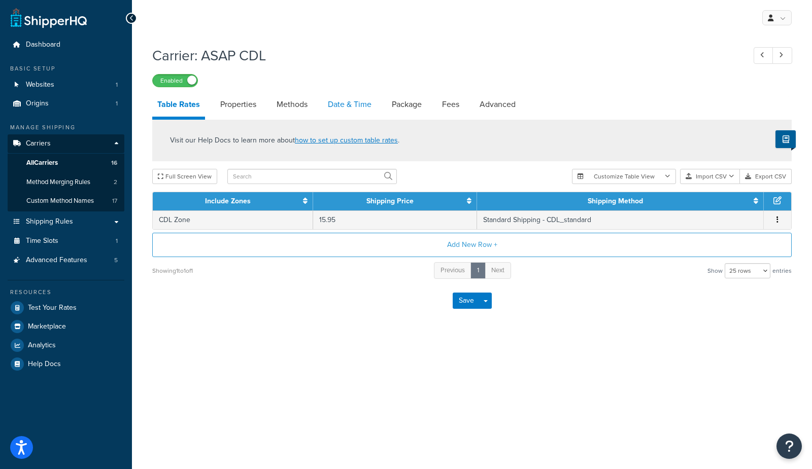
click at [334, 99] on link "Date & Time" at bounding box center [350, 104] width 54 height 24
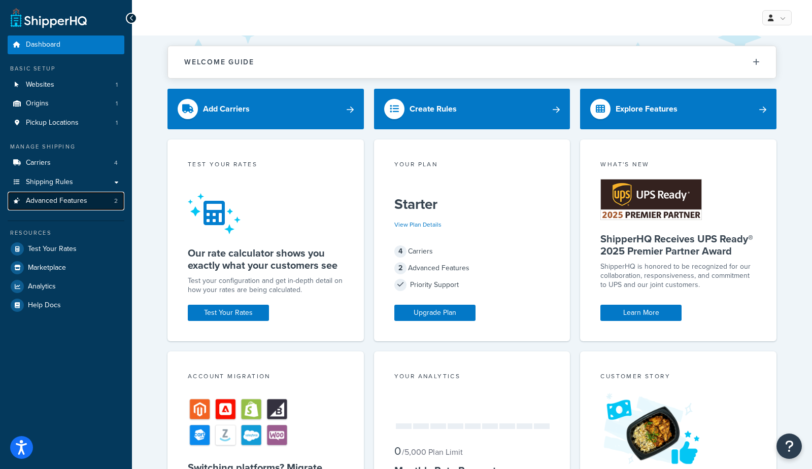
click at [97, 207] on link "Advanced Features 2" at bounding box center [66, 201] width 117 height 19
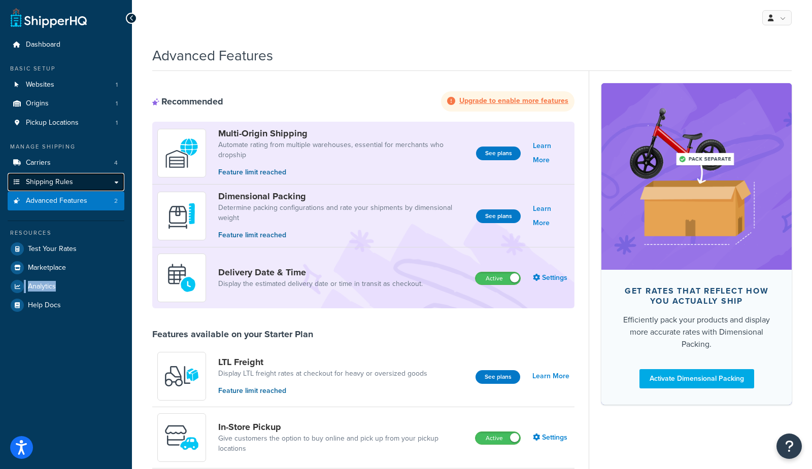
click at [62, 189] on link "Shipping Rules" at bounding box center [66, 182] width 117 height 19
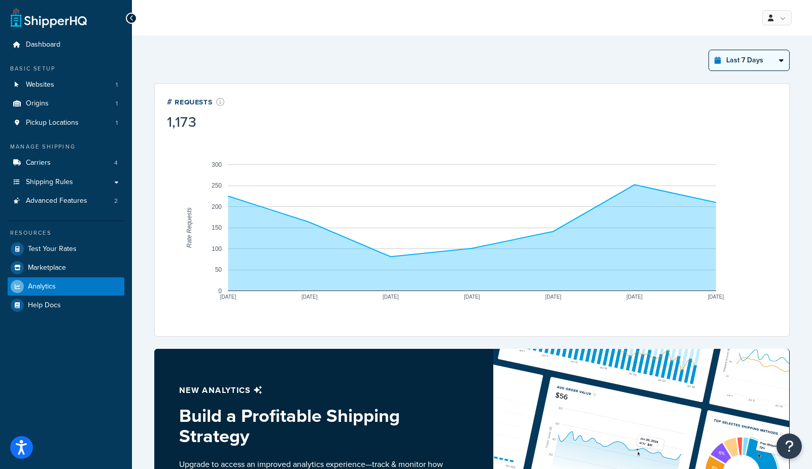
click at [736, 56] on select "Last 24 Hours Last 7 Days Last 30 Days Last 3 Months Last 6 Months Last 12 Mont…" at bounding box center [749, 60] width 80 height 20
select select "last_year"
click at [709, 50] on select "Last 24 Hours Last 7 Days Last 30 Days Last 3 Months Last 6 Months Last 12 Mont…" at bounding box center [749, 60] width 80 height 20
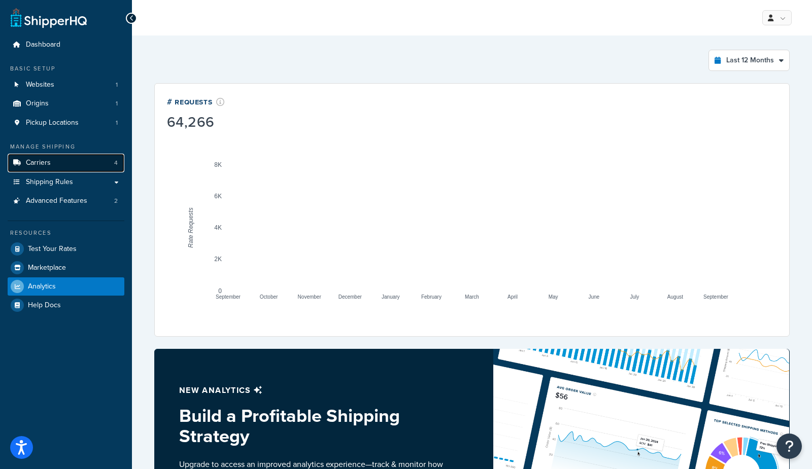
click at [55, 166] on link "Carriers 4" at bounding box center [66, 163] width 117 height 19
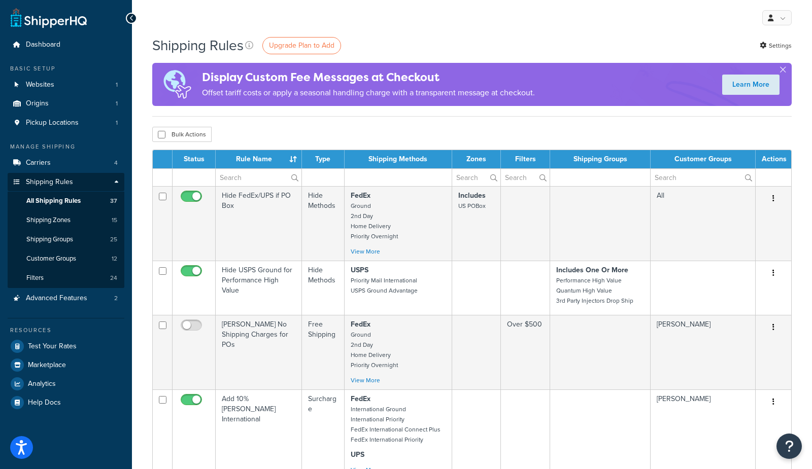
click at [481, 43] on div "Shipping Rules Upgrade Plan to Add Settings" at bounding box center [471, 46] width 639 height 20
click at [68, 301] on span "Advanced Features" at bounding box center [56, 298] width 61 height 9
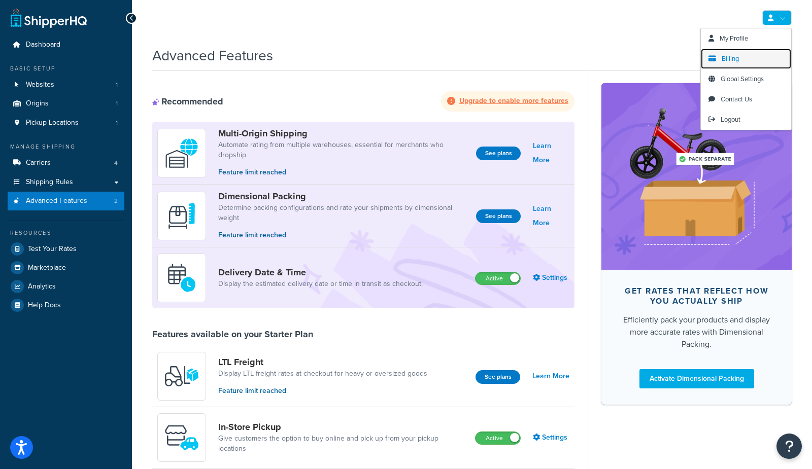
click at [719, 61] on link "Billing" at bounding box center [746, 59] width 90 height 20
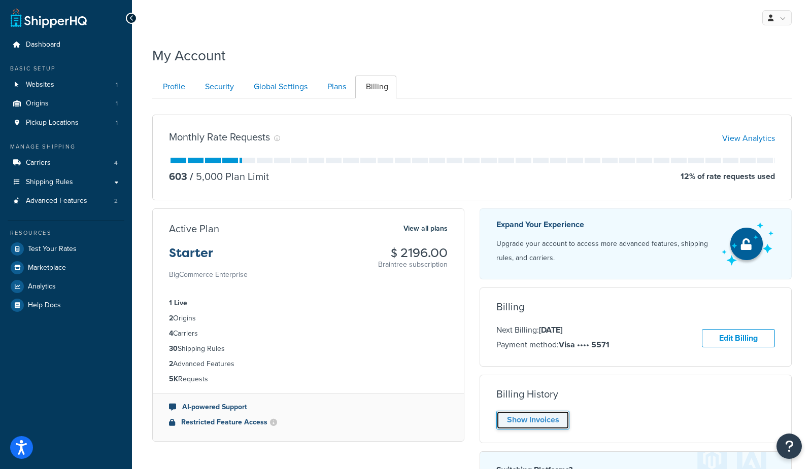
click at [511, 415] on link "Show Invoices" at bounding box center [532, 420] width 73 height 19
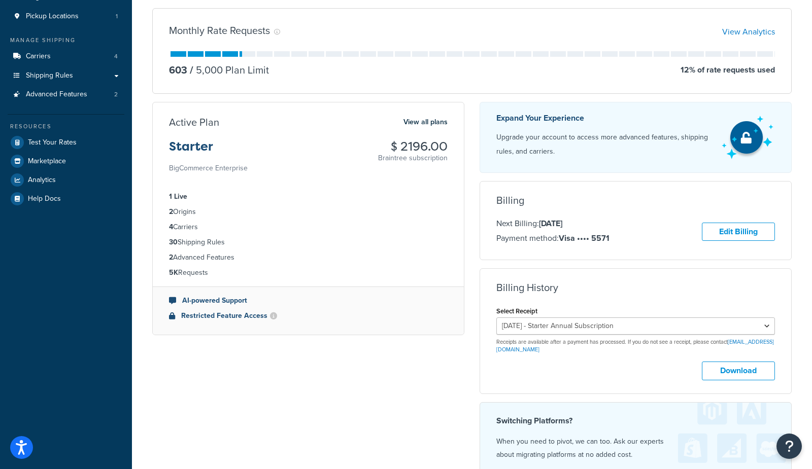
scroll to position [104, 0]
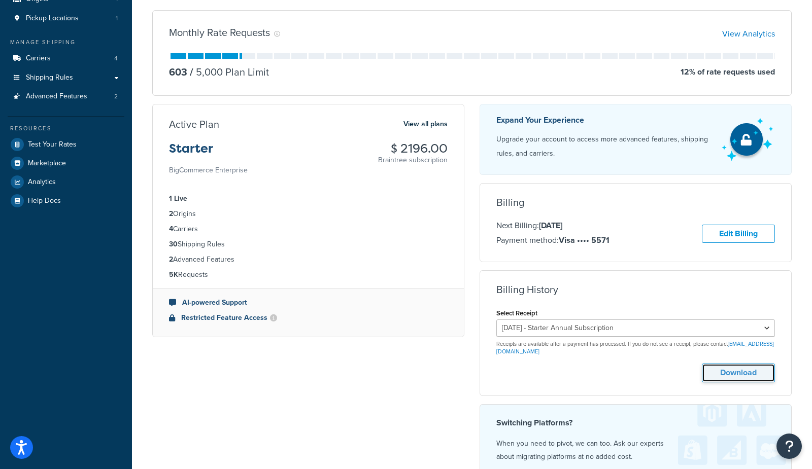
click at [754, 371] on button "Download" at bounding box center [738, 373] width 73 height 19
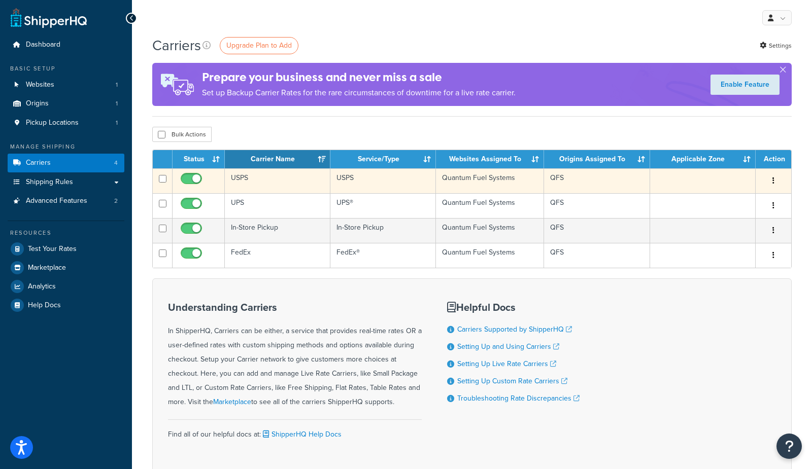
click at [232, 176] on td "USPS" at bounding box center [278, 180] width 106 height 25
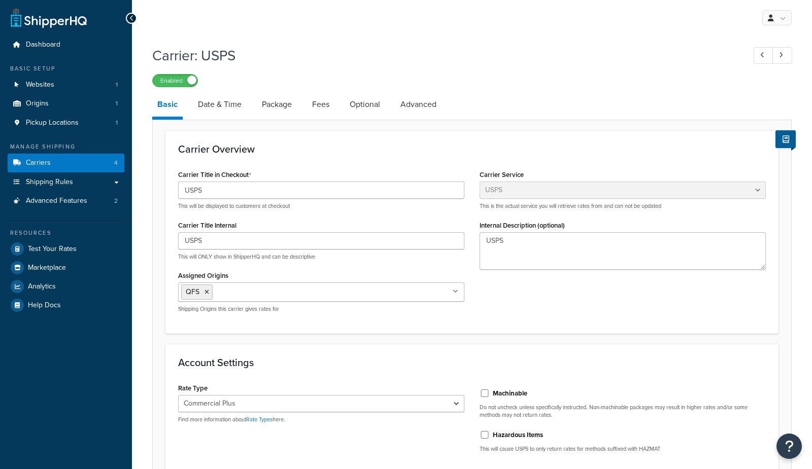
select select "usps"
select select "PLUS"
click at [659, 73] on div "Enabled" at bounding box center [471, 80] width 639 height 14
click at [788, 54] on link at bounding box center [782, 55] width 20 height 17
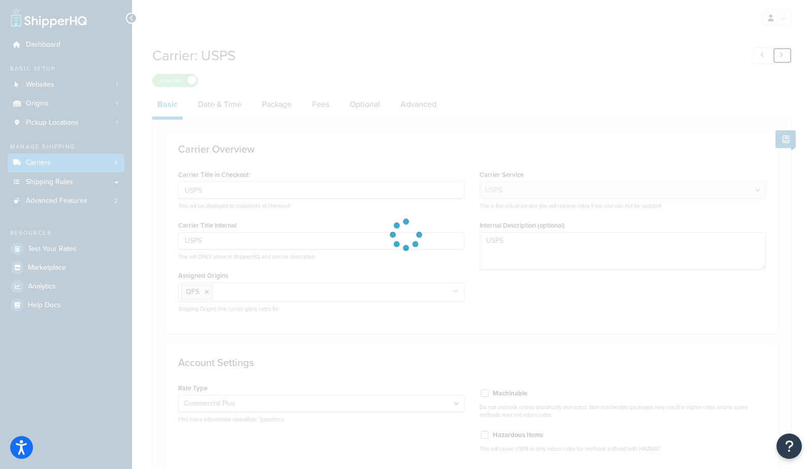
type input "In-Store Pickup"
select select "pickup"
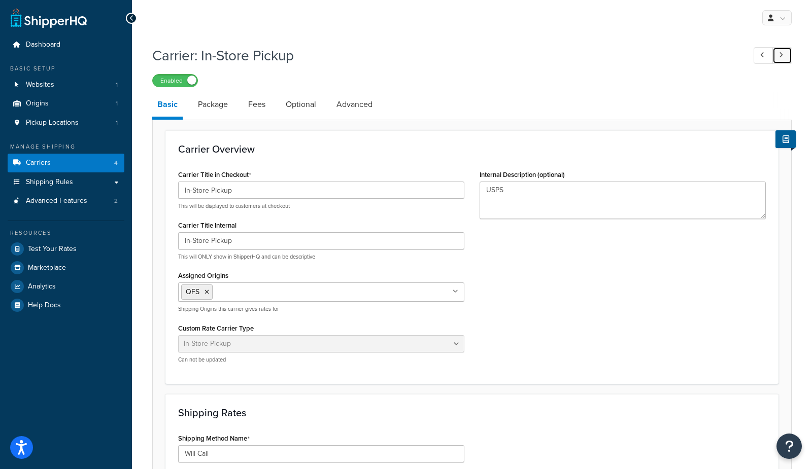
click at [788, 54] on link at bounding box center [782, 55] width 20 height 17
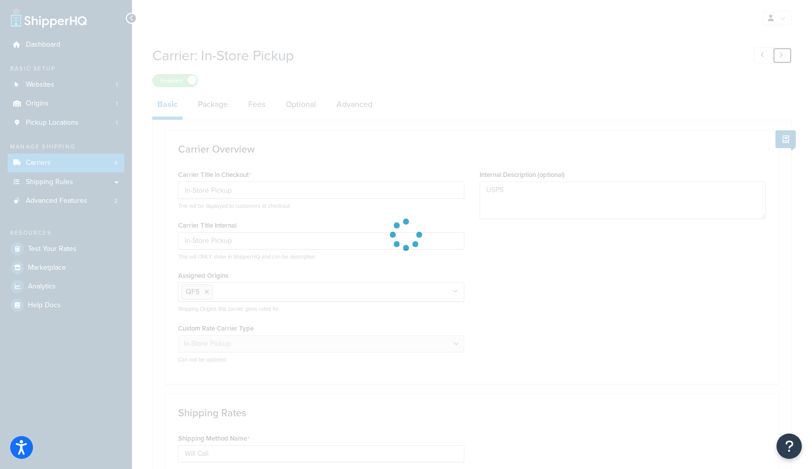
type input "FedEx"
select select "REGULAR_PICKUP"
select select "YOUR_PACKAGING"
select select "fedEx"
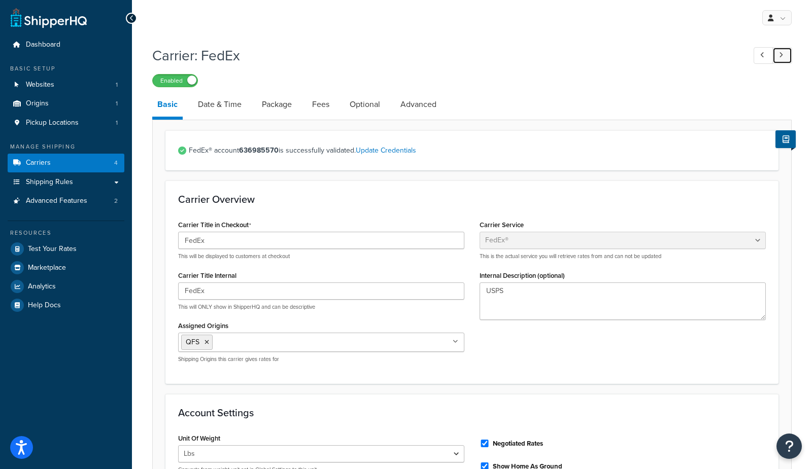
click at [782, 53] on icon at bounding box center [781, 55] width 4 height 7
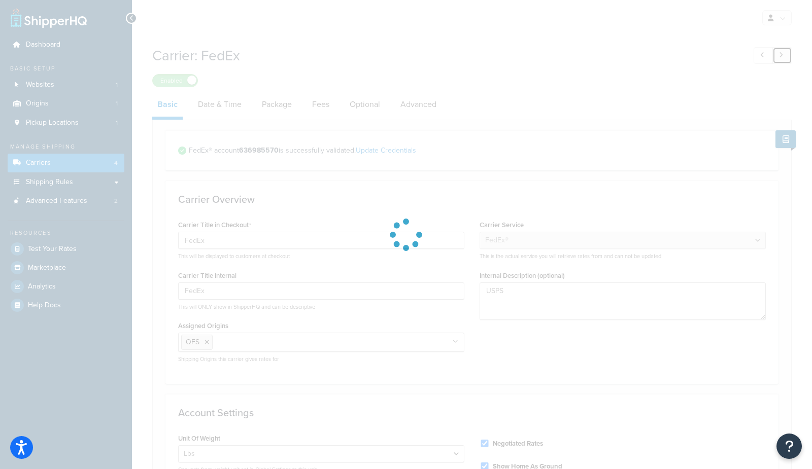
type input "UPS"
select select "ups"
select select "01"
select select "00"
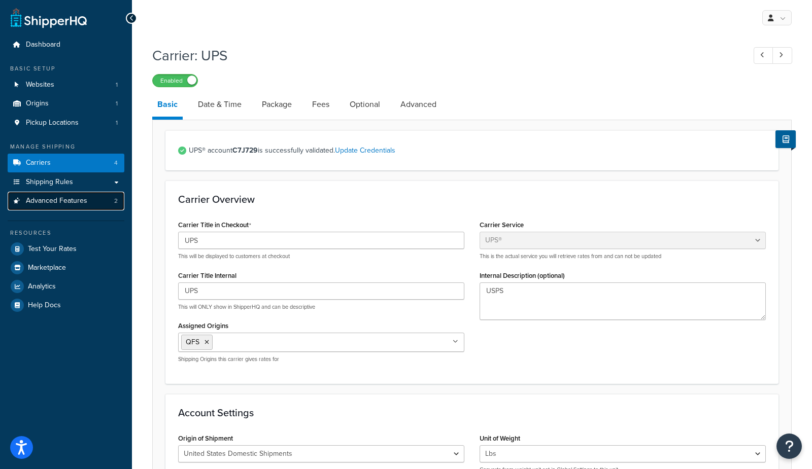
click at [57, 204] on span "Advanced Features" at bounding box center [56, 201] width 61 height 9
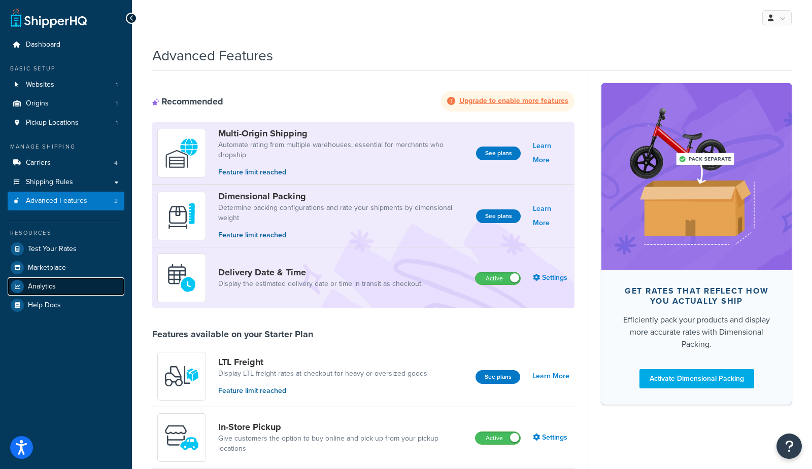
click at [53, 283] on span "Analytics" at bounding box center [42, 287] width 28 height 9
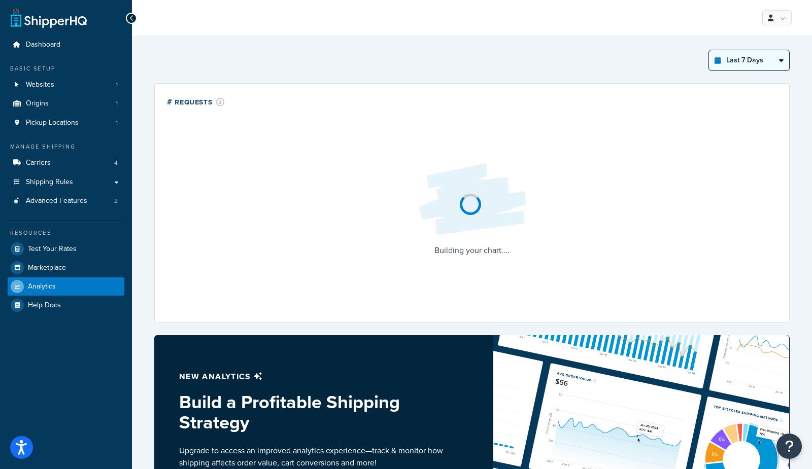
click at [745, 64] on select "Last 24 Hours Last 7 Days Last 30 Days Last 3 Months Last 6 Months Last 12 Mont…" at bounding box center [749, 60] width 80 height 20
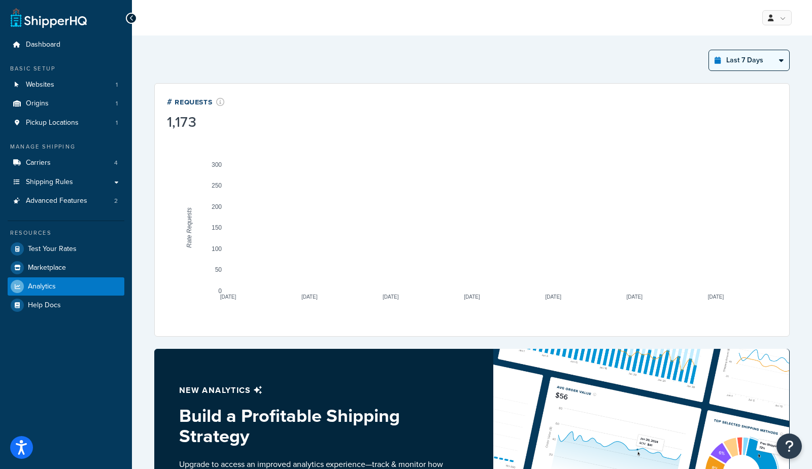
select select "last_year"
click at [709, 50] on select "Last 24 Hours Last 7 Days Last 30 Days Last 3 Months Last 6 Months Last 12 Mont…" at bounding box center [749, 60] width 80 height 20
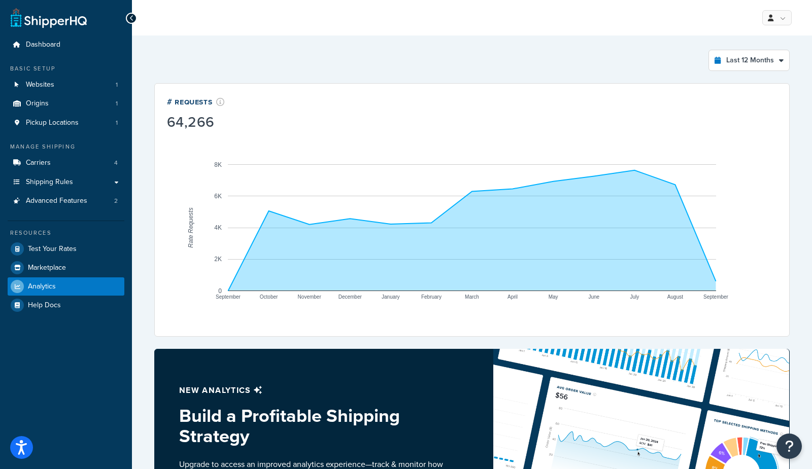
click at [395, 61] on div "Last 12 Months Select a time period Last 24 Hours Last 7 Days Last 30 Days Last…" at bounding box center [471, 60] width 635 height 21
